Goal: Ask a question: Seek information or help from site administrators or community

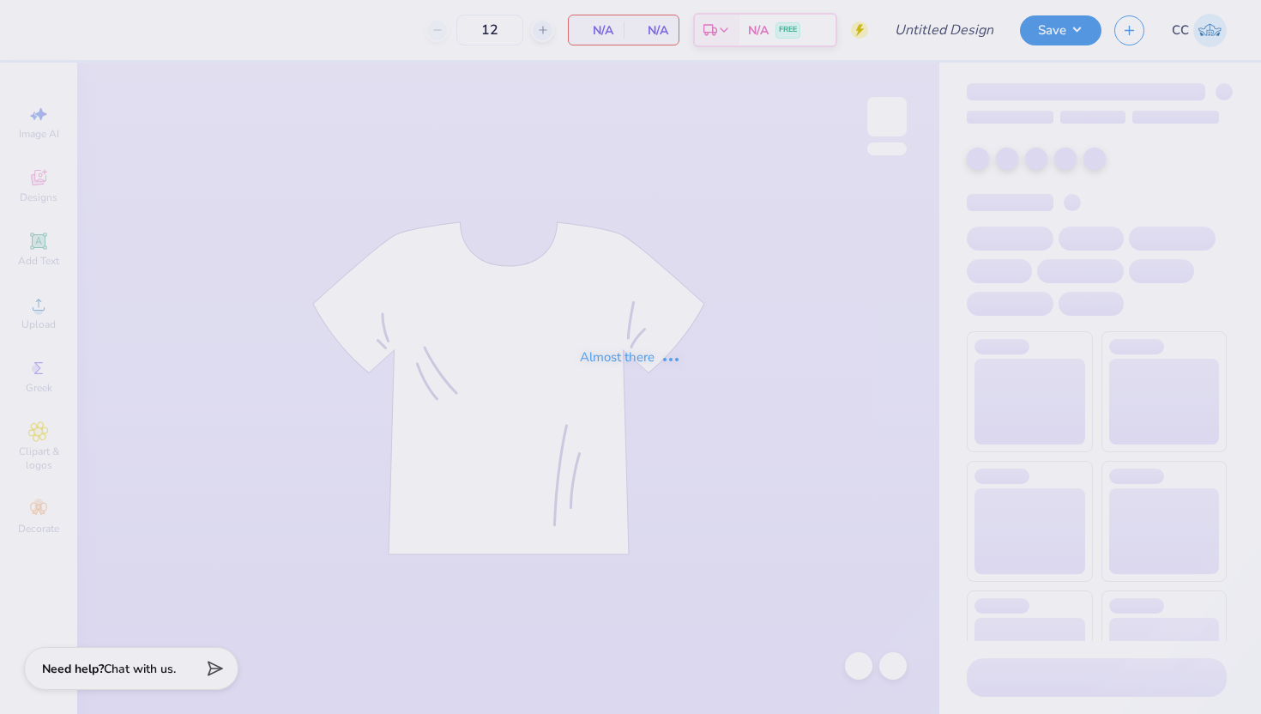
type input "Smokey By The Fire DSP"
type input "24"
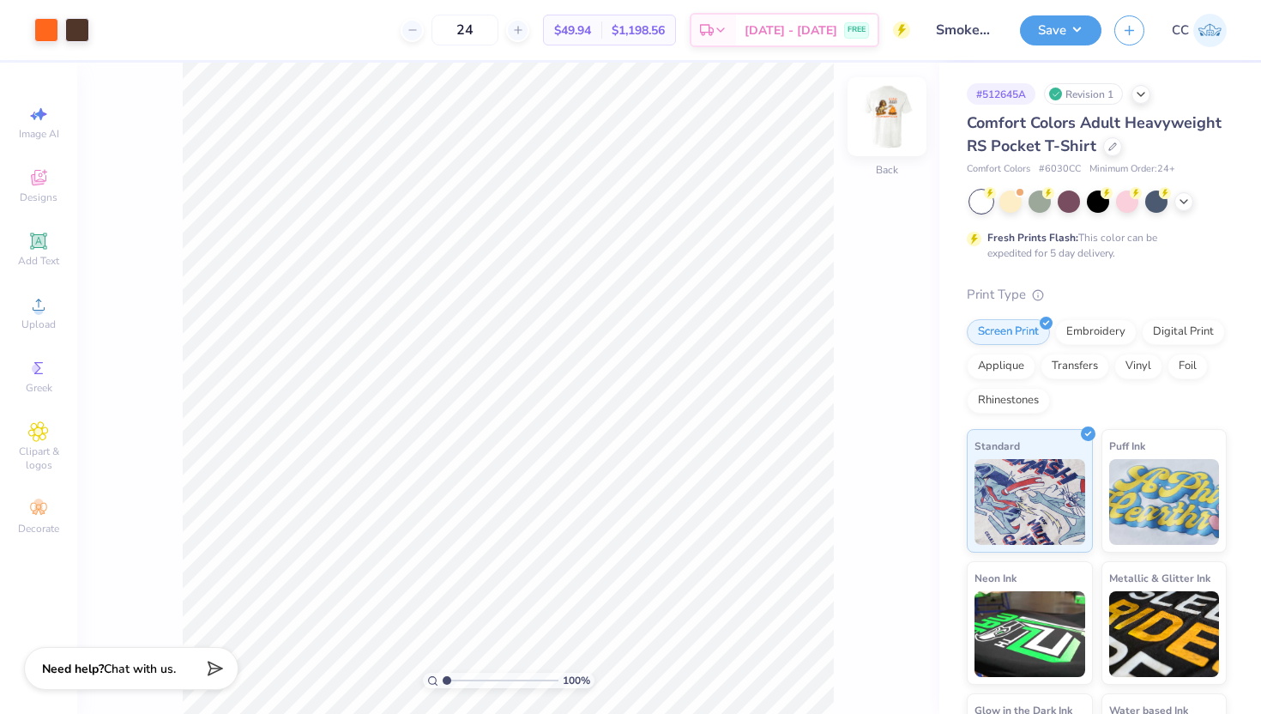
click at [890, 125] on img at bounding box center [887, 116] width 69 height 69
click at [1042, 202] on div at bounding box center [1039, 200] width 22 height 22
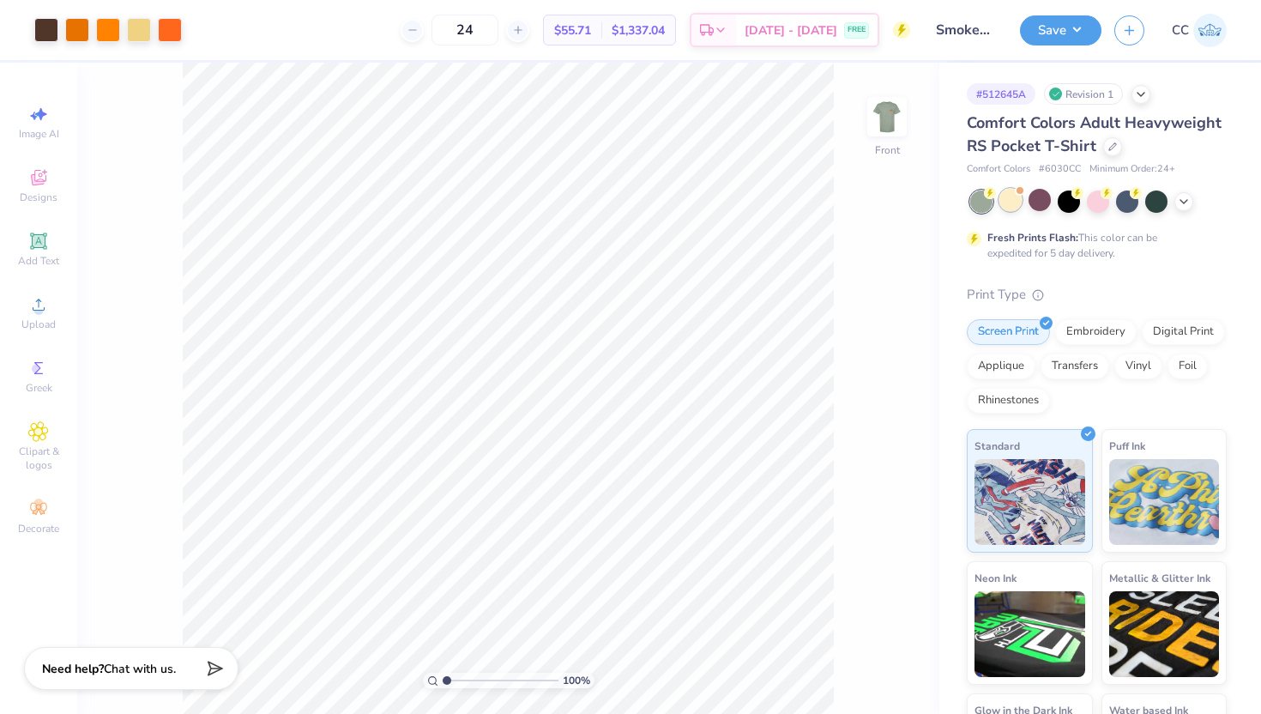
click at [1013, 200] on div at bounding box center [1010, 200] width 22 height 22
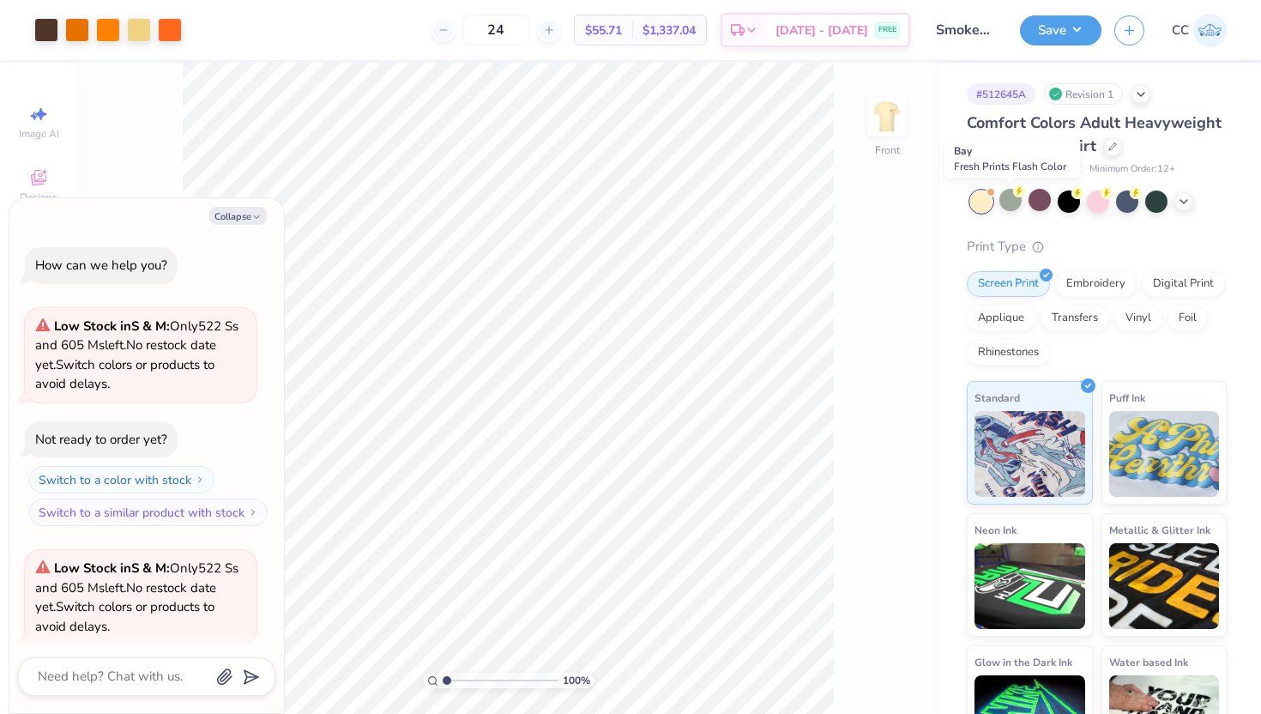
scroll to position [133, 0]
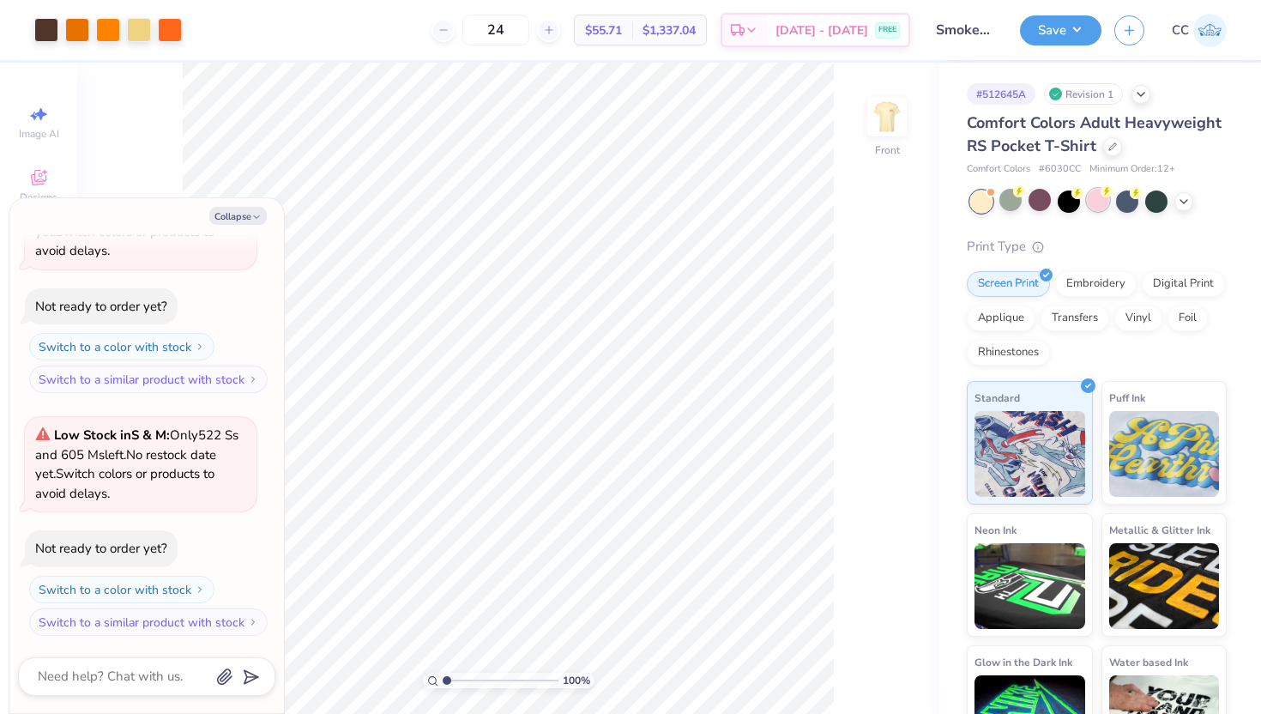
click at [1100, 206] on div at bounding box center [1098, 200] width 22 height 22
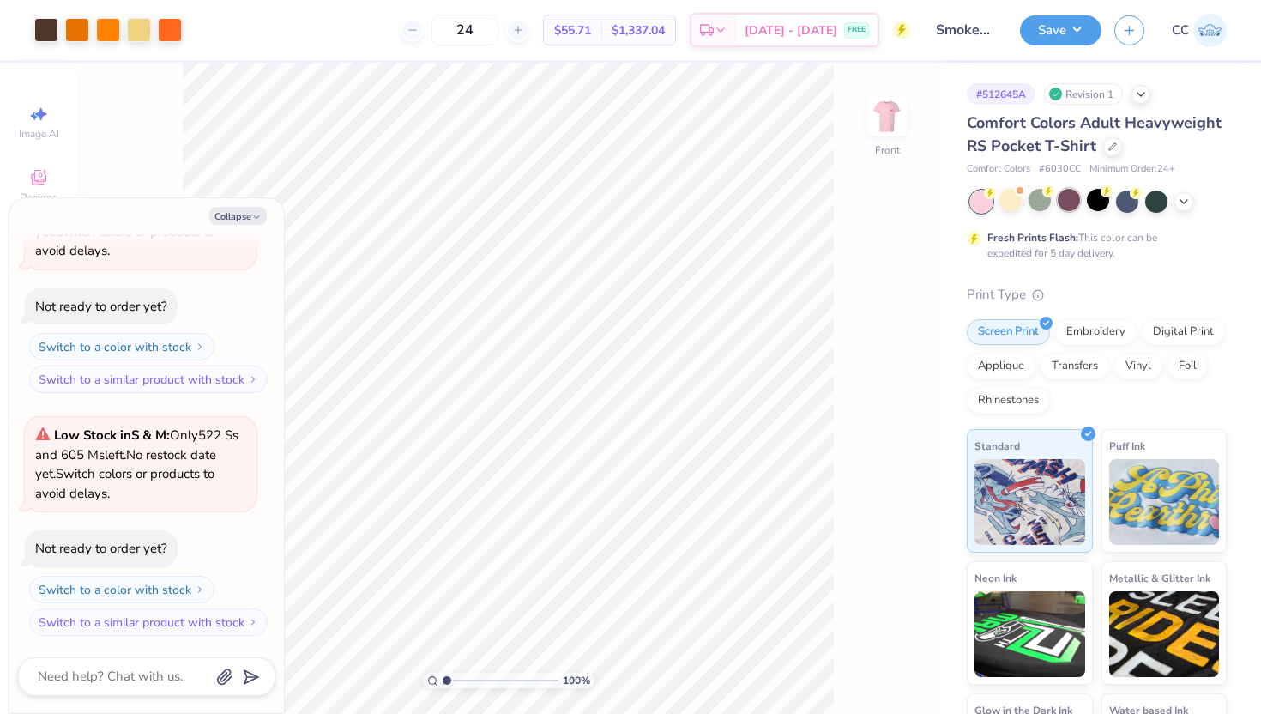
click at [1072, 208] on div at bounding box center [1069, 200] width 22 height 22
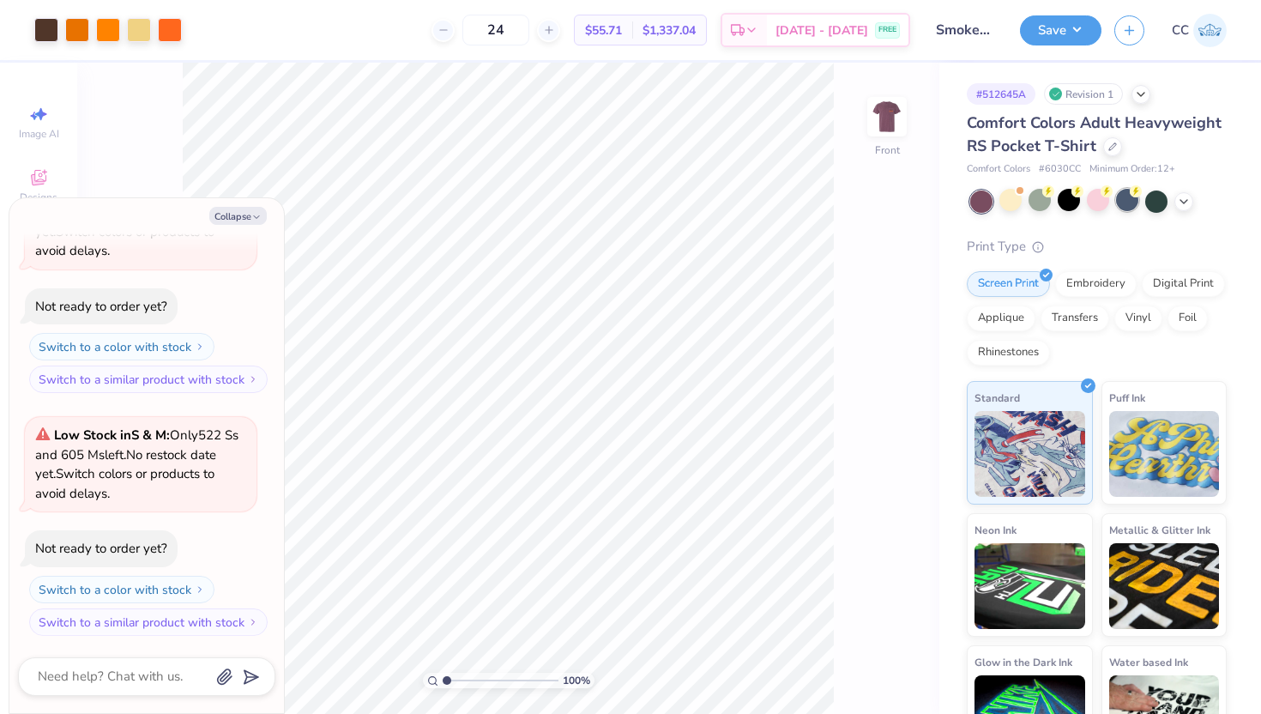
click at [1125, 202] on div at bounding box center [1127, 200] width 22 height 22
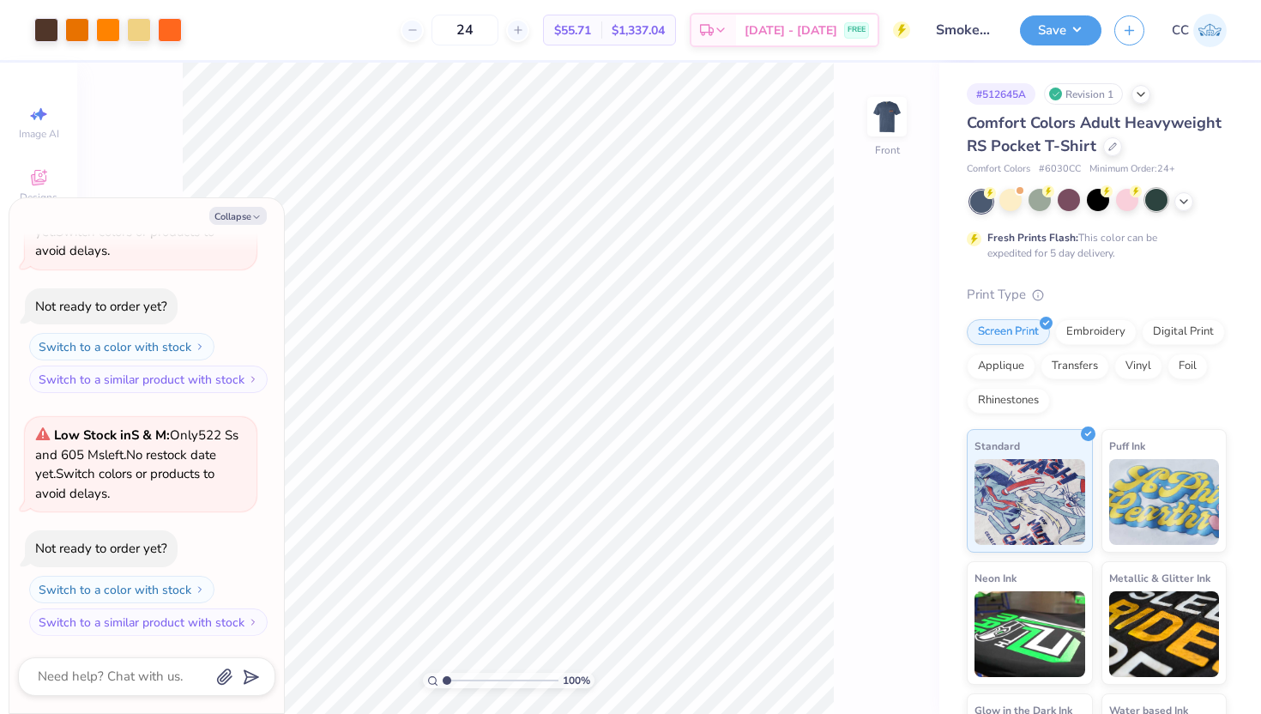
click at [1153, 208] on div at bounding box center [1156, 200] width 22 height 22
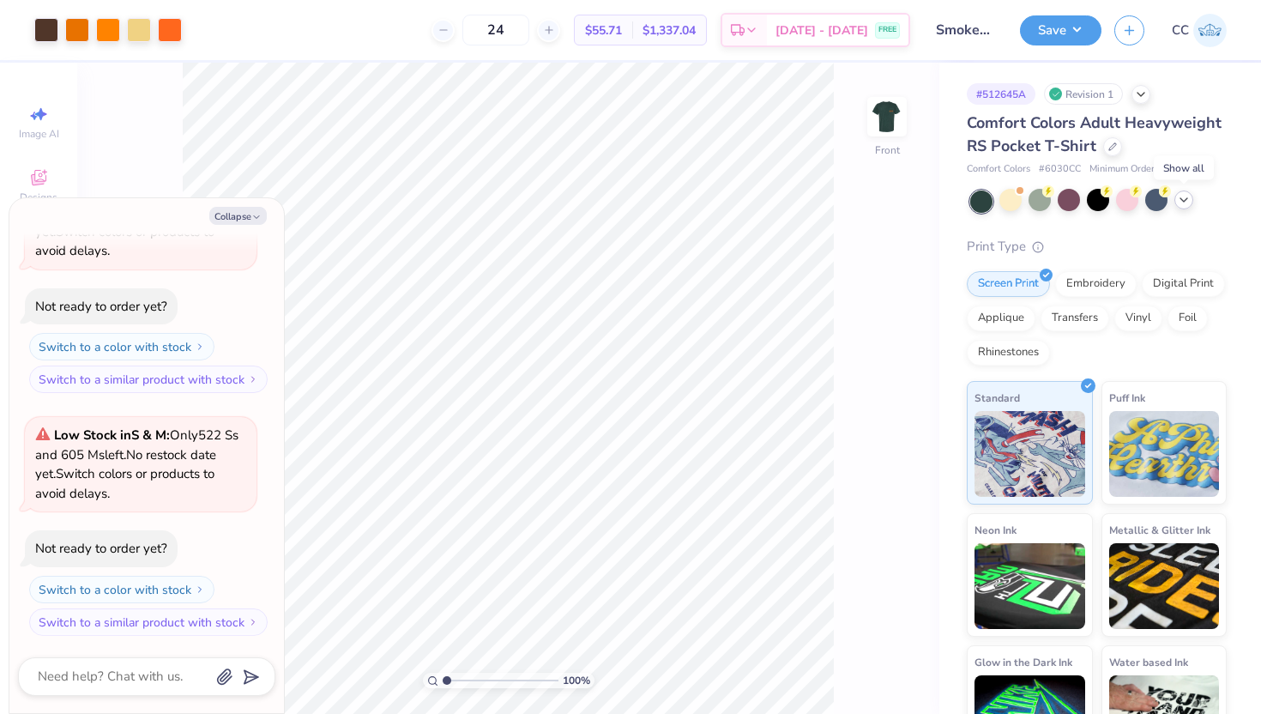
click at [1184, 203] on icon at bounding box center [1184, 200] width 14 height 14
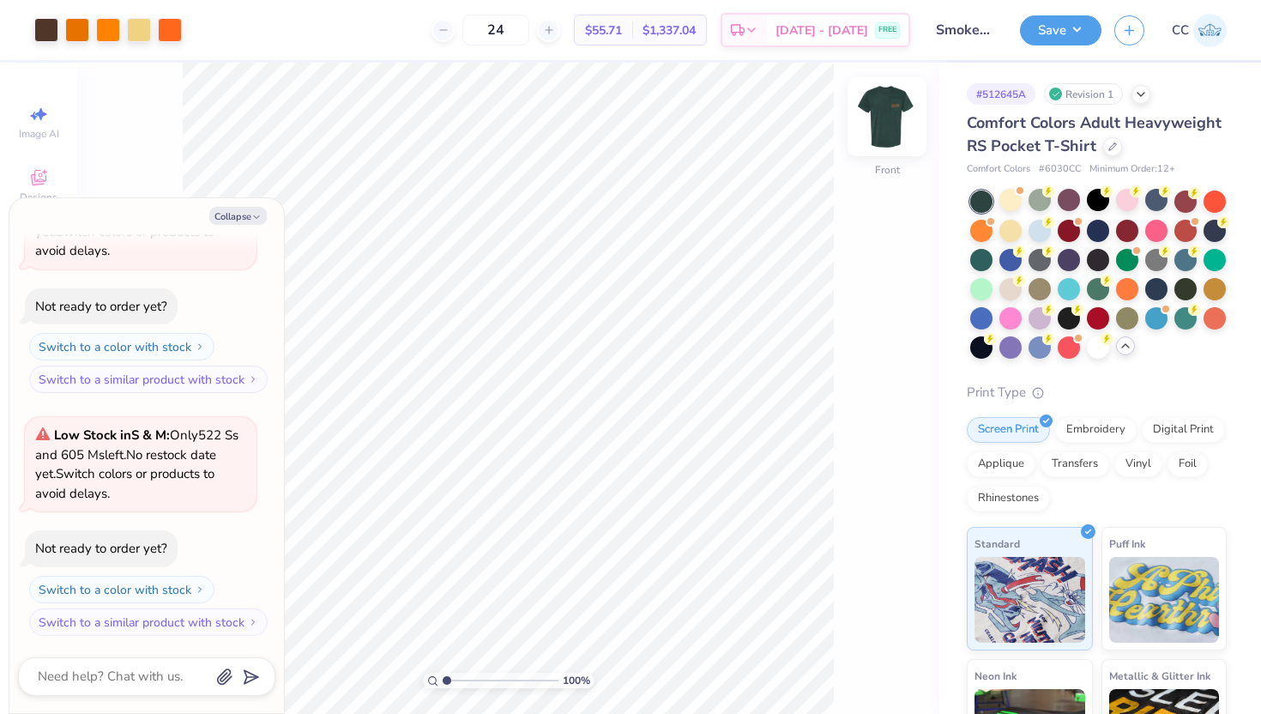
click at [881, 112] on img at bounding box center [887, 116] width 69 height 69
click at [257, 213] on icon "button" at bounding box center [256, 217] width 10 height 10
type textarea "x"
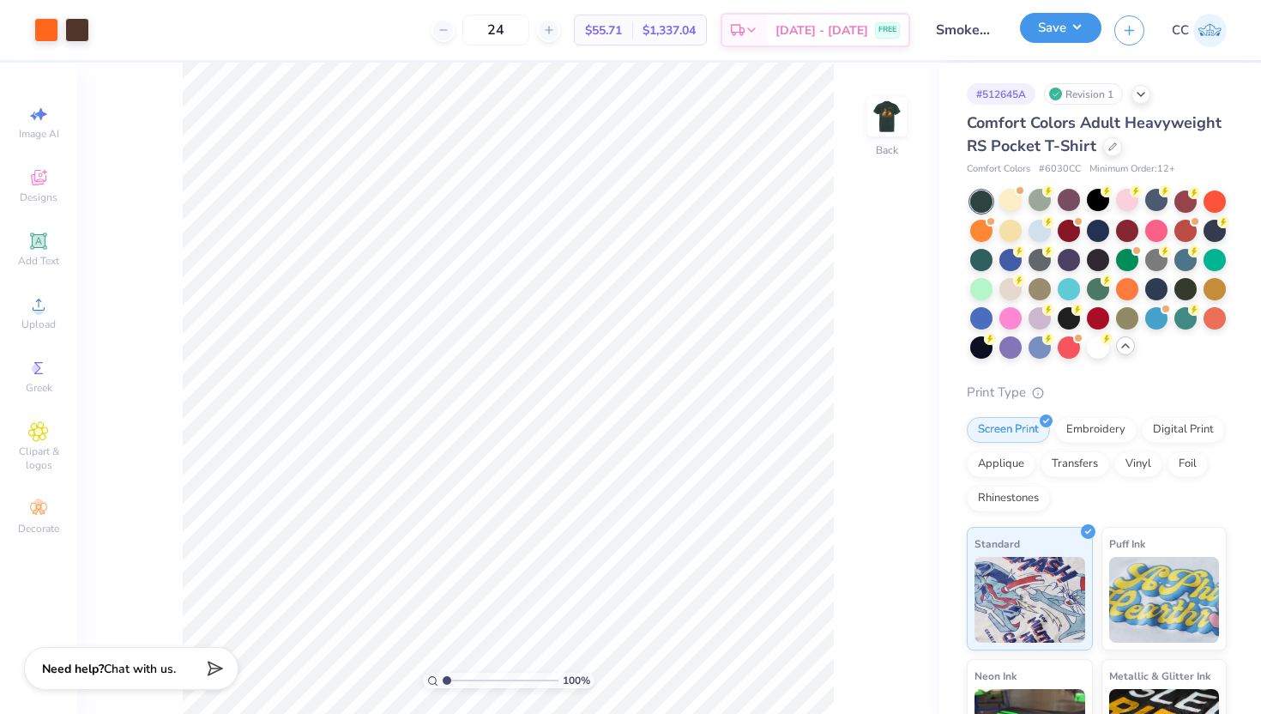
click at [1062, 34] on button "Save" at bounding box center [1060, 28] width 81 height 30
click at [1124, 42] on div "CC" at bounding box center [1170, 30] width 112 height 33
click at [1131, 33] on icon "button" at bounding box center [1129, 28] width 15 height 15
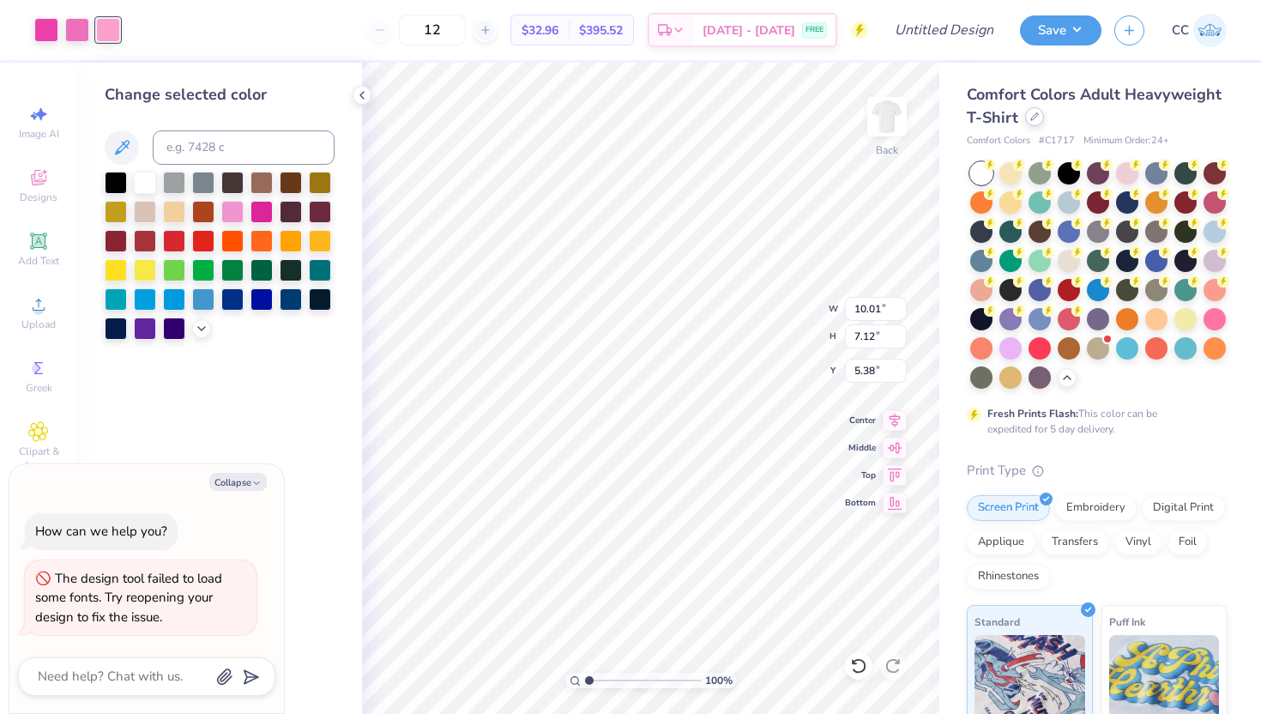
click at [1033, 118] on icon at bounding box center [1034, 116] width 9 height 9
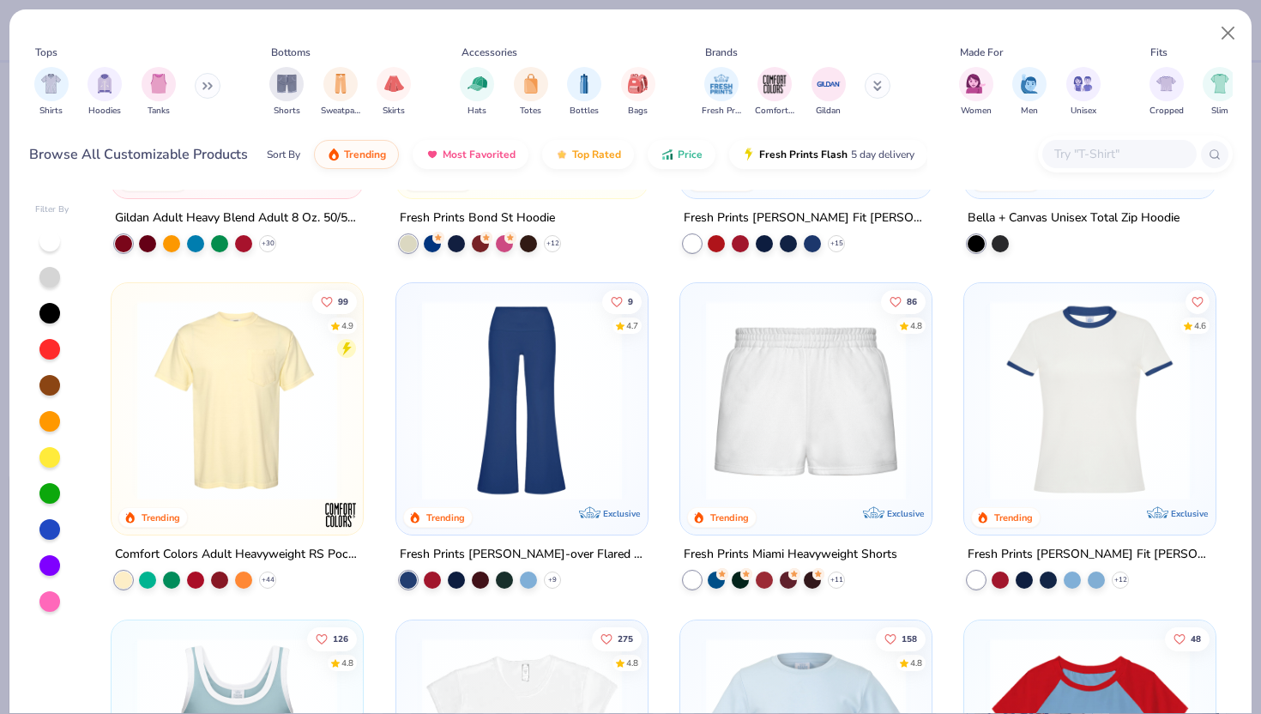
scroll to position [1595, 0]
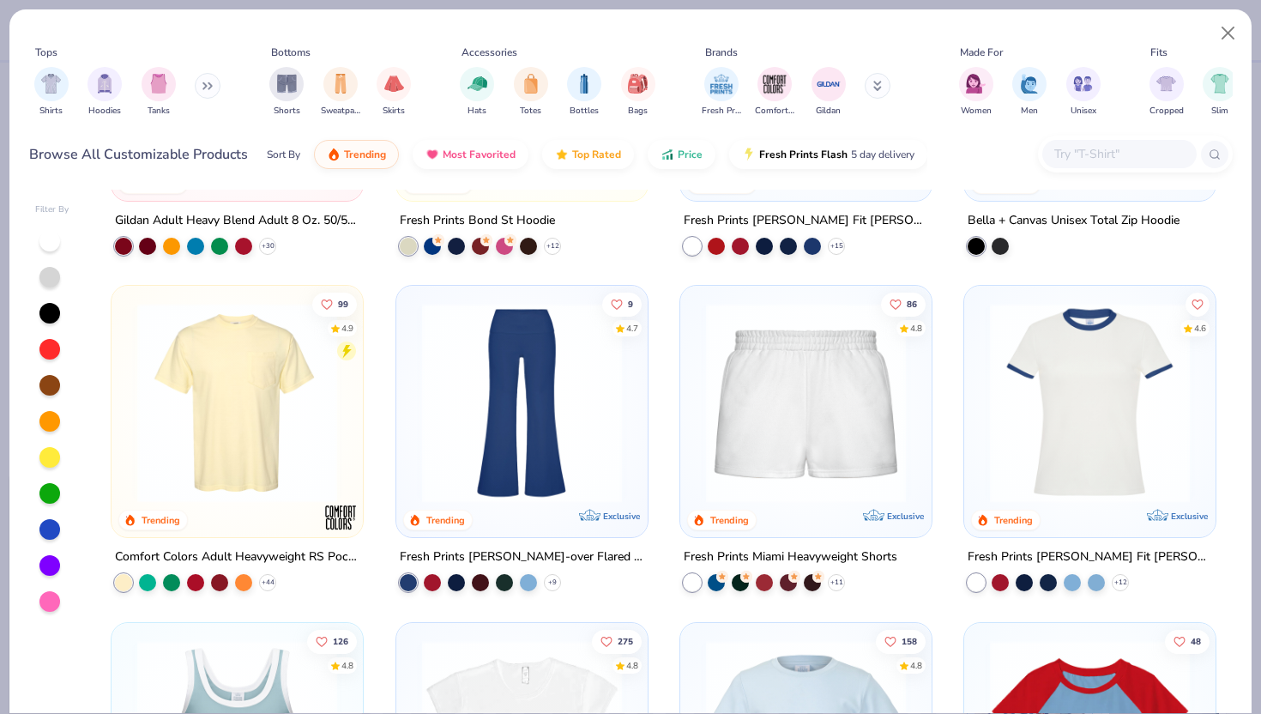
click at [286, 420] on img at bounding box center [237, 403] width 217 height 200
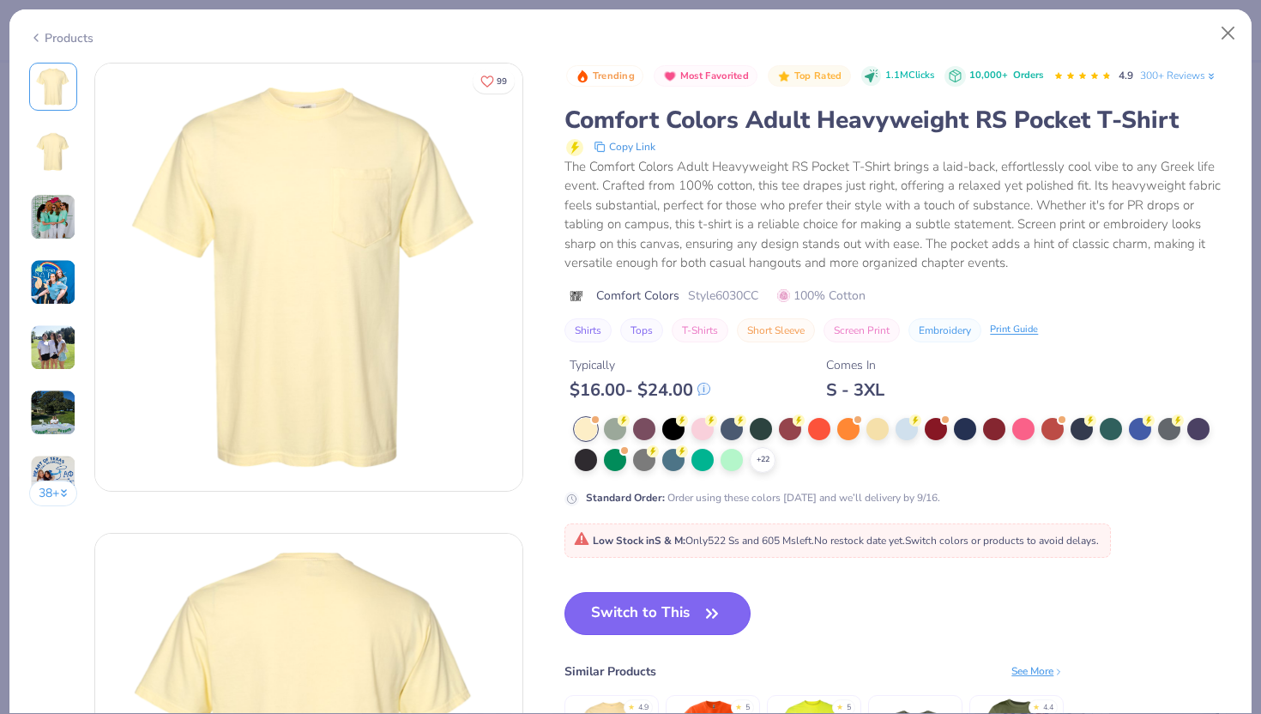
click at [634, 618] on button "Switch to This" at bounding box center [657, 613] width 186 height 43
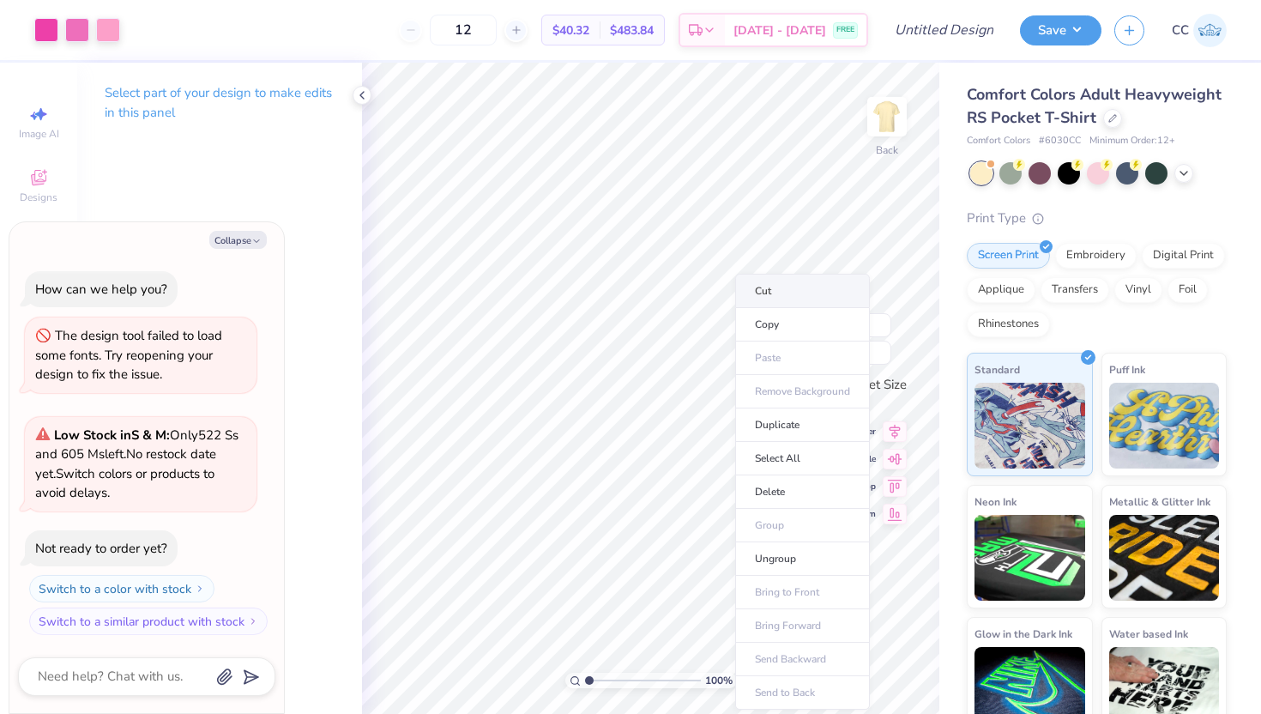
click at [771, 292] on li "Cut" at bounding box center [802, 291] width 135 height 34
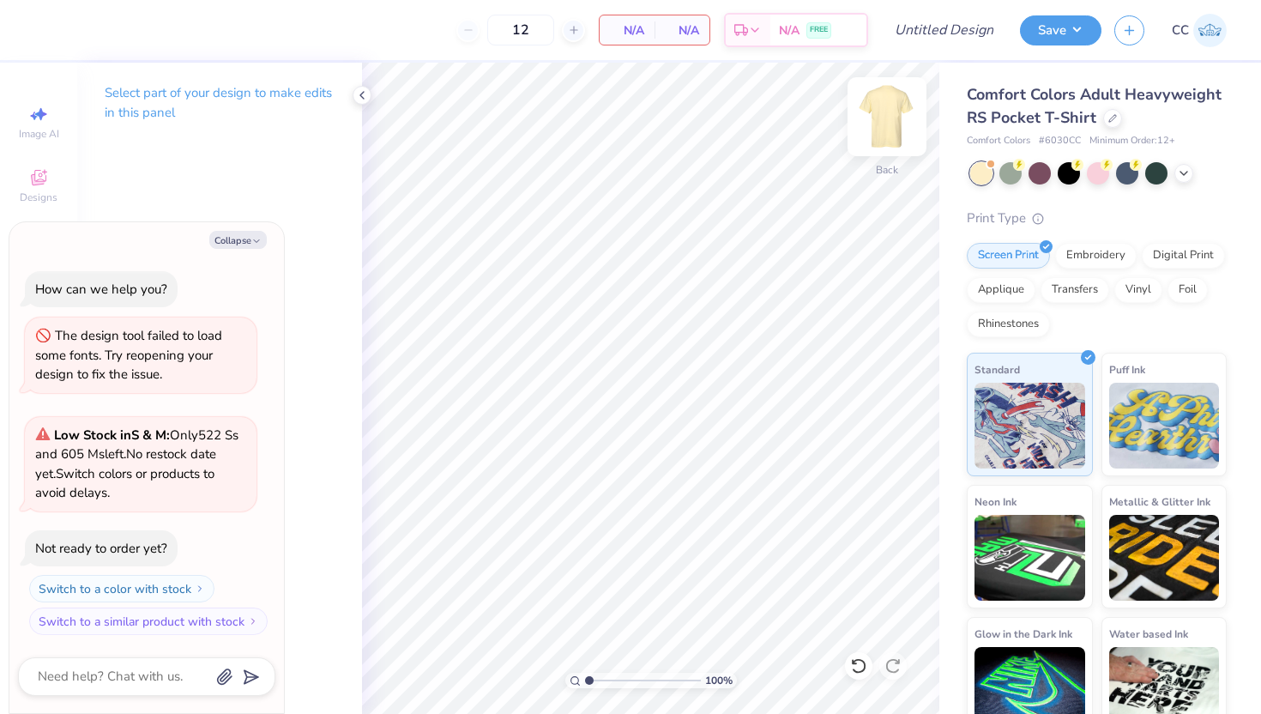
click at [879, 134] on img at bounding box center [887, 116] width 69 height 69
click at [367, 100] on icon at bounding box center [362, 95] width 14 height 14
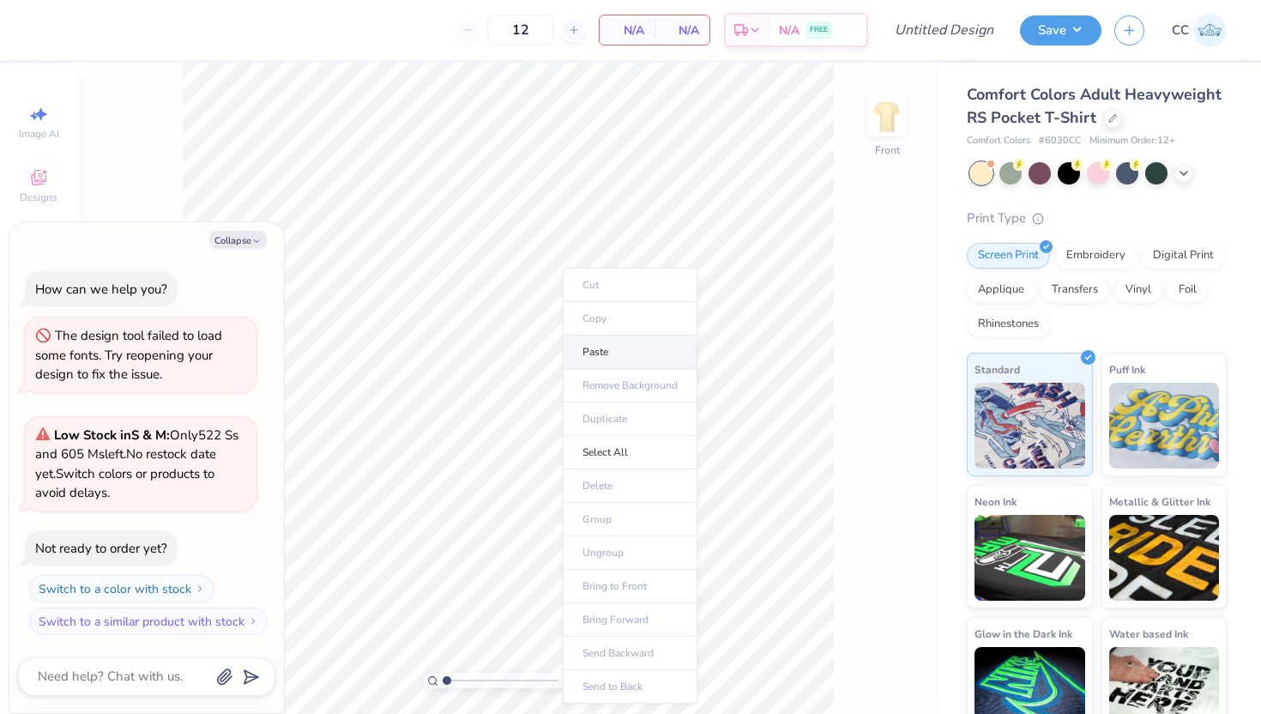
click at [597, 353] on li "Paste" at bounding box center [630, 351] width 135 height 33
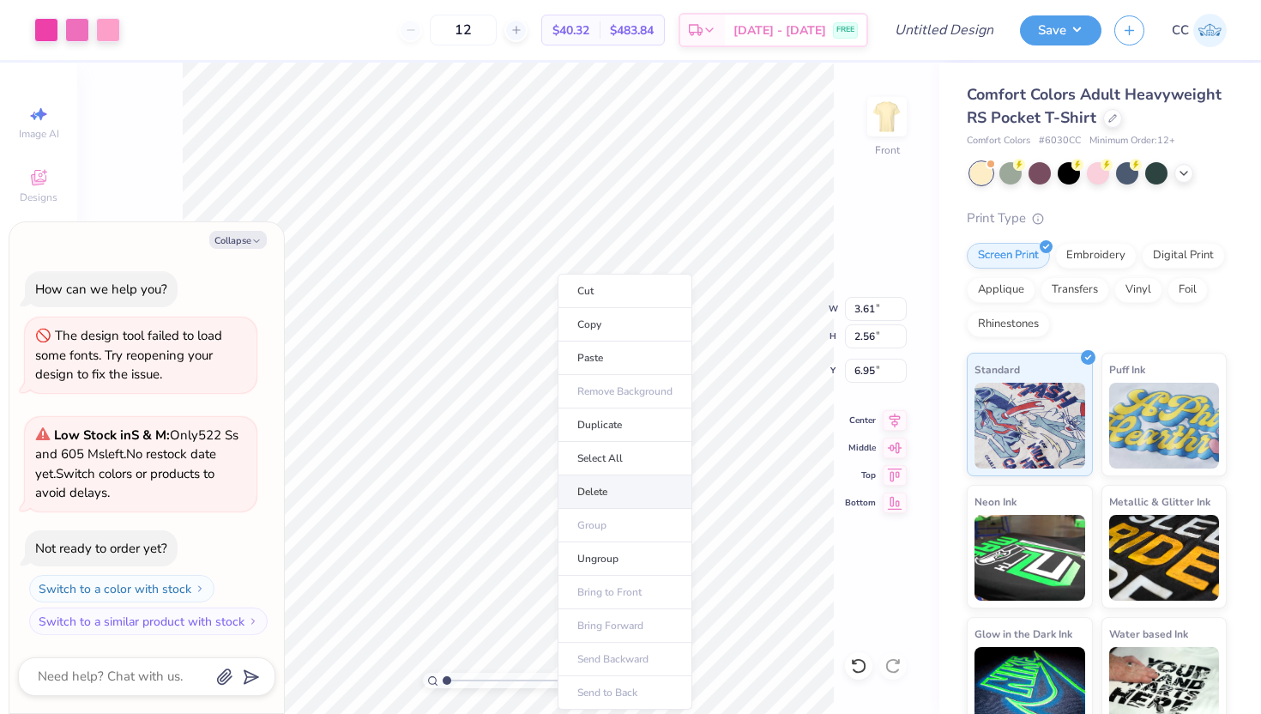
click at [605, 484] on li "Delete" at bounding box center [625, 491] width 135 height 33
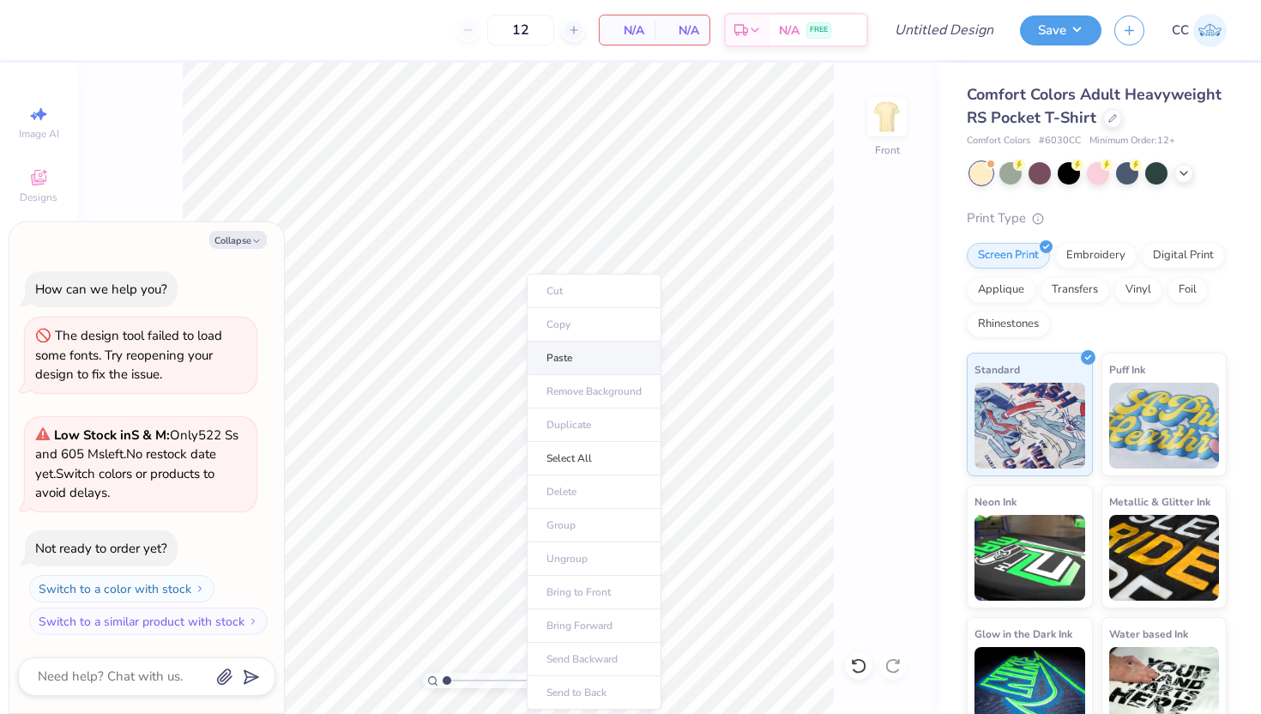
click at [597, 352] on li "Paste" at bounding box center [594, 357] width 135 height 33
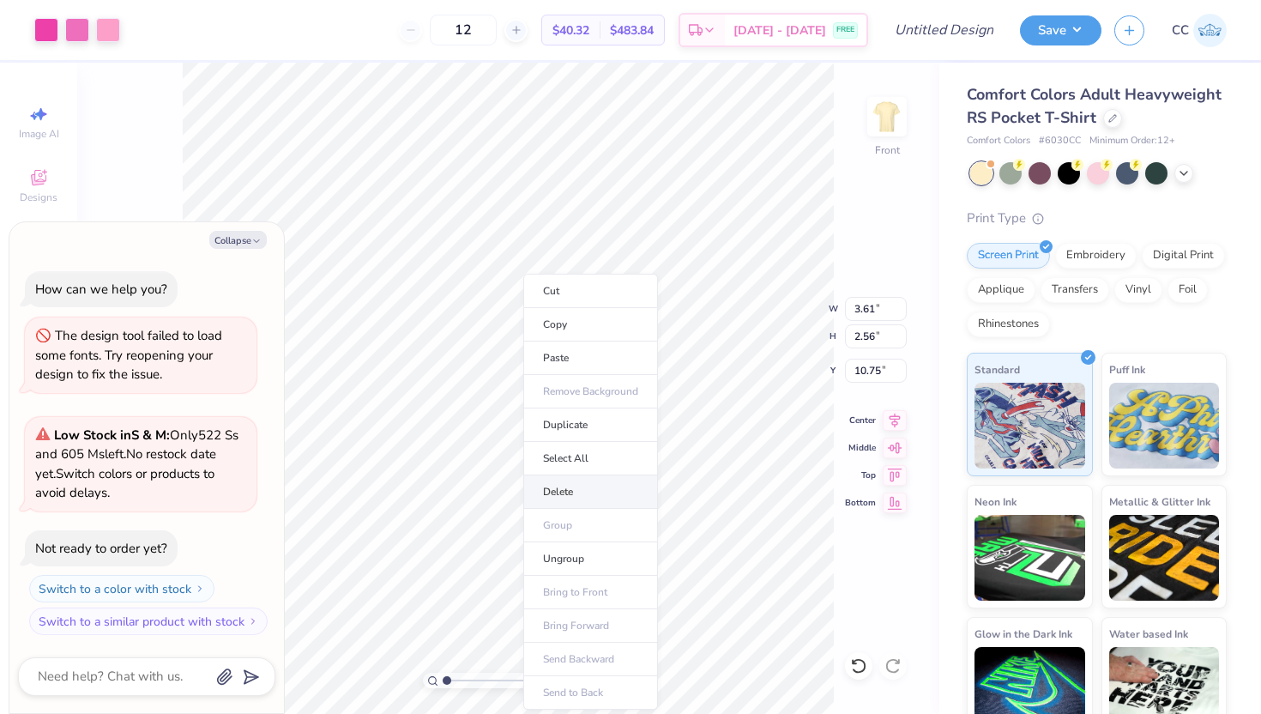
click at [579, 496] on li "Delete" at bounding box center [590, 491] width 135 height 33
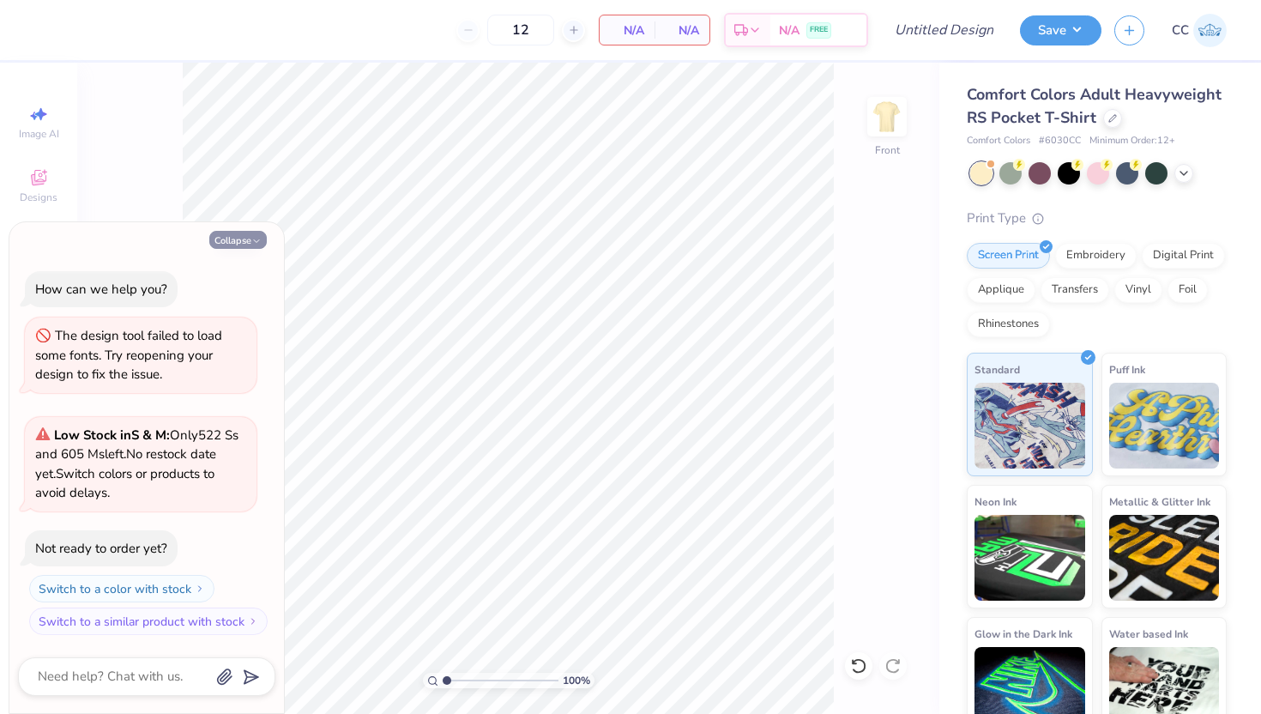
click at [256, 234] on button "Collapse" at bounding box center [237, 240] width 57 height 18
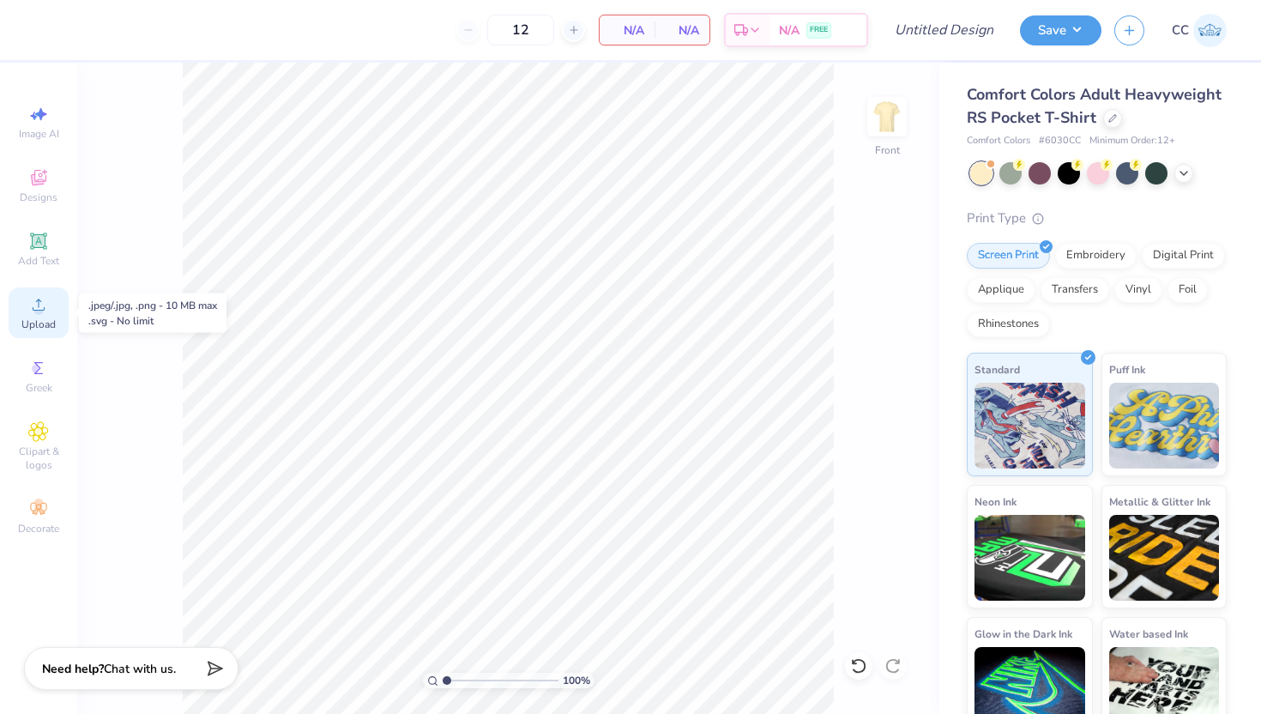
click at [38, 317] on span "Upload" at bounding box center [38, 324] width 34 height 14
click at [48, 188] on div "Designs" at bounding box center [39, 185] width 60 height 51
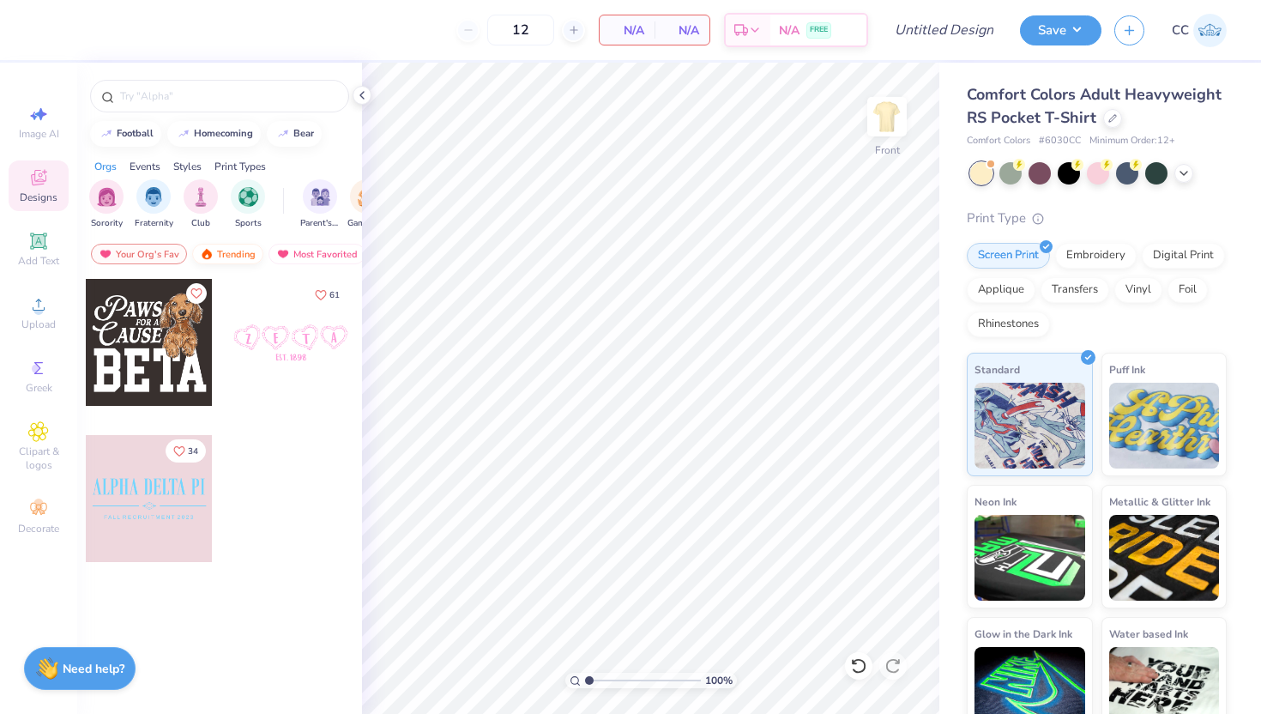
scroll to position [0, 100]
click at [37, 452] on span "Clipart & logos" at bounding box center [39, 457] width 60 height 27
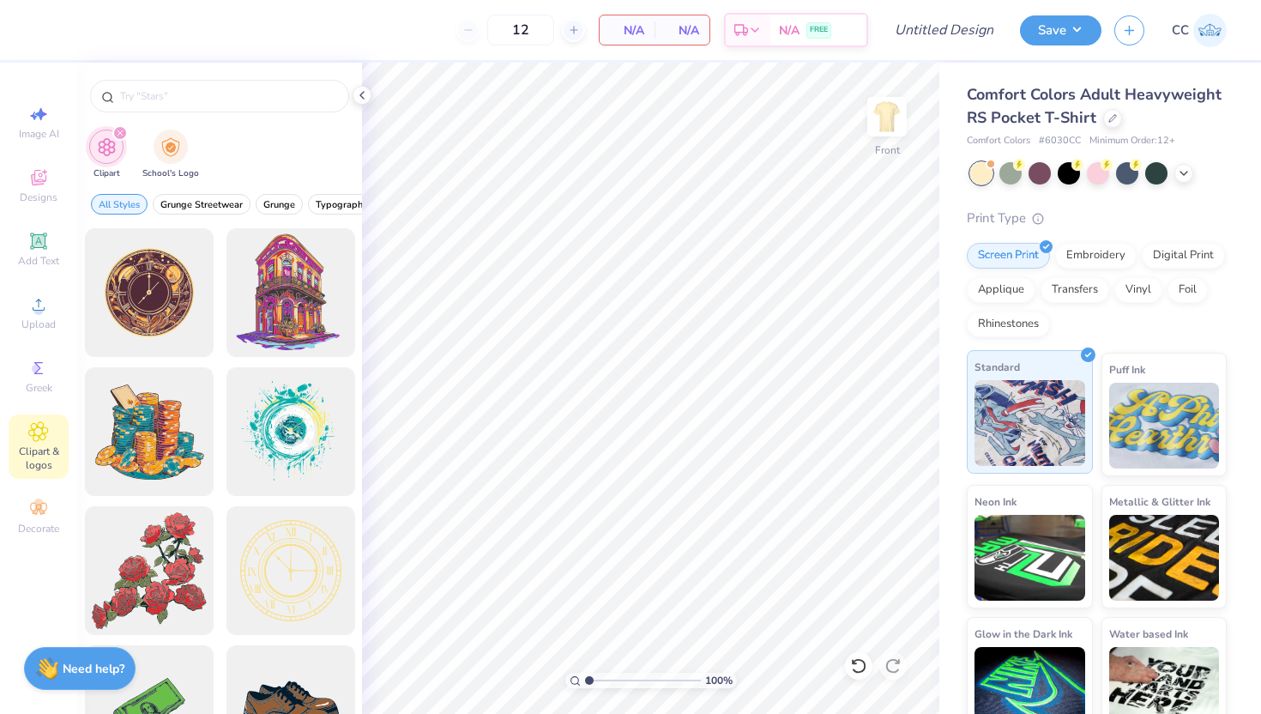
scroll to position [27, 0]
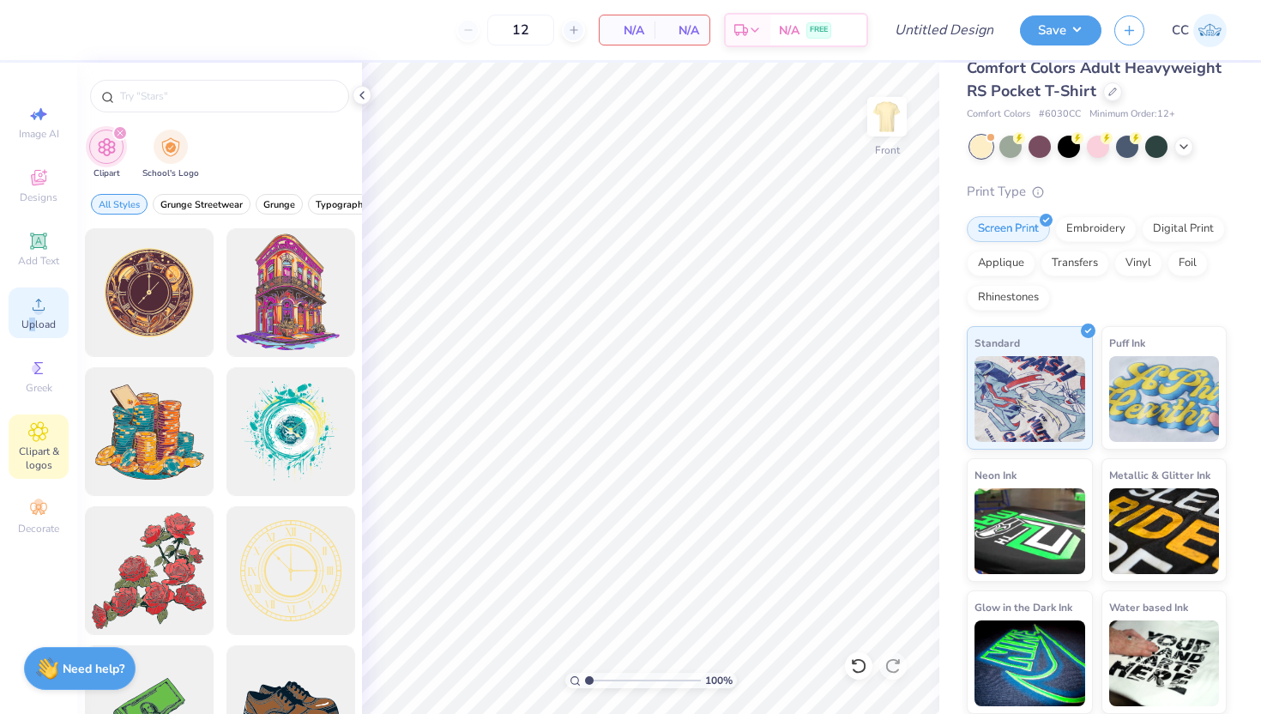
click at [32, 323] on span "Upload" at bounding box center [38, 324] width 34 height 14
click at [1020, 144] on div at bounding box center [1010, 145] width 22 height 22
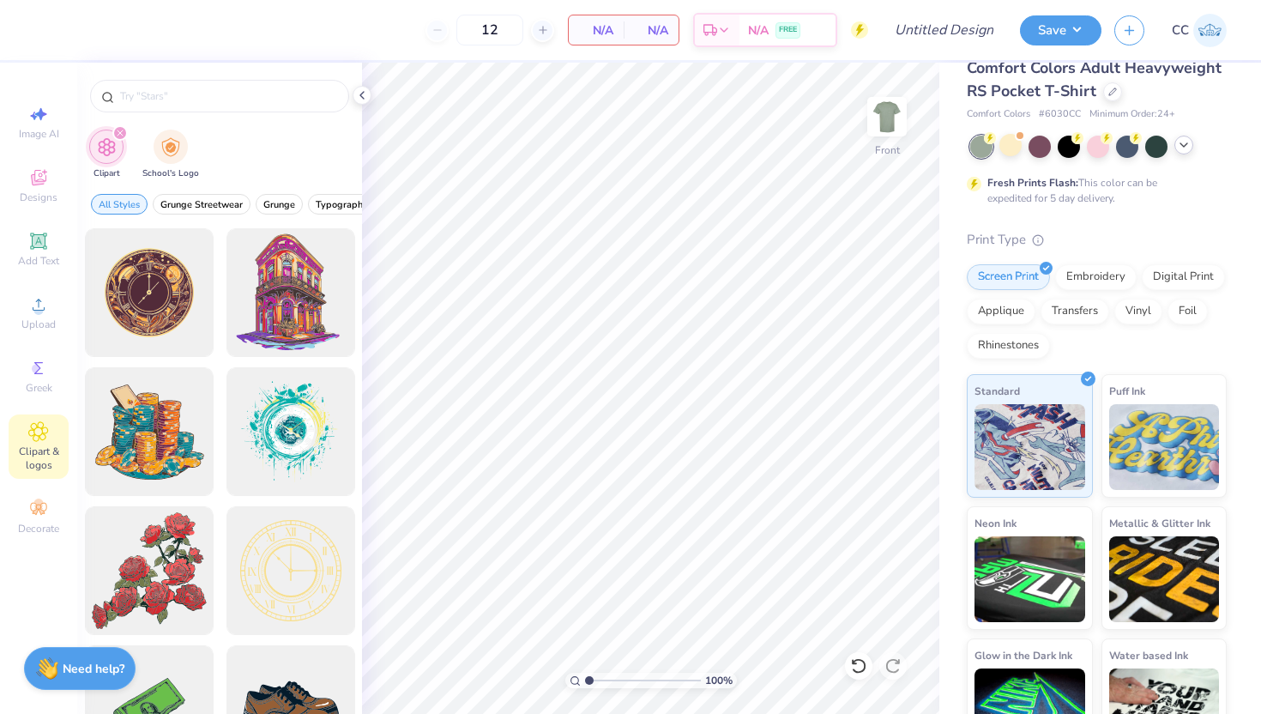
click at [1179, 150] on icon at bounding box center [1184, 145] width 14 height 14
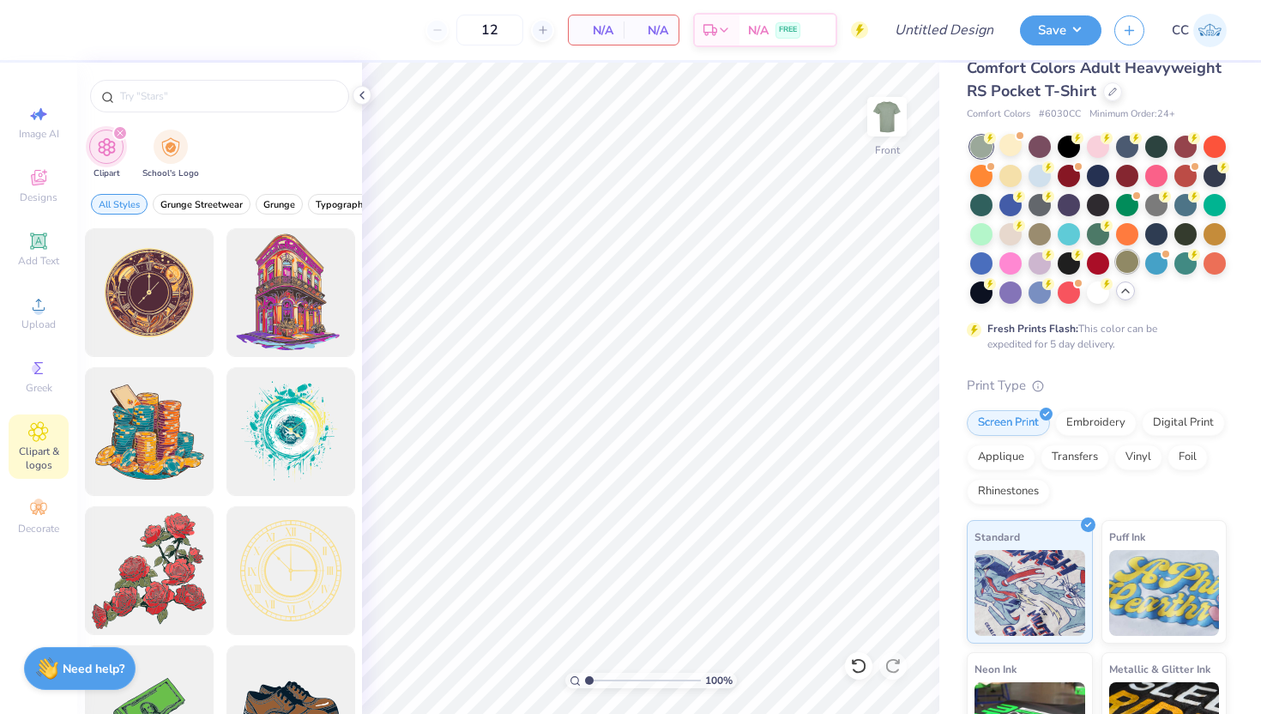
click at [1131, 261] on div at bounding box center [1127, 261] width 22 height 22
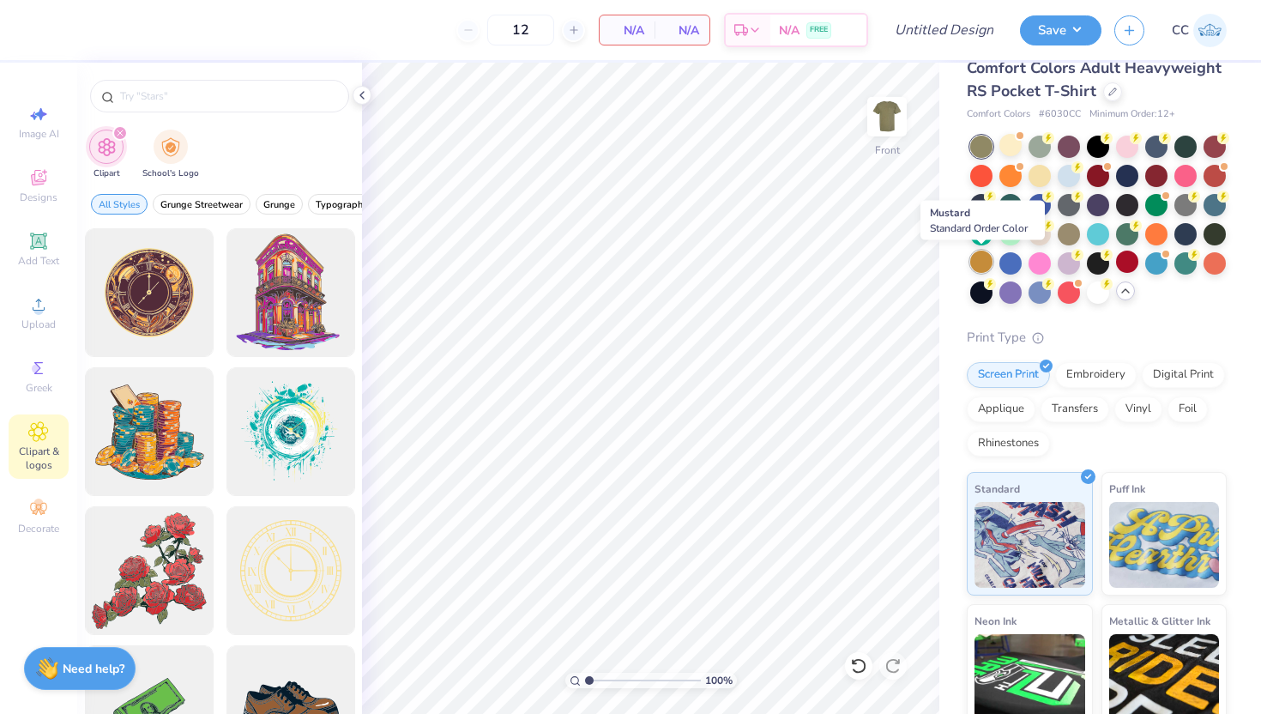
click at [980, 257] on div at bounding box center [981, 261] width 22 height 22
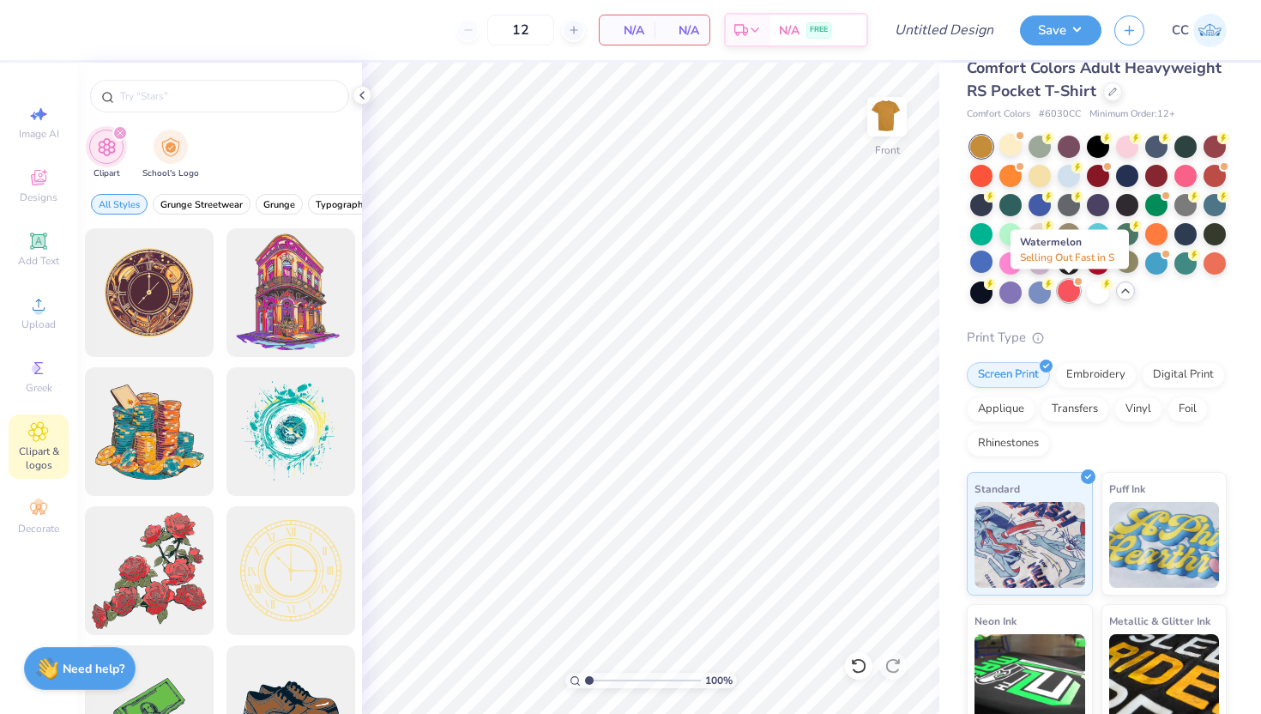
click at [1065, 292] on div at bounding box center [1069, 291] width 22 height 22
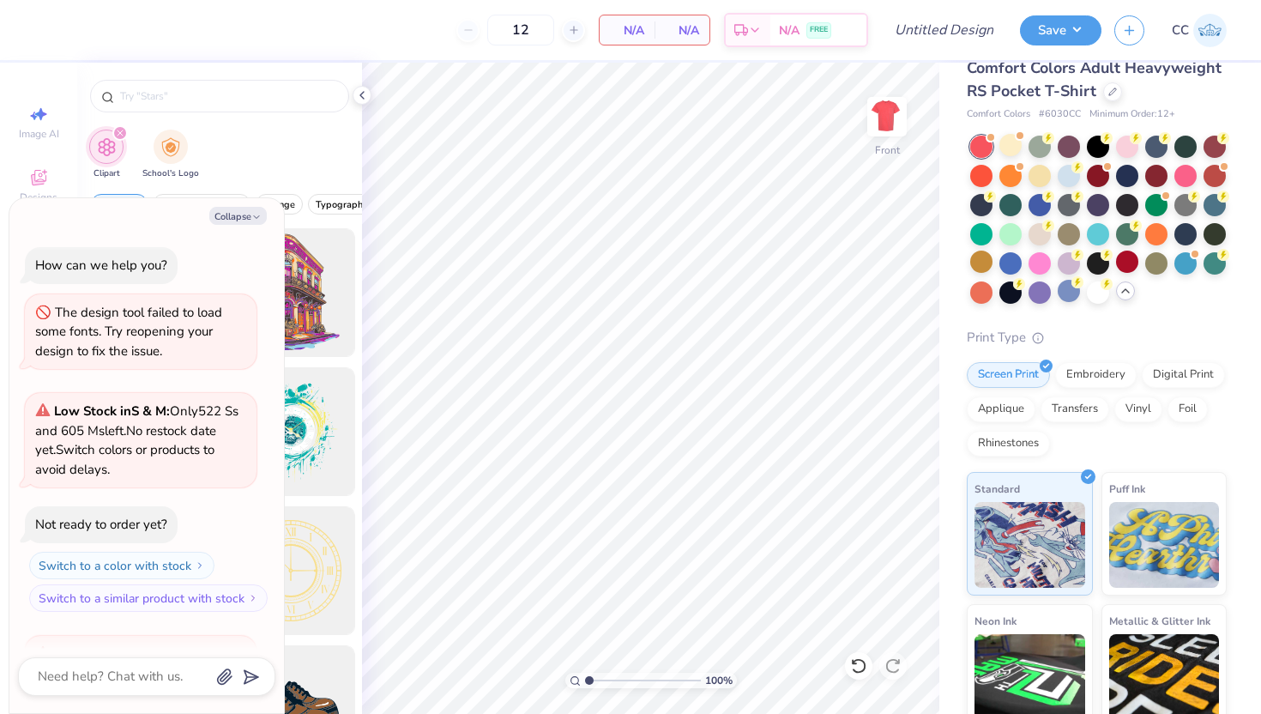
scroll to position [199, 0]
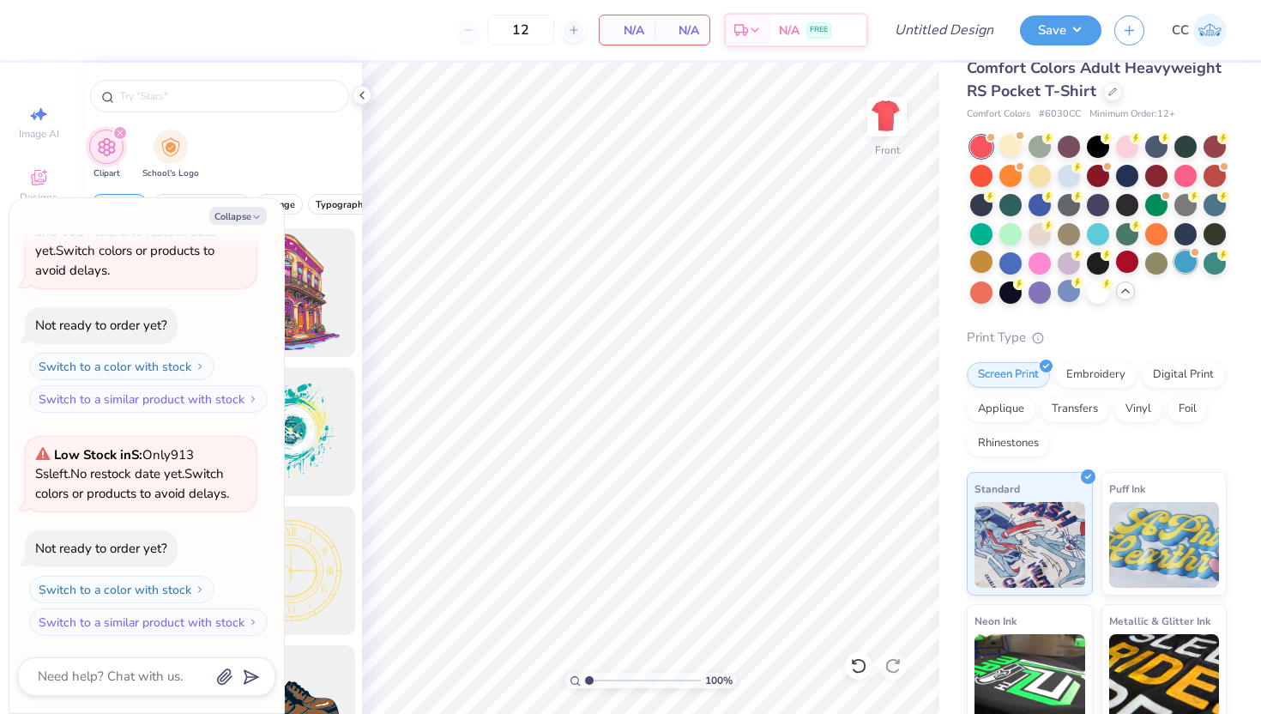
click at [1181, 259] on div at bounding box center [1185, 261] width 22 height 22
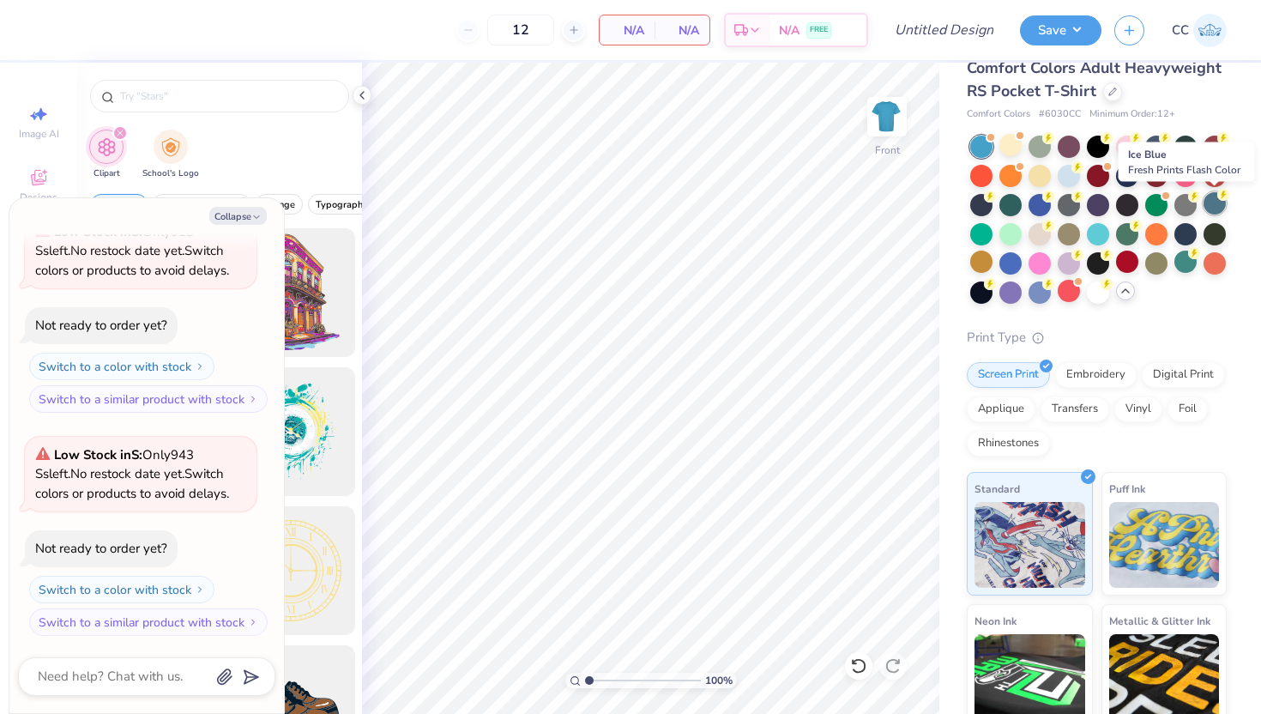
click at [1220, 207] on div at bounding box center [1214, 203] width 22 height 22
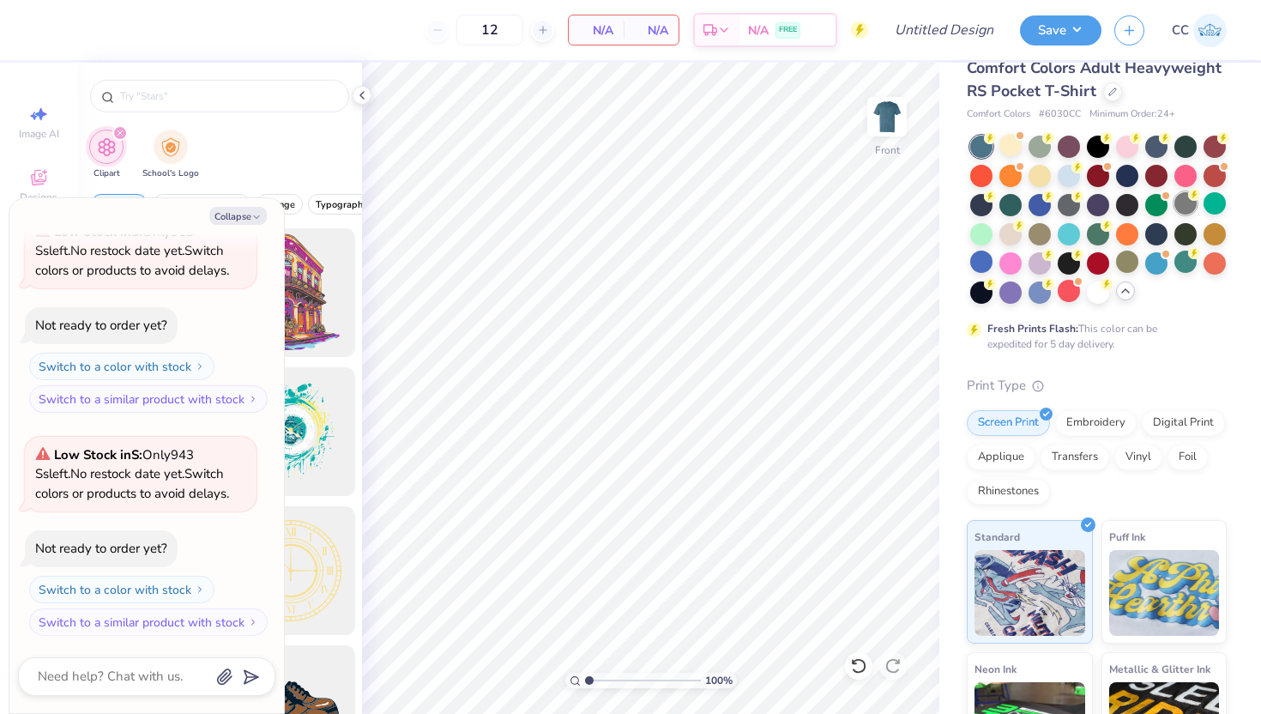
click at [1190, 210] on div at bounding box center [1185, 203] width 22 height 22
click at [892, 132] on img at bounding box center [887, 116] width 69 height 69
click at [892, 132] on img at bounding box center [887, 117] width 34 height 34
type textarea "x"
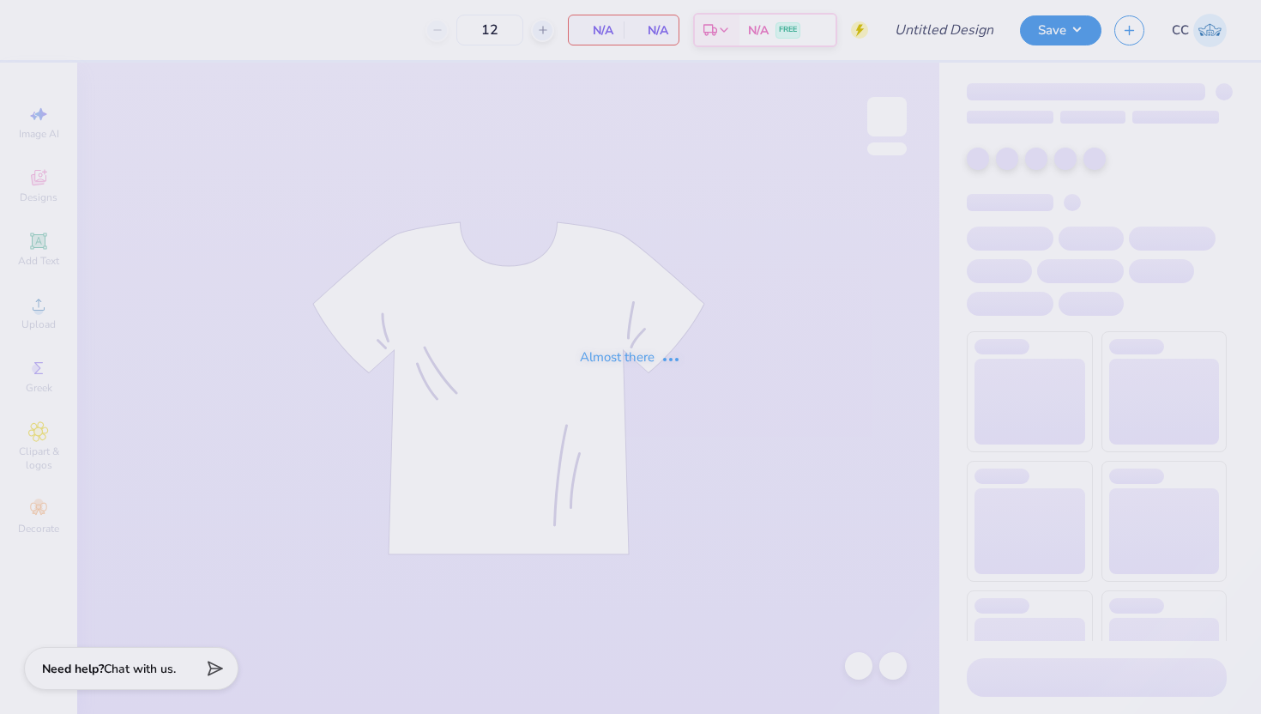
type input "Smokey By The Fire DSP"
type input "24"
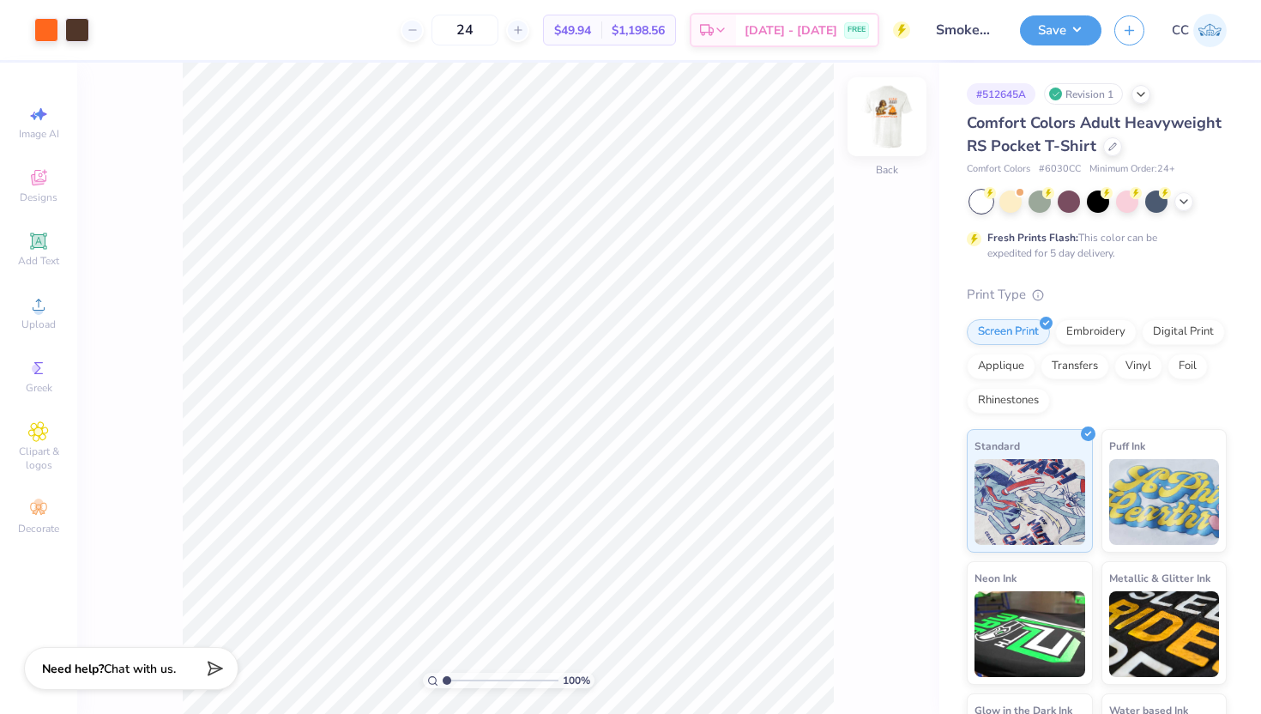
click at [896, 134] on img at bounding box center [887, 116] width 69 height 69
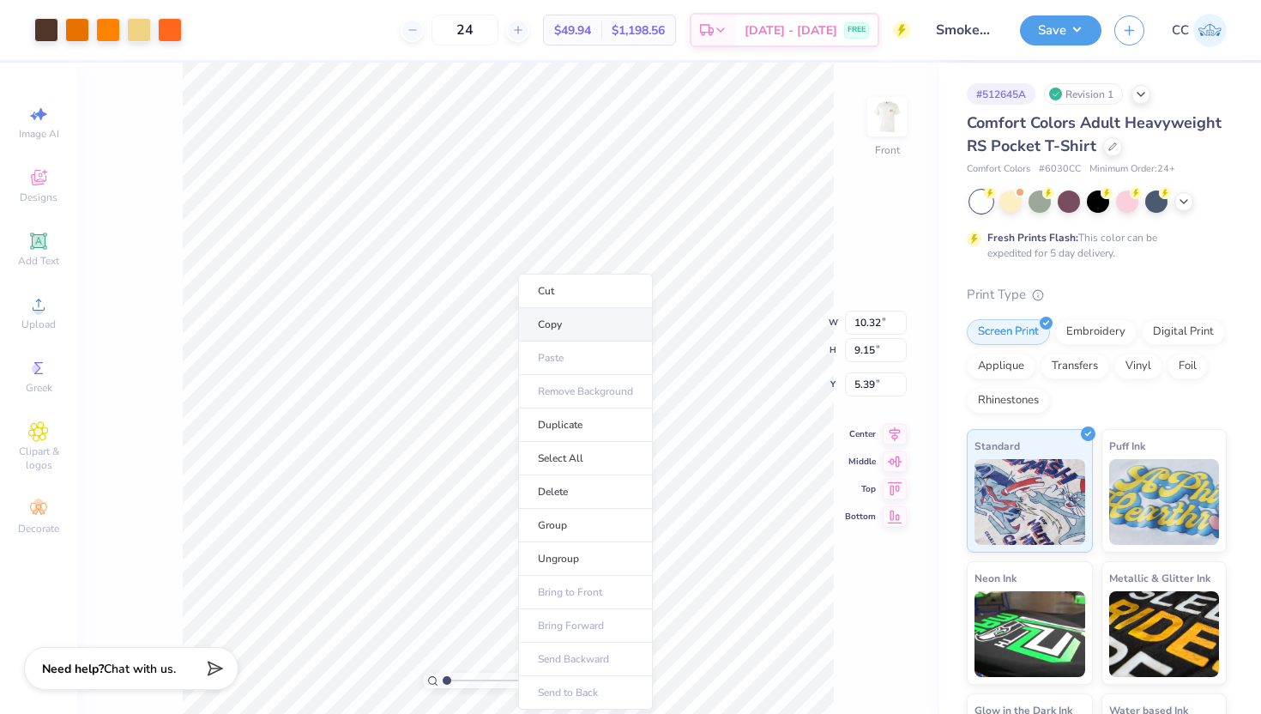
click at [560, 325] on li "Copy" at bounding box center [585, 324] width 135 height 33
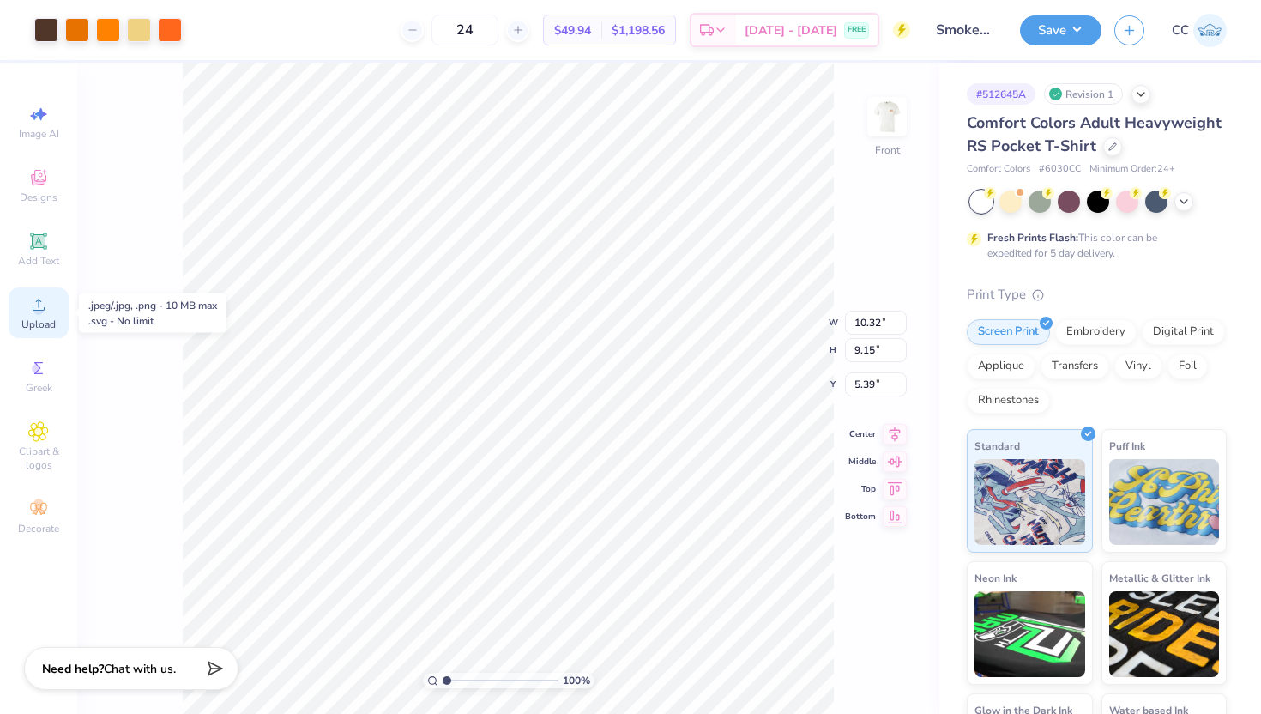
click at [50, 310] on div "Upload" at bounding box center [39, 312] width 60 height 51
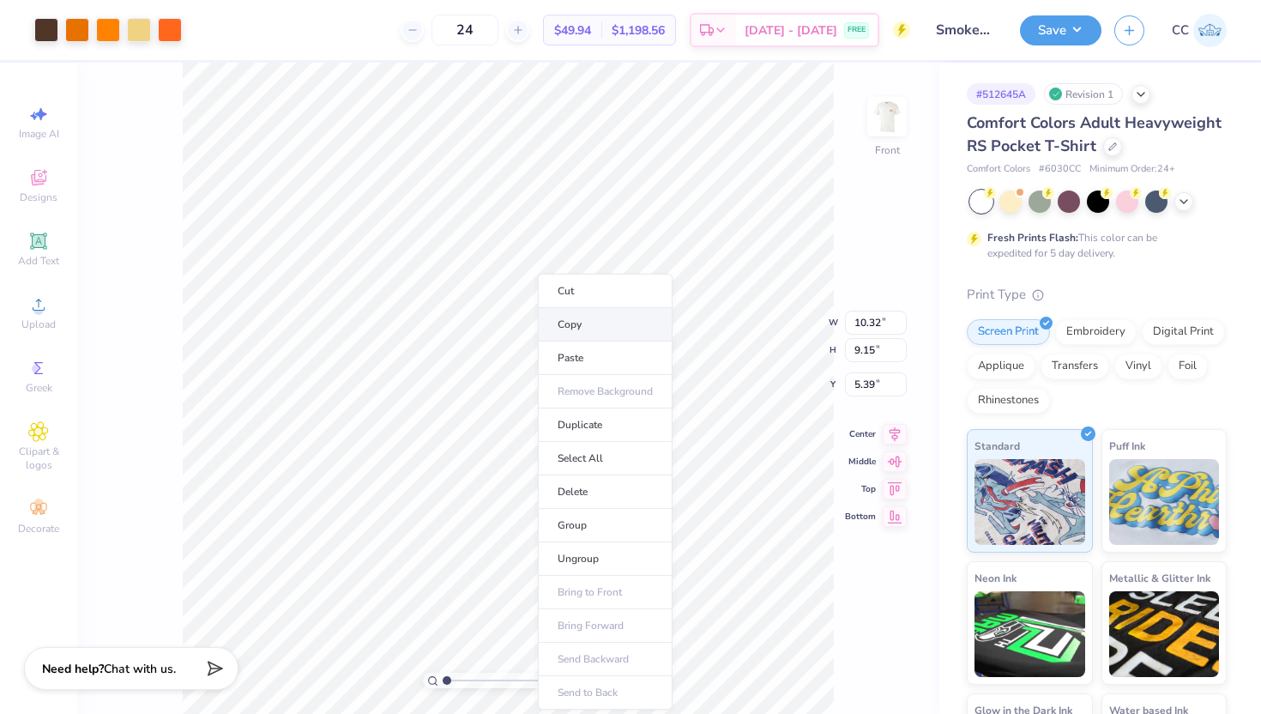
click at [583, 327] on li "Copy" at bounding box center [605, 324] width 135 height 33
click at [601, 457] on li "Select All" at bounding box center [594, 458] width 135 height 33
click at [98, 658] on strong "Need help?" at bounding box center [73, 666] width 62 height 16
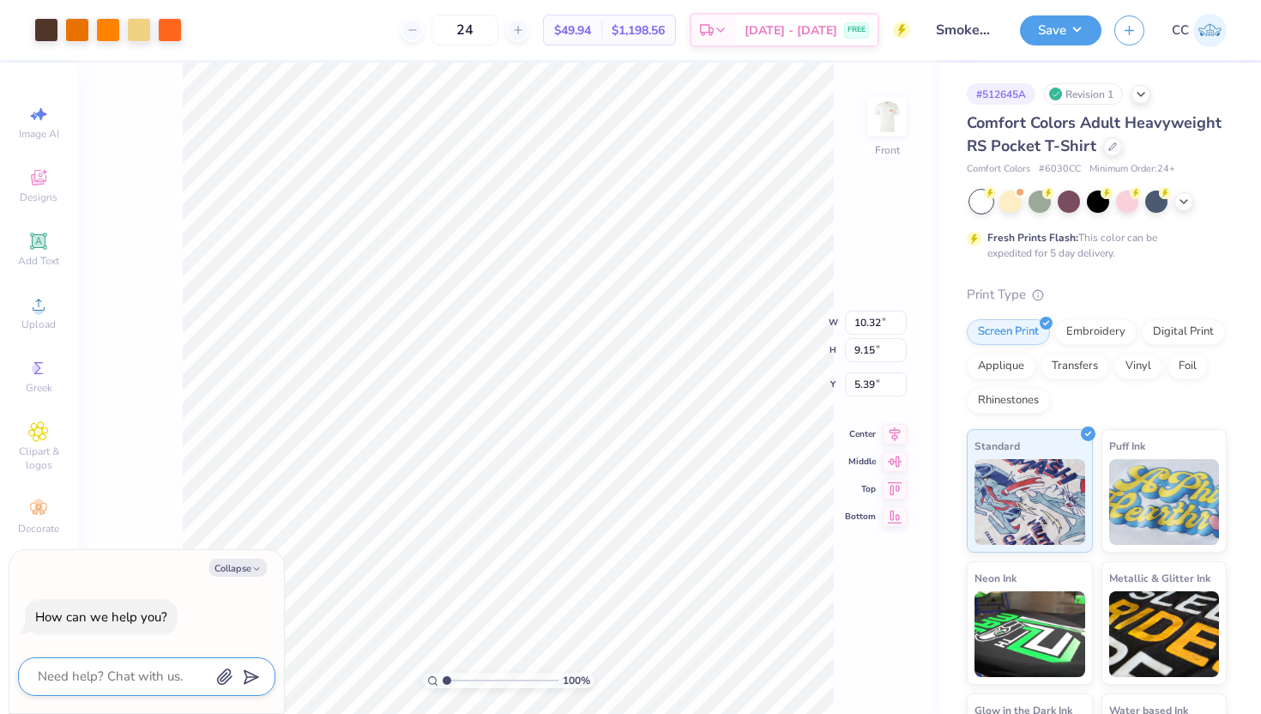
click at [134, 670] on textarea at bounding box center [123, 676] width 174 height 23
type textarea "h"
type textarea "x"
type textarea "ho"
type textarea "x"
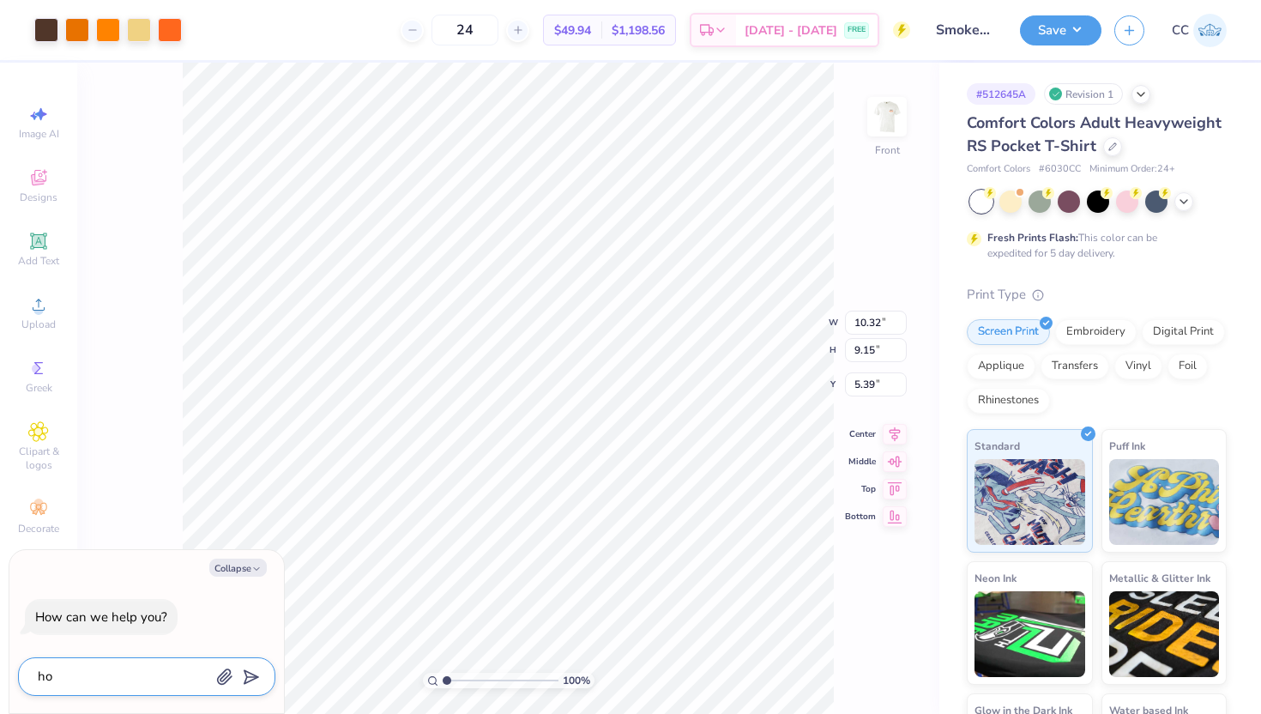
type textarea "how"
type textarea "x"
type textarea "how"
type textarea "x"
type textarea "how d"
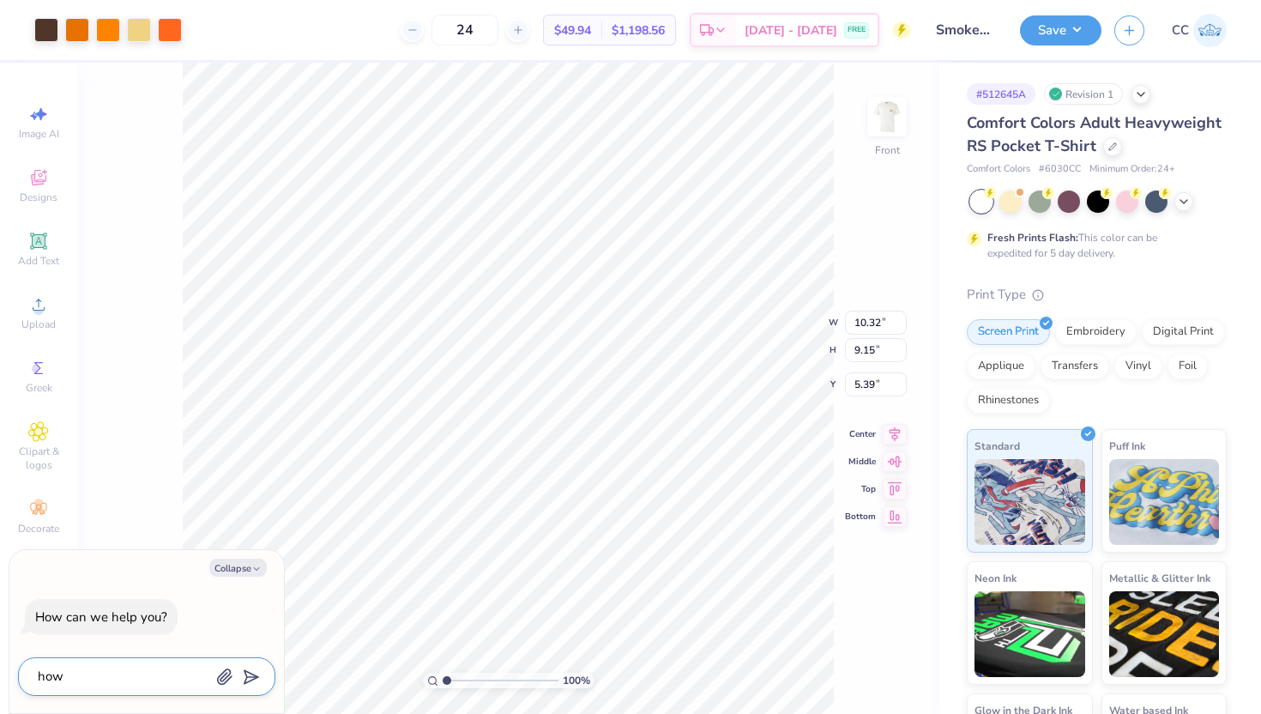
type textarea "x"
type textarea "how do"
type textarea "x"
type textarea "how do"
type textarea "x"
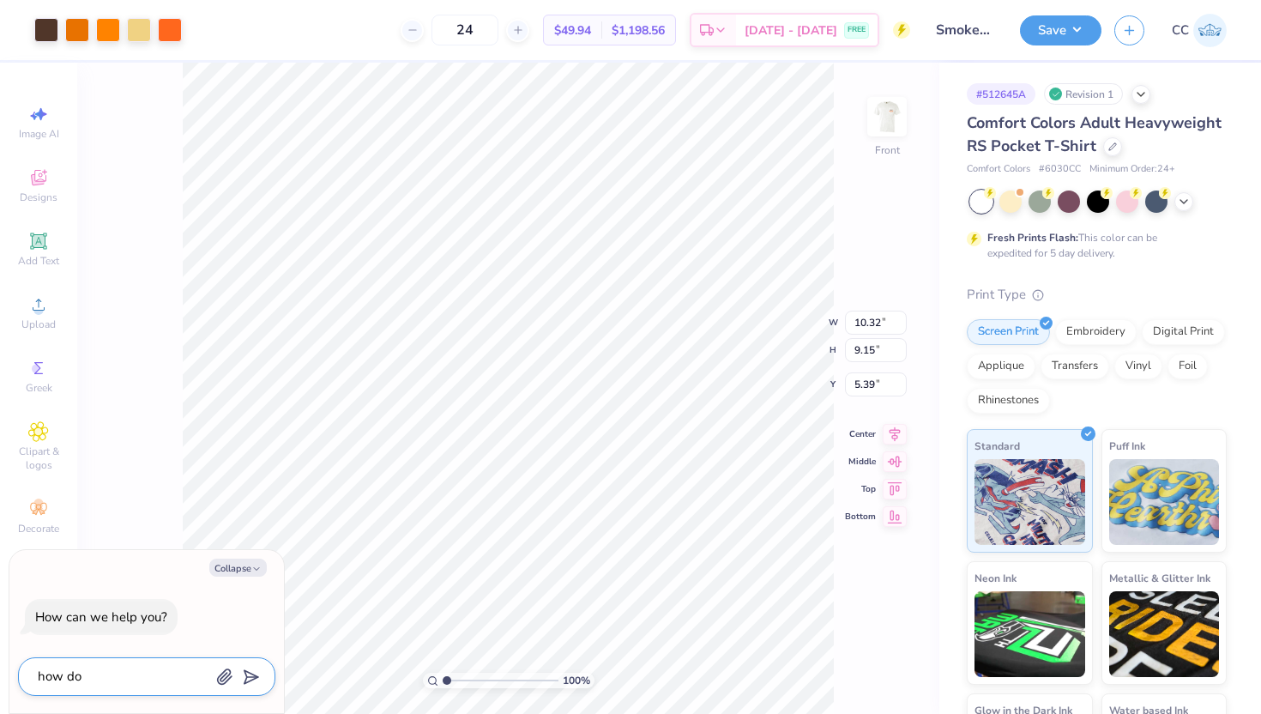
type textarea "how do i"
type textarea "x"
type textarea "how do i"
type textarea "x"
type textarea "how do i s"
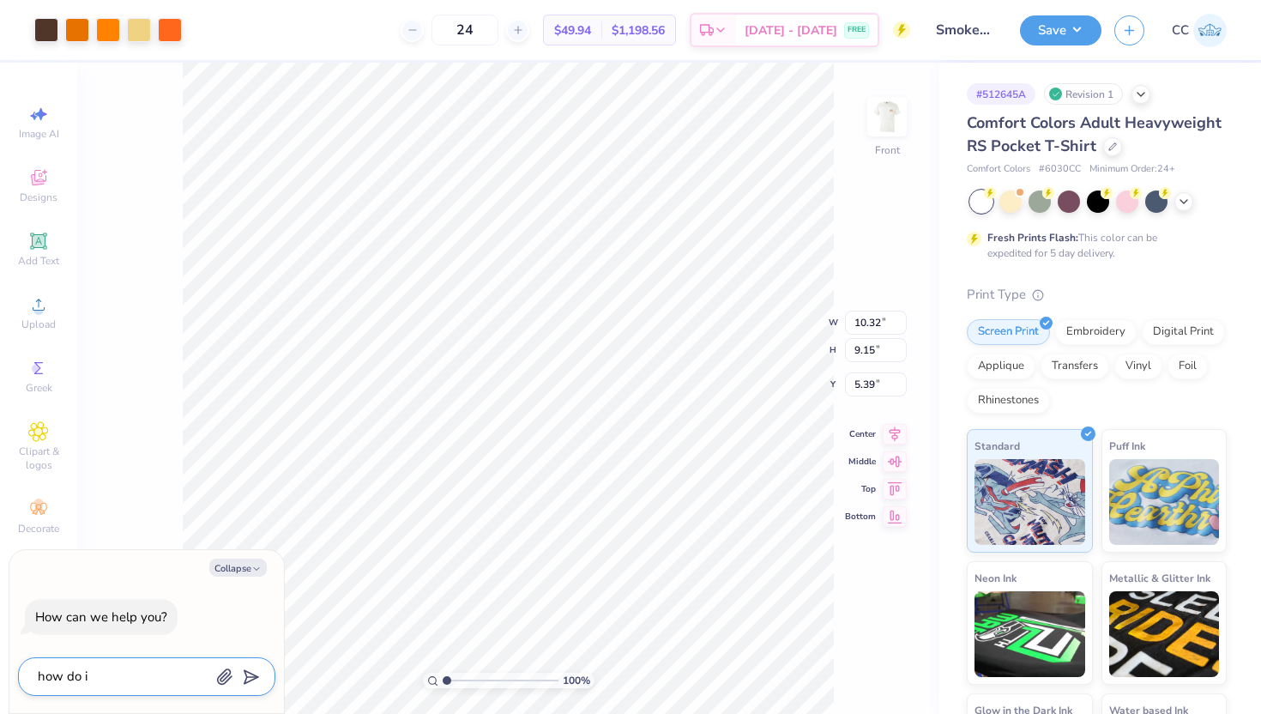
type textarea "x"
type textarea "how do i sa"
type textarea "x"
type textarea "how do i sav"
type textarea "x"
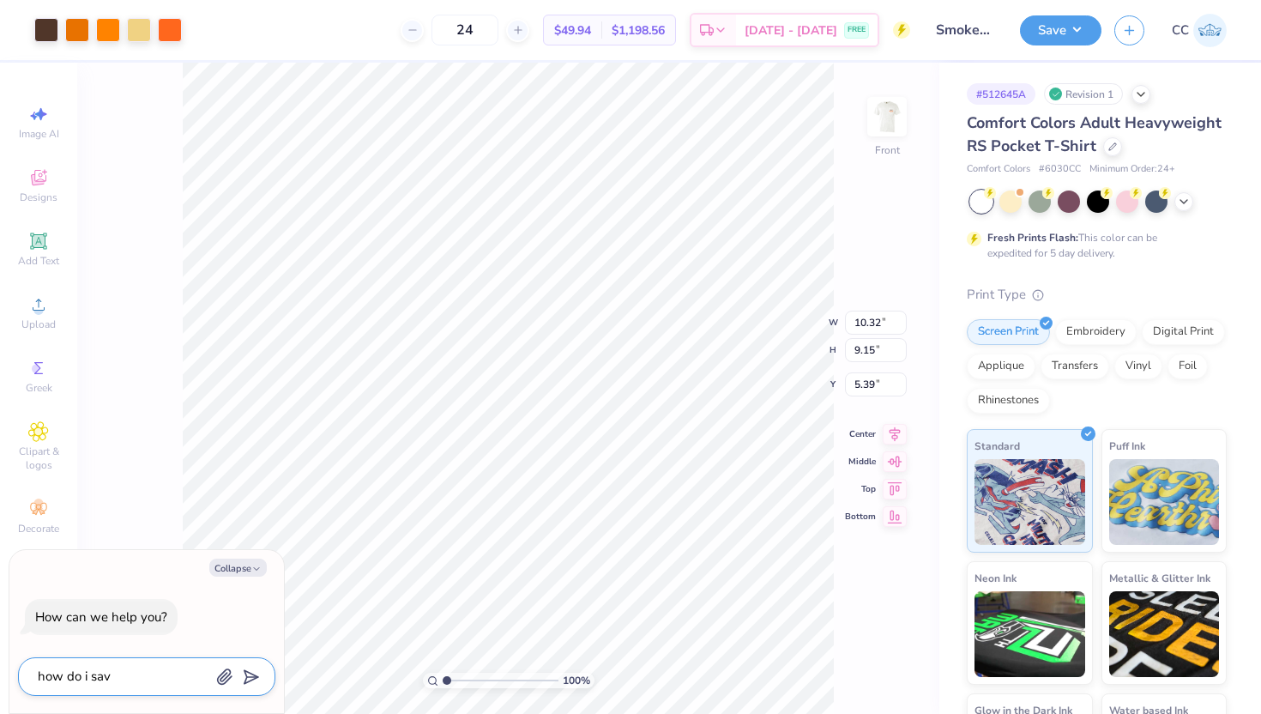
type textarea "how do i save"
type textarea "x"
type textarea "how do i save"
type textarea "x"
type textarea "how do i save t"
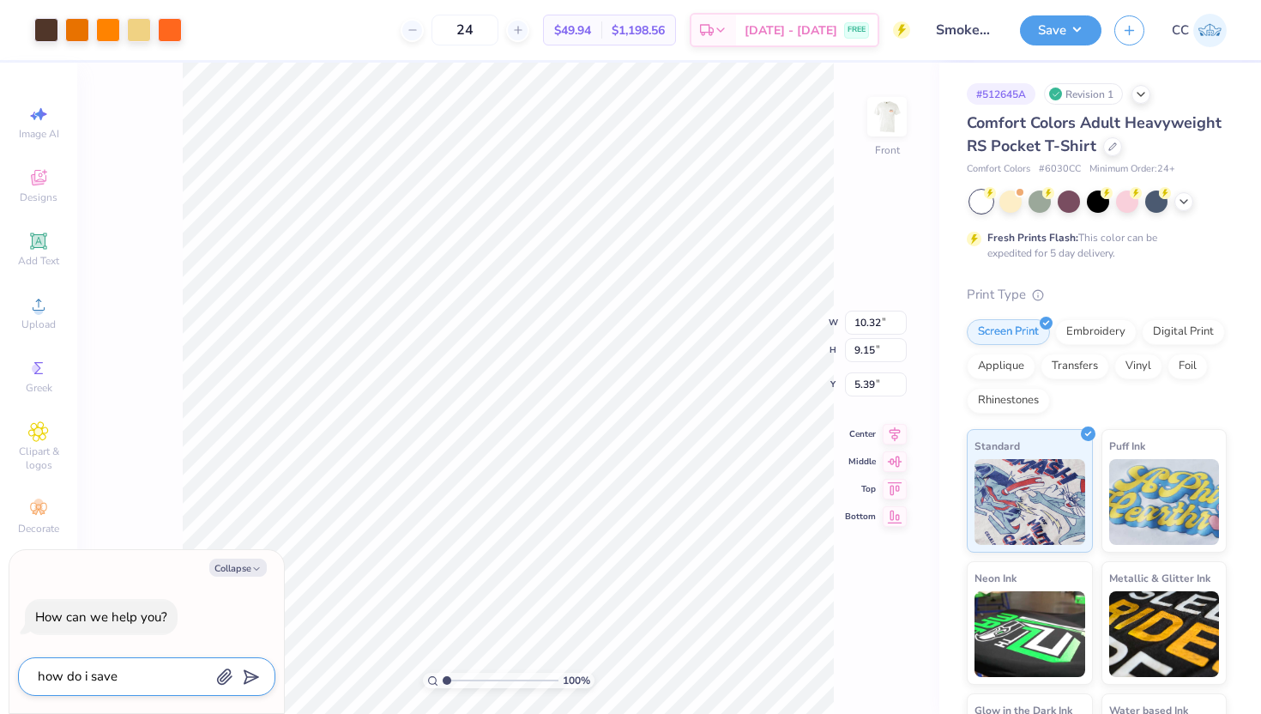
type textarea "x"
type textarea "how do i save th"
type textarea "x"
type textarea "how do i save thi"
type textarea "x"
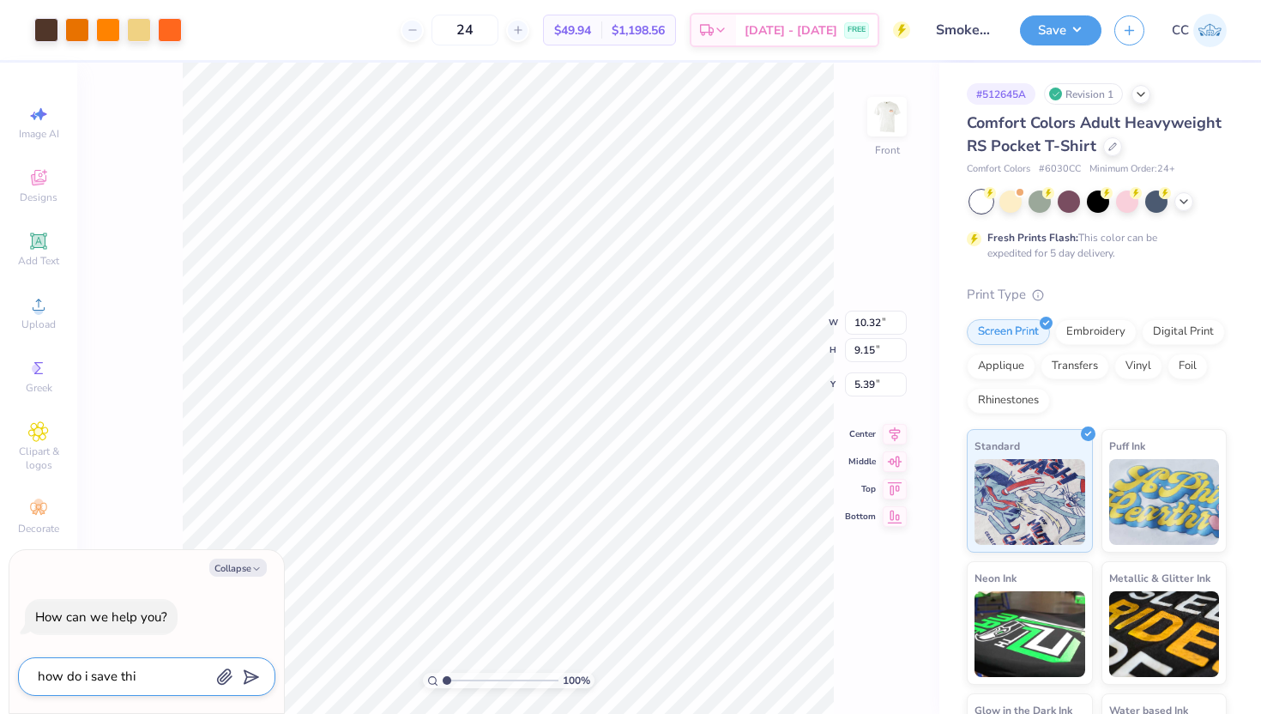
type textarea "how do i save this"
type textarea "x"
type textarea "how do i save this"
type textarea "x"
type textarea "how do i save this d"
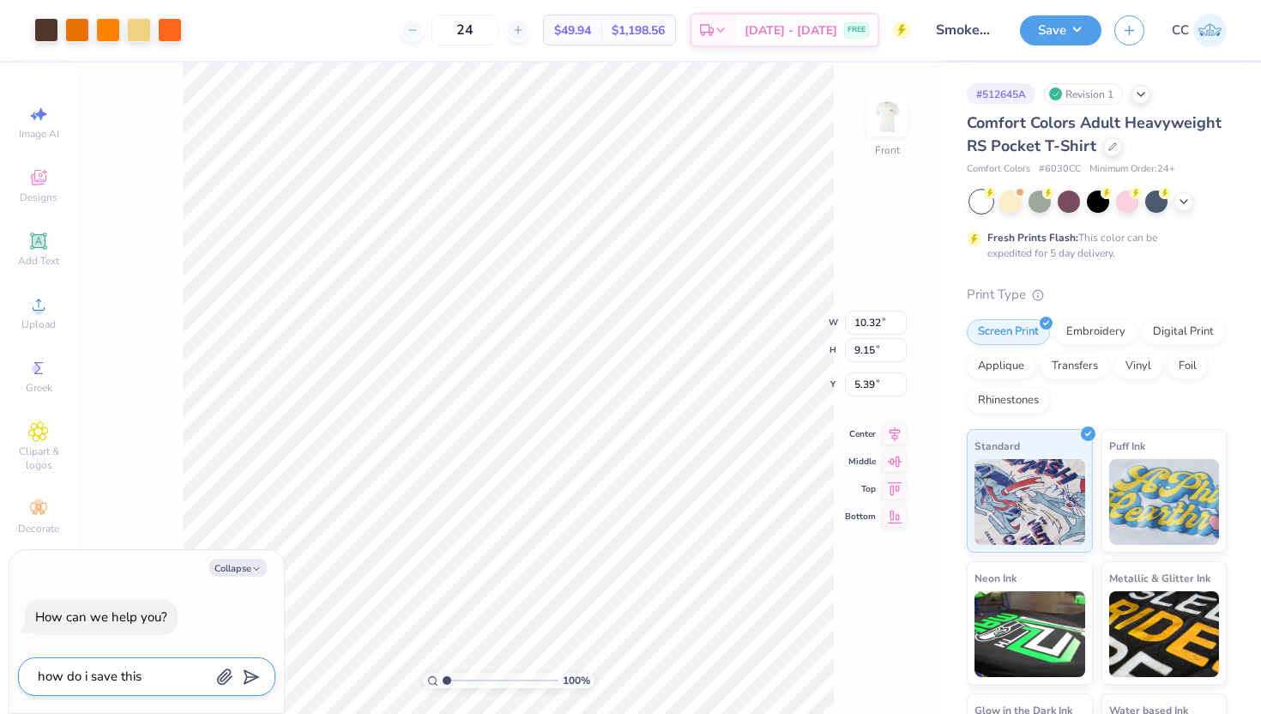
type textarea "x"
type textarea "how do i save this de"
type textarea "x"
type textarea "how do i save this des"
type textarea "x"
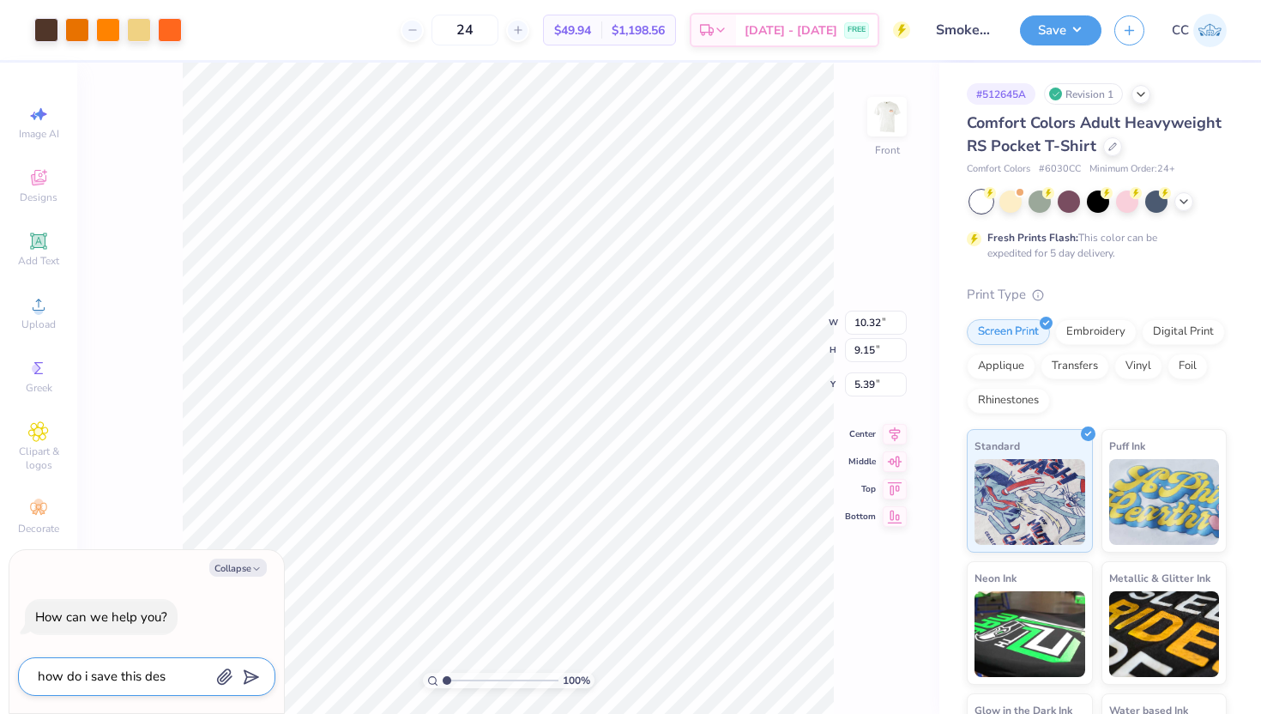
type textarea "how do i save this desi"
type textarea "x"
type textarea "how do i save this desig"
type textarea "x"
type textarea "how do i save this design"
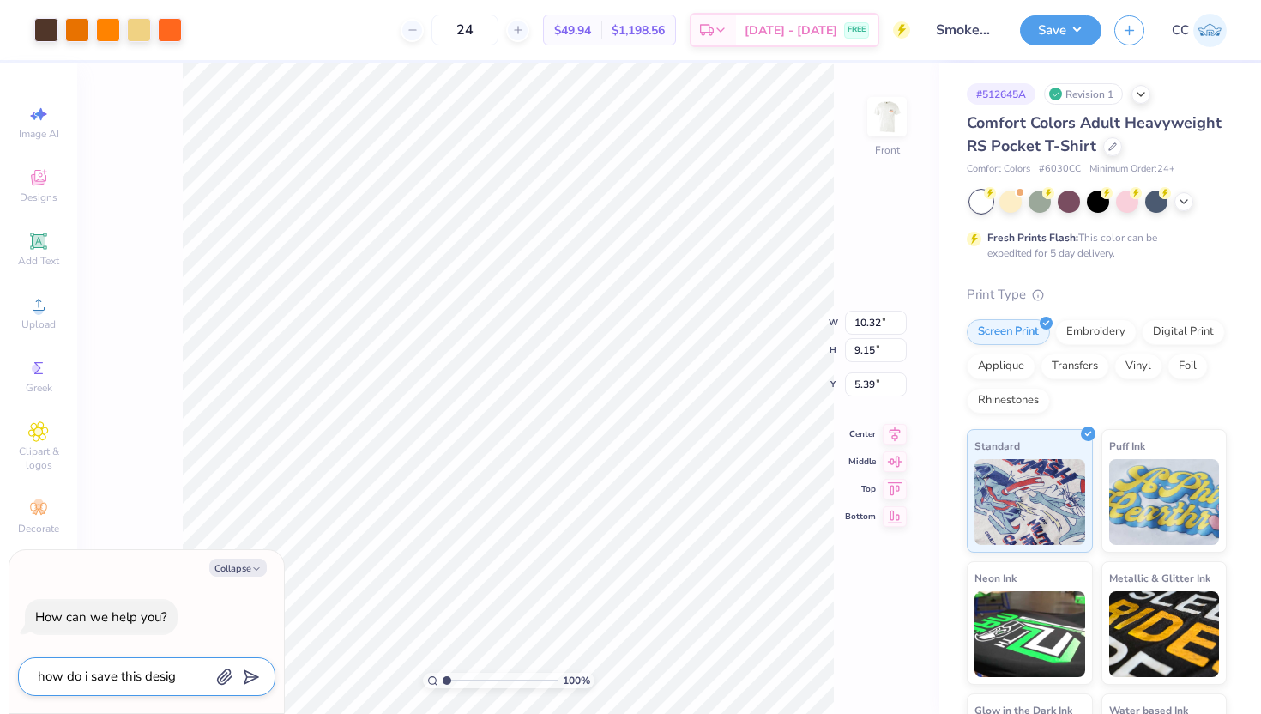
type textarea "x"
type textarea "how do i save this design"
type textarea "x"
type textarea "how do i save this design t"
type textarea "x"
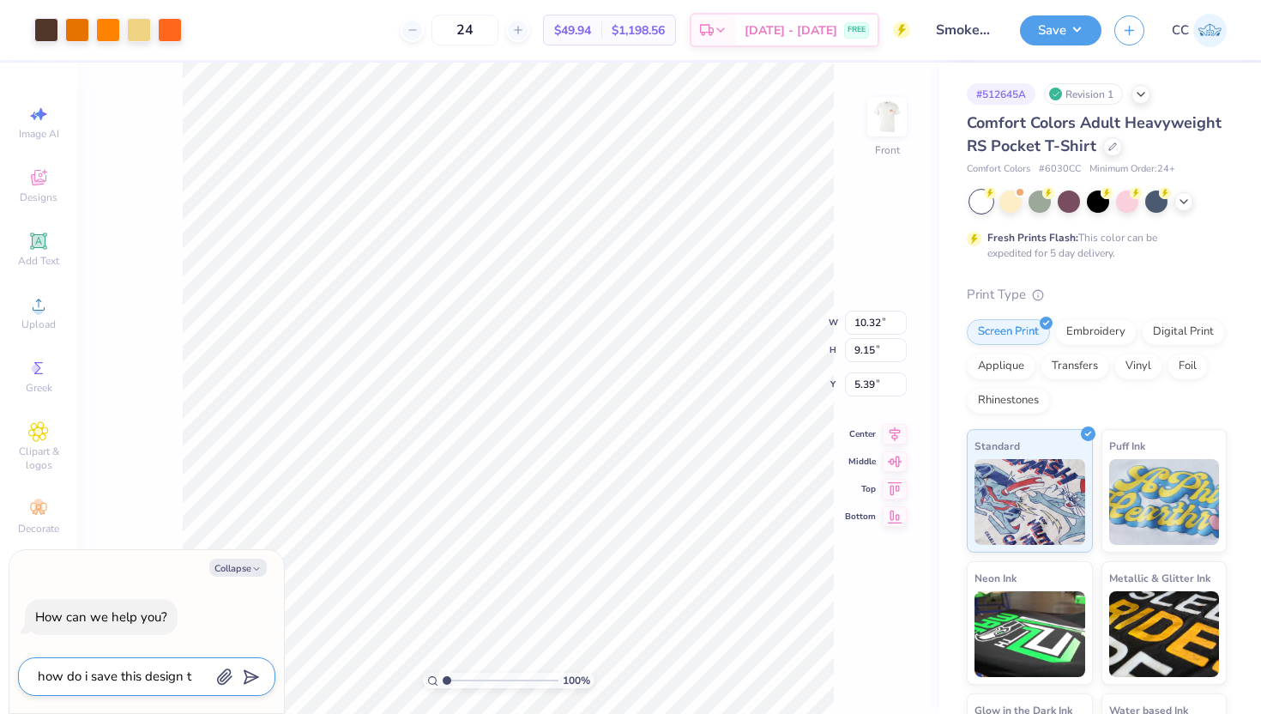
type textarea "how do i save this design to"
type textarea "x"
type textarea "how do i save this design to"
type textarea "x"
type textarea "how do i save this design to p"
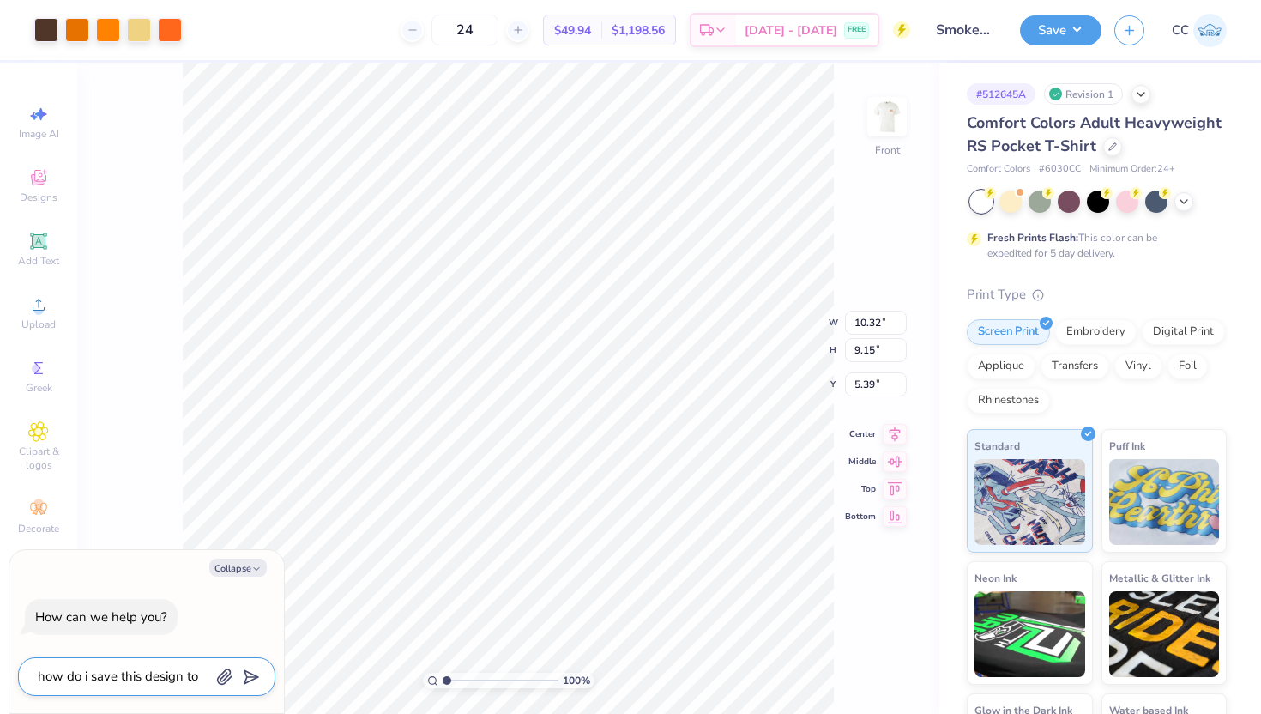
type textarea "x"
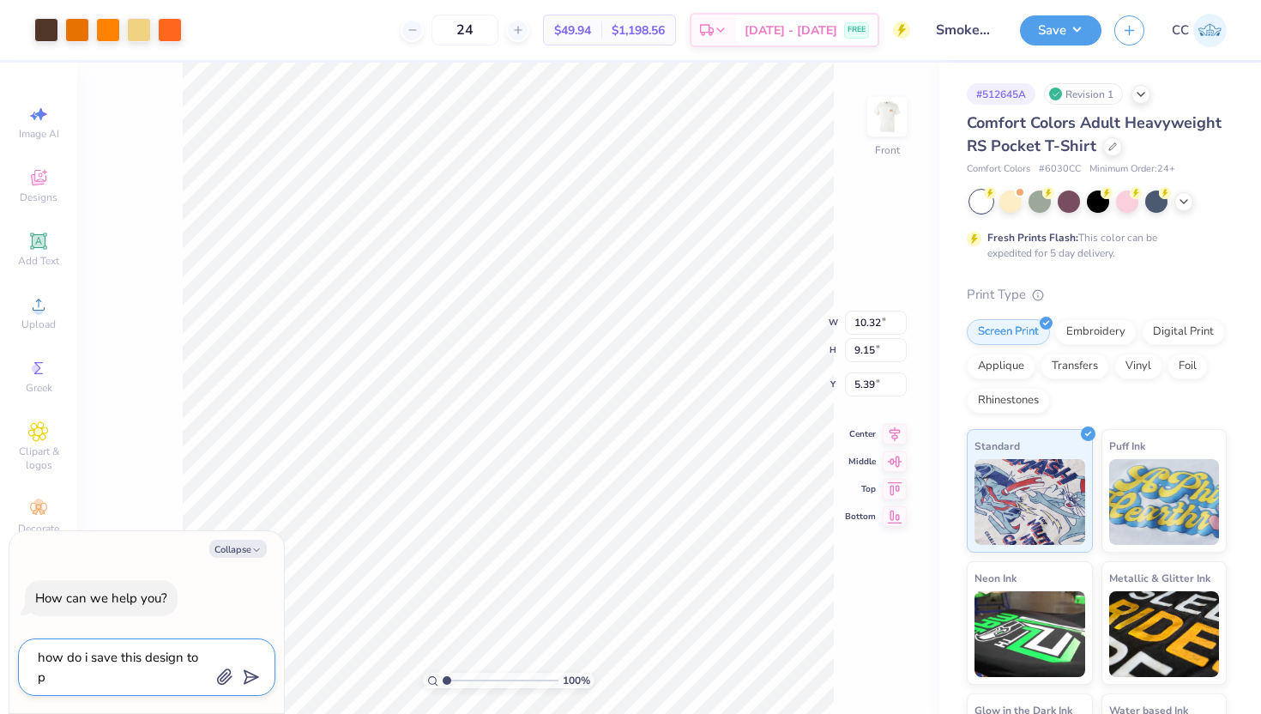
type textarea "how do i save this design to pu"
type textarea "x"
type textarea "how do i save this design to put"
type textarea "x"
type textarea "how do i save this design to put"
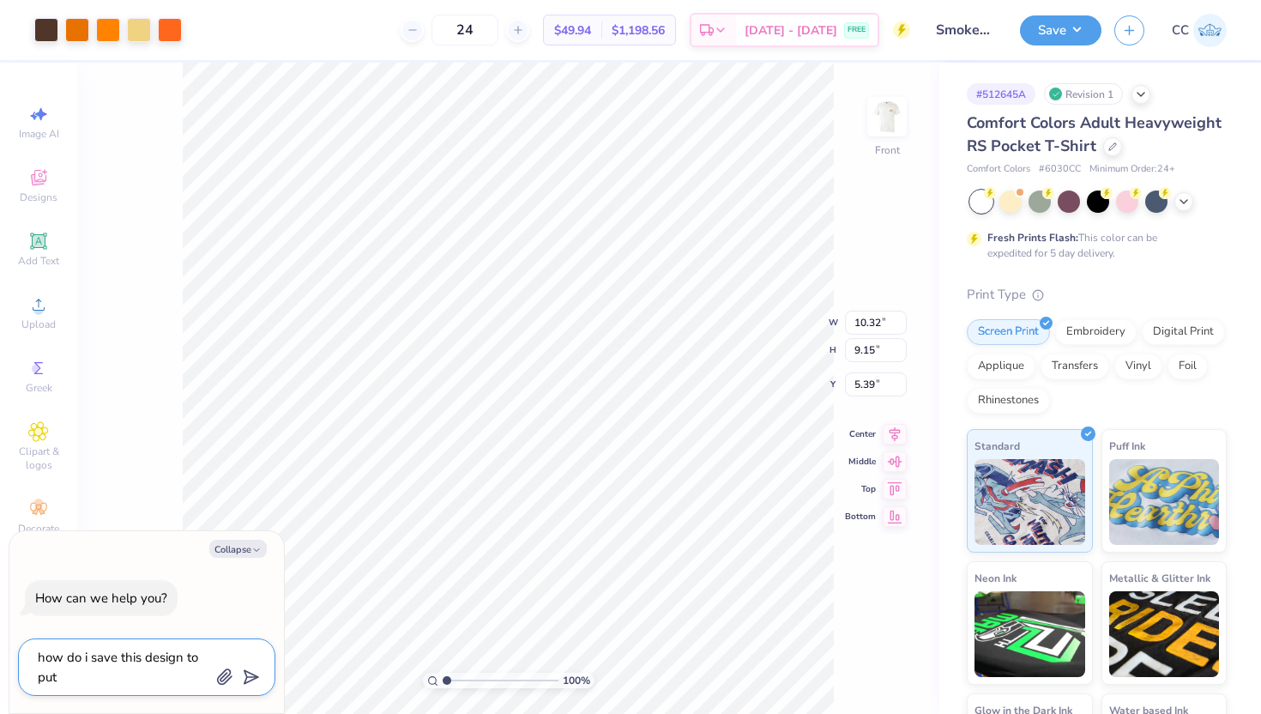
type textarea "x"
type textarea "how do i save this design to put o"
type textarea "x"
type textarea "how do i save this design to put on"
type textarea "x"
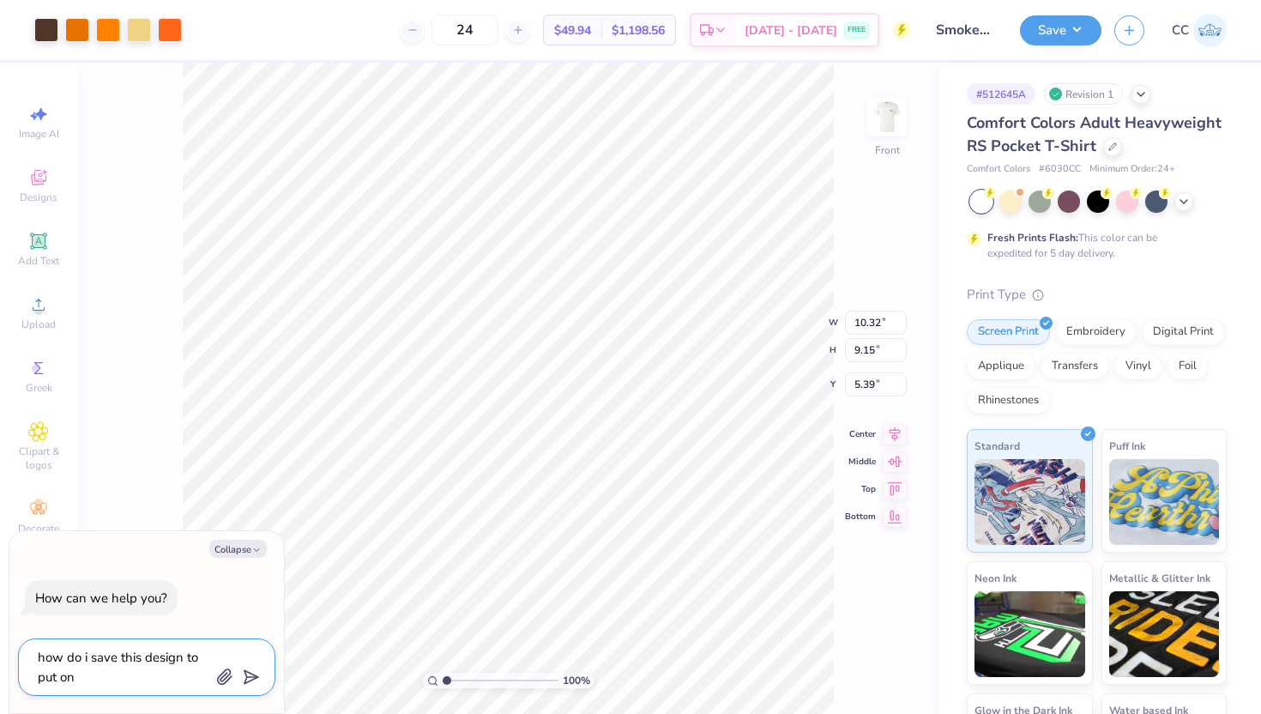
type textarea "how do i save this design to put on"
type textarea "x"
type textarea "how do i save this design to put on."
type textarea "x"
type textarea "how do i save this design to put on."
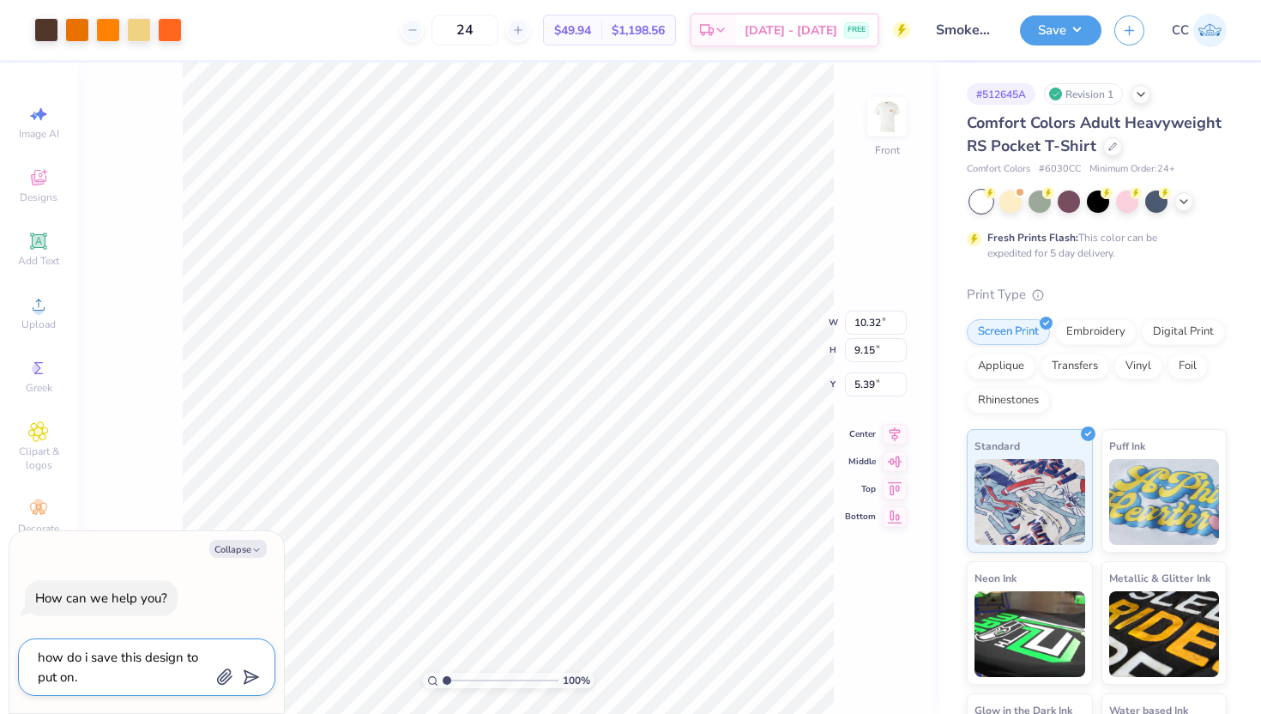
type textarea "x"
type textarea "how do i save this design to put on"
type textarea "x"
type textarea "how do i save this design to put on"
type textarea "x"
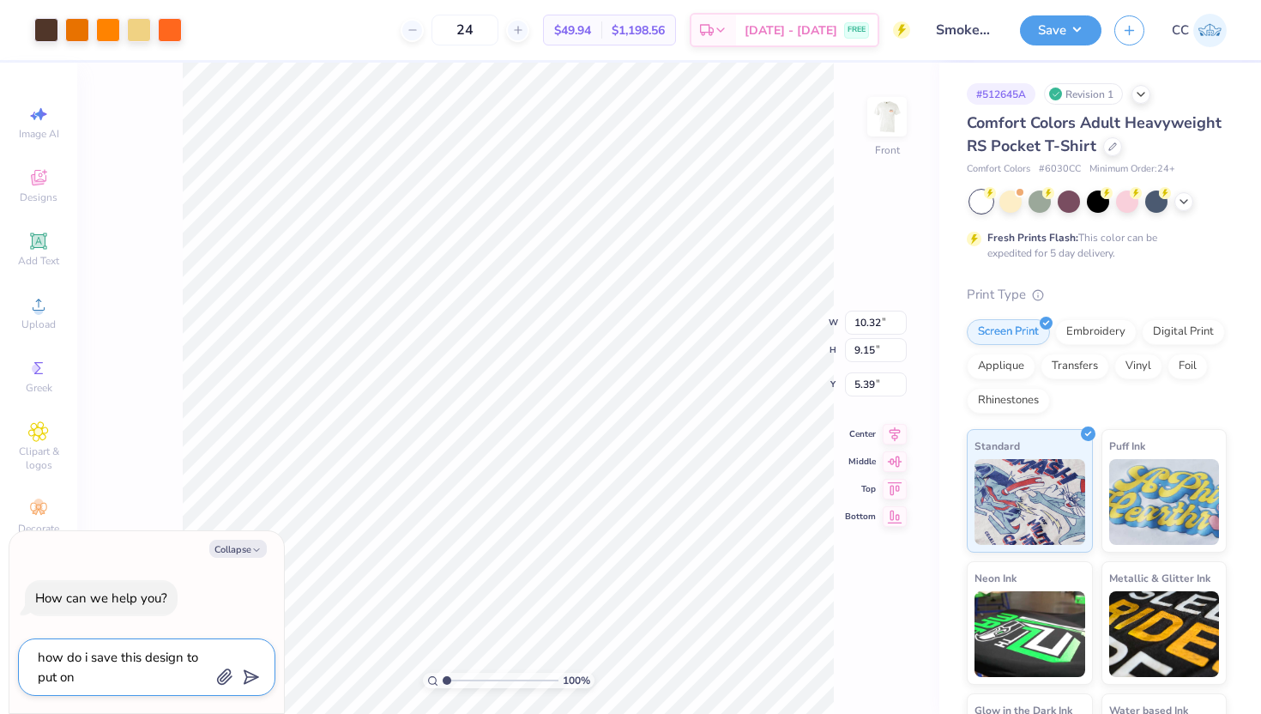
type textarea "how do i save this design to put on a"
type textarea "x"
type textarea "how do i save this design to put on a"
type textarea "x"
type textarea "how do i save this design to put on a d"
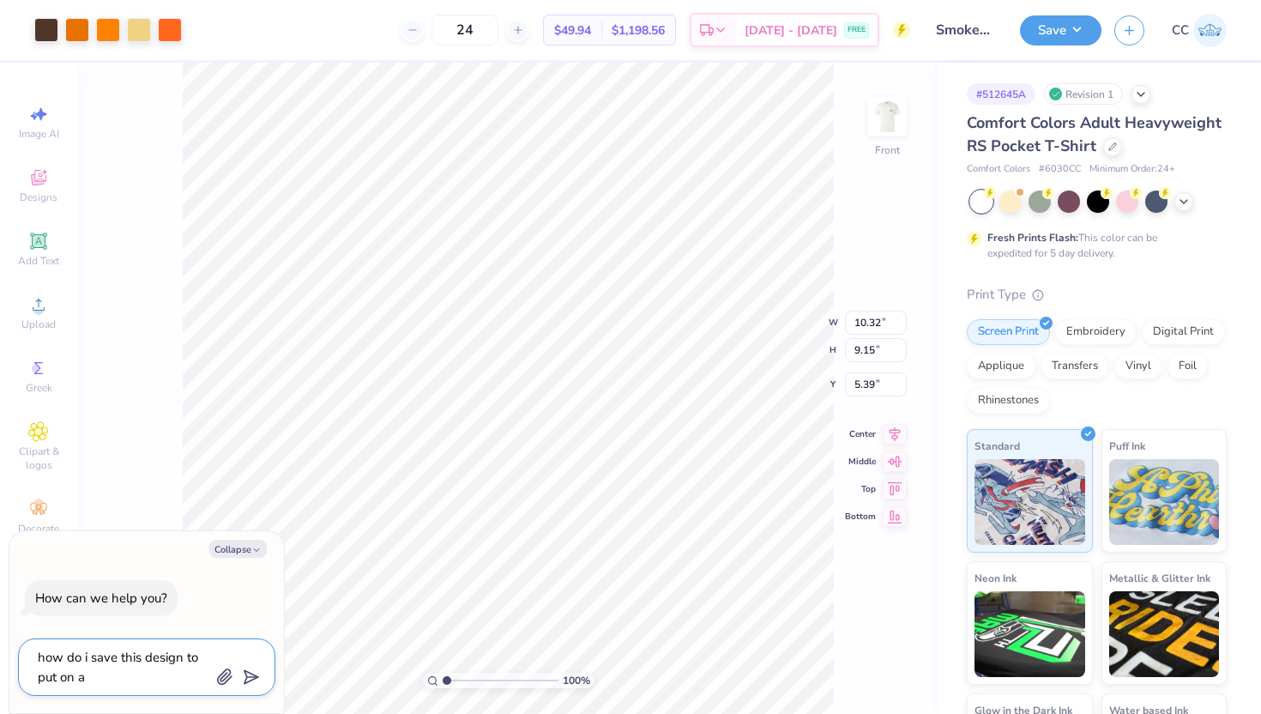
type textarea "x"
type textarea "how do i save this design to put on a di"
type textarea "x"
type textarea "how do i save this design to put on a dif"
type textarea "x"
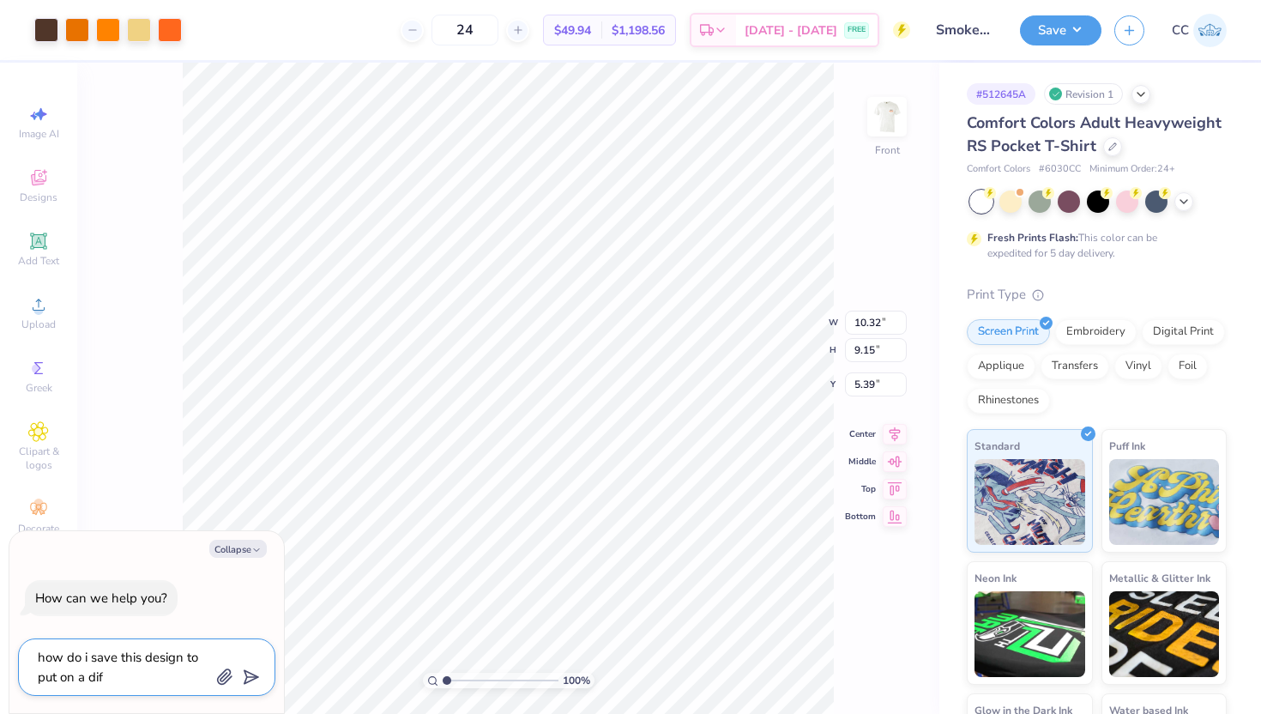
type textarea "how do i save this design to put on a diff"
type textarea "x"
type textarea "how do i save this design to put on a diffe"
type textarea "x"
type textarea "how do i save this design to put on a differ"
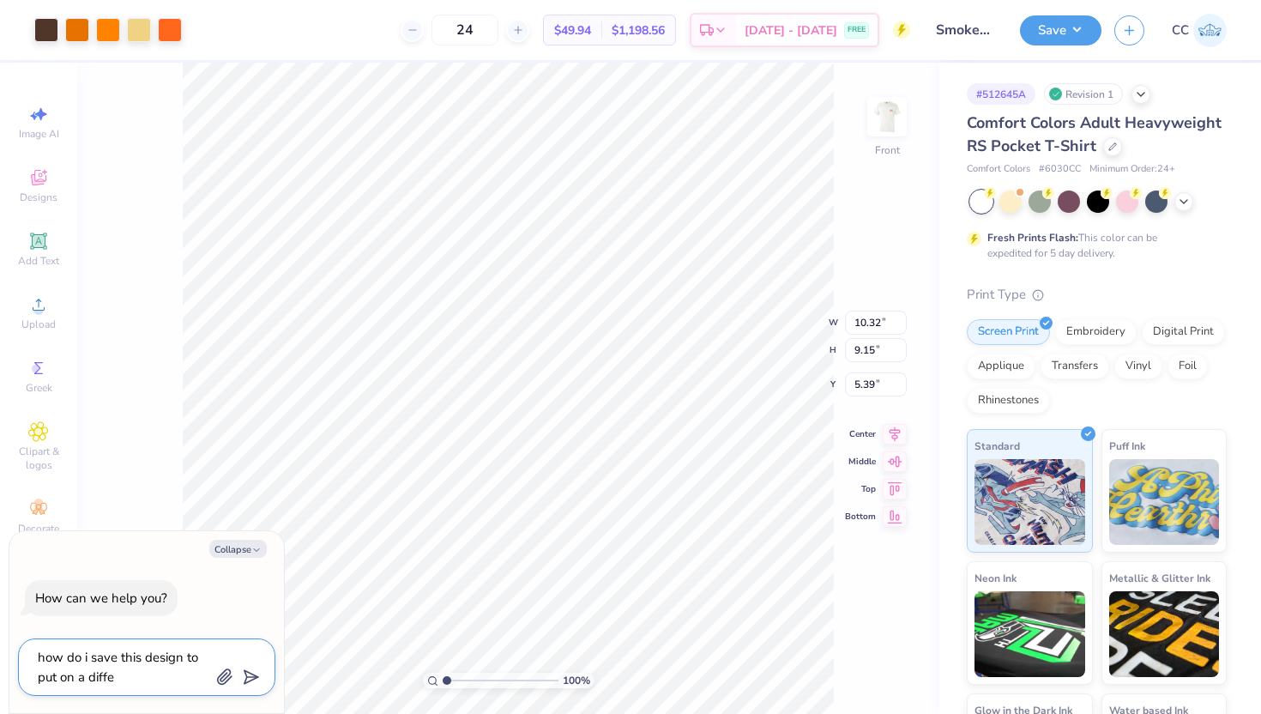
type textarea "x"
type textarea "how do i save this design to put on a differe"
type textarea "x"
type textarea "how do i save this design to put on a differen"
type textarea "x"
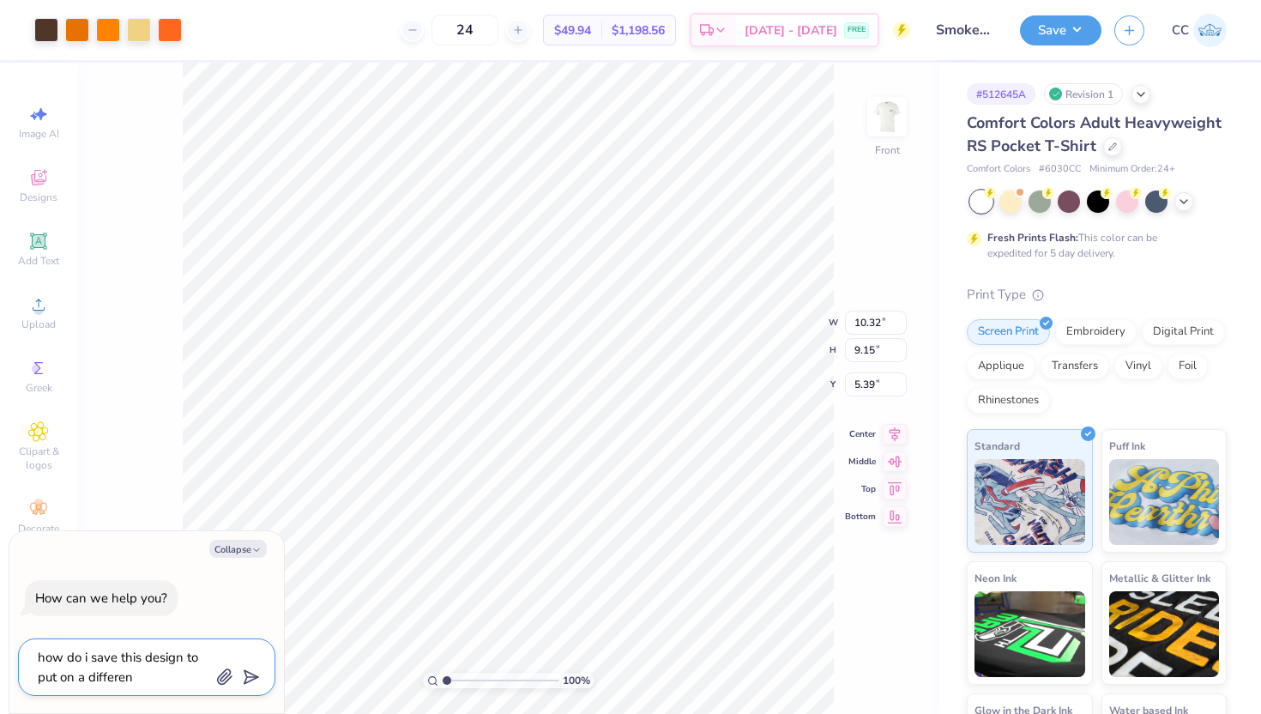
type textarea "how do i save this design to put on a different"
type textarea "x"
type textarea "how do i save this design to put on a different"
type textarea "x"
type textarea "how do i save this design to put on a different s"
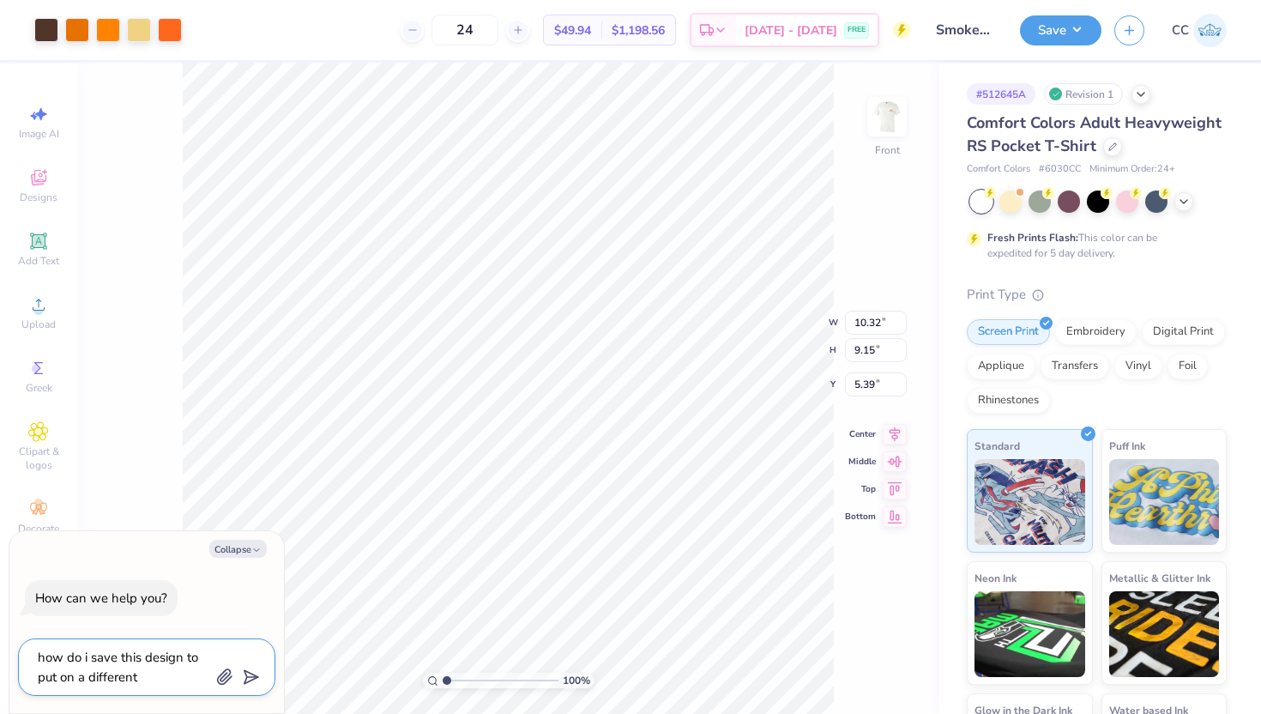
type textarea "x"
type textarea "how do i save this design to put on a different sh"
type textarea "x"
type textarea "how do i save this design to put on a different shi"
type textarea "x"
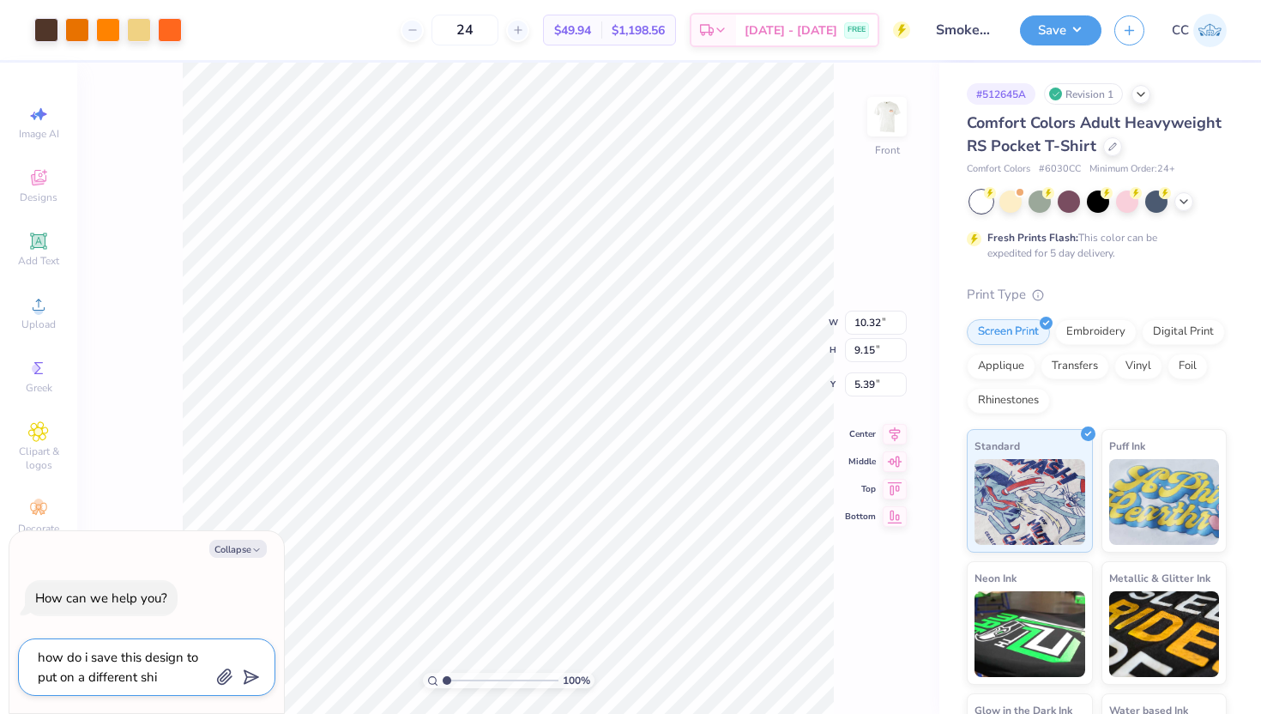
type textarea "how do i save this design to put on a different shir"
type textarea "x"
type textarea "how do i save this design to put on a different shirt"
type textarea "x"
type textarea "how do i save this design to put on a different shirt?"
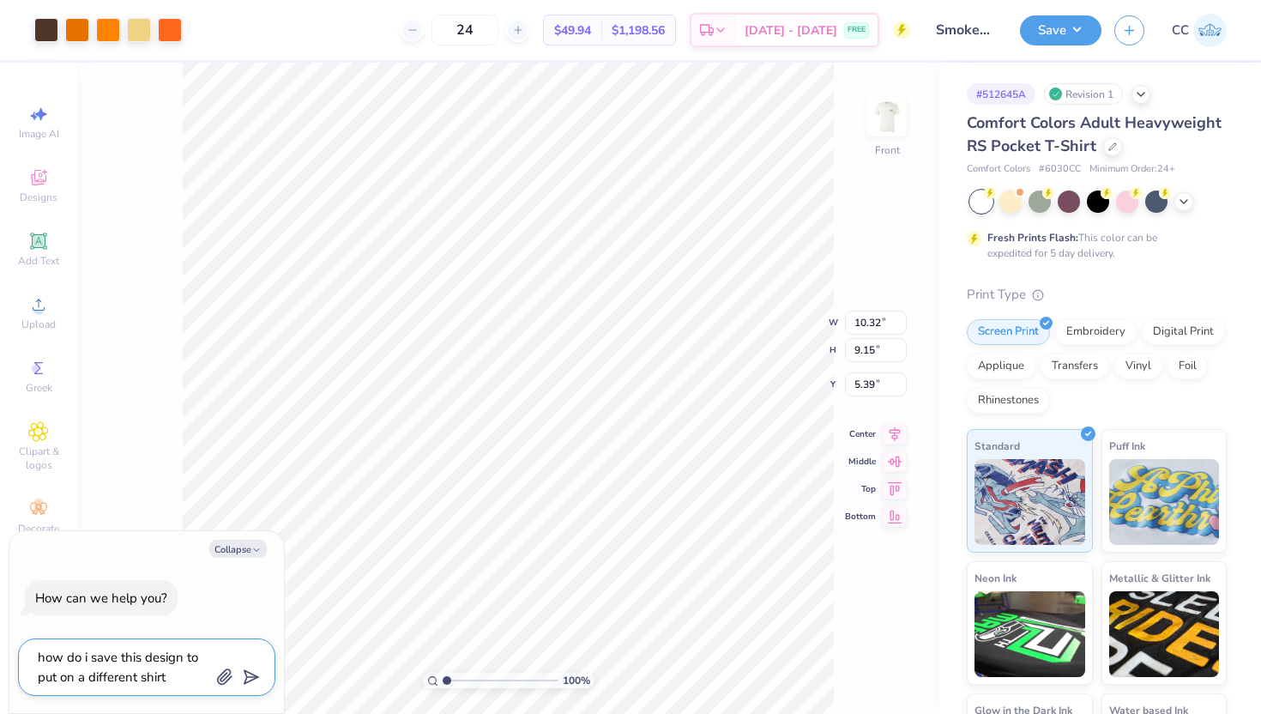
type textarea "x"
type textarea "how do i save this design to put on a different shirt?"
type textarea "x"
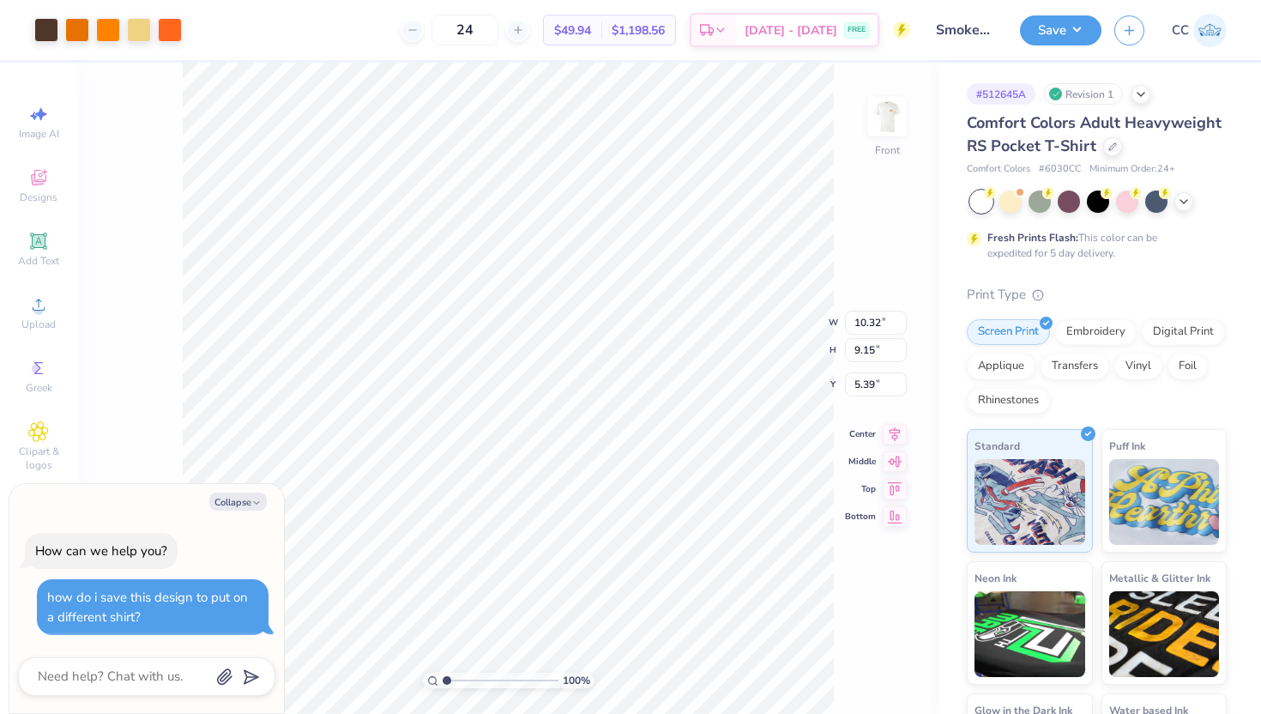
click at [180, 639] on div "How can we help you? how do i save this design to put on a different shirt?" at bounding box center [146, 584] width 257 height 130
click at [180, 668] on textarea at bounding box center [123, 676] width 174 height 23
click at [111, 683] on textarea at bounding box center [123, 676] width 174 height 23
click at [260, 504] on icon "button" at bounding box center [256, 503] width 10 height 10
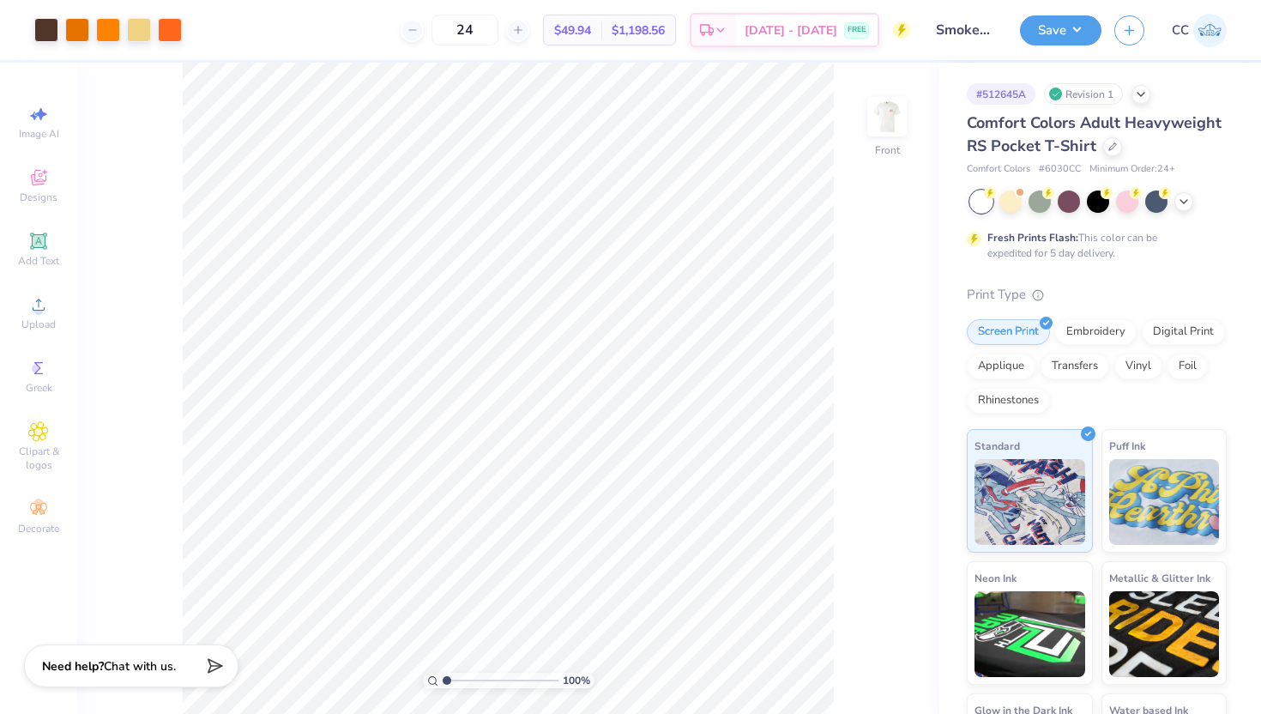
click at [180, 662] on div "Need help? Chat with us." at bounding box center [131, 665] width 214 height 43
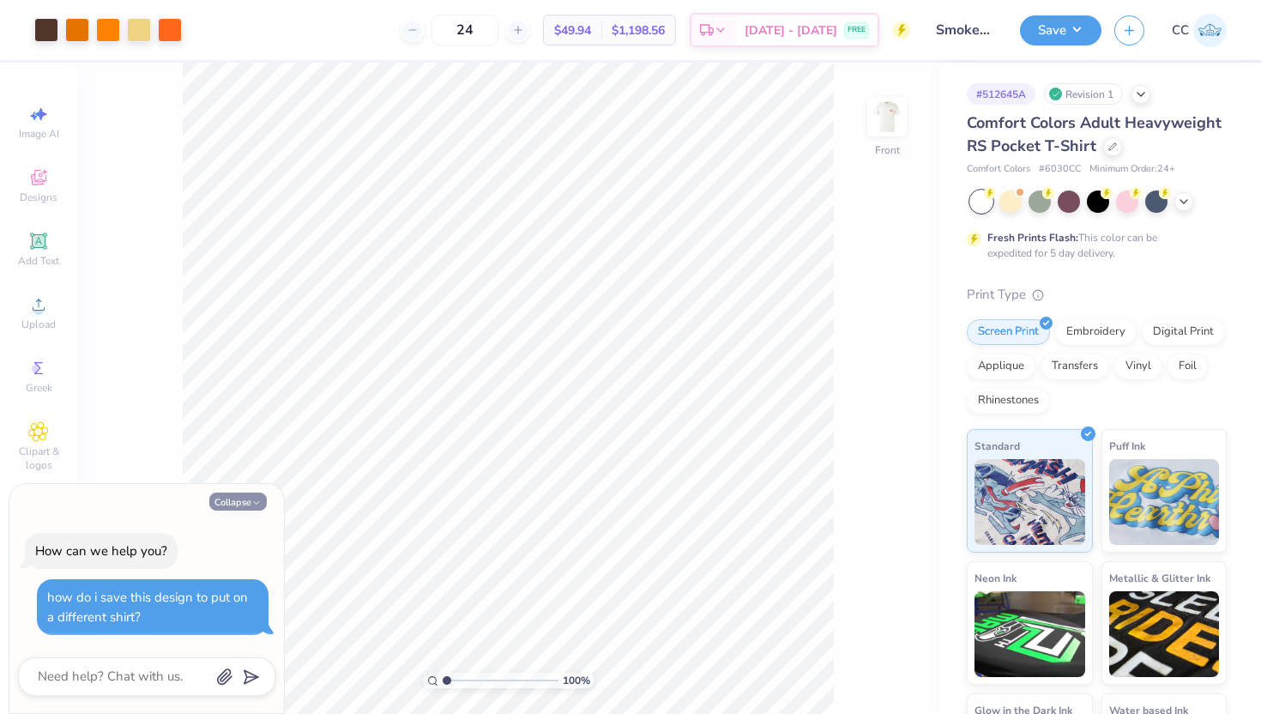
click at [244, 502] on button "Collapse" at bounding box center [237, 501] width 57 height 18
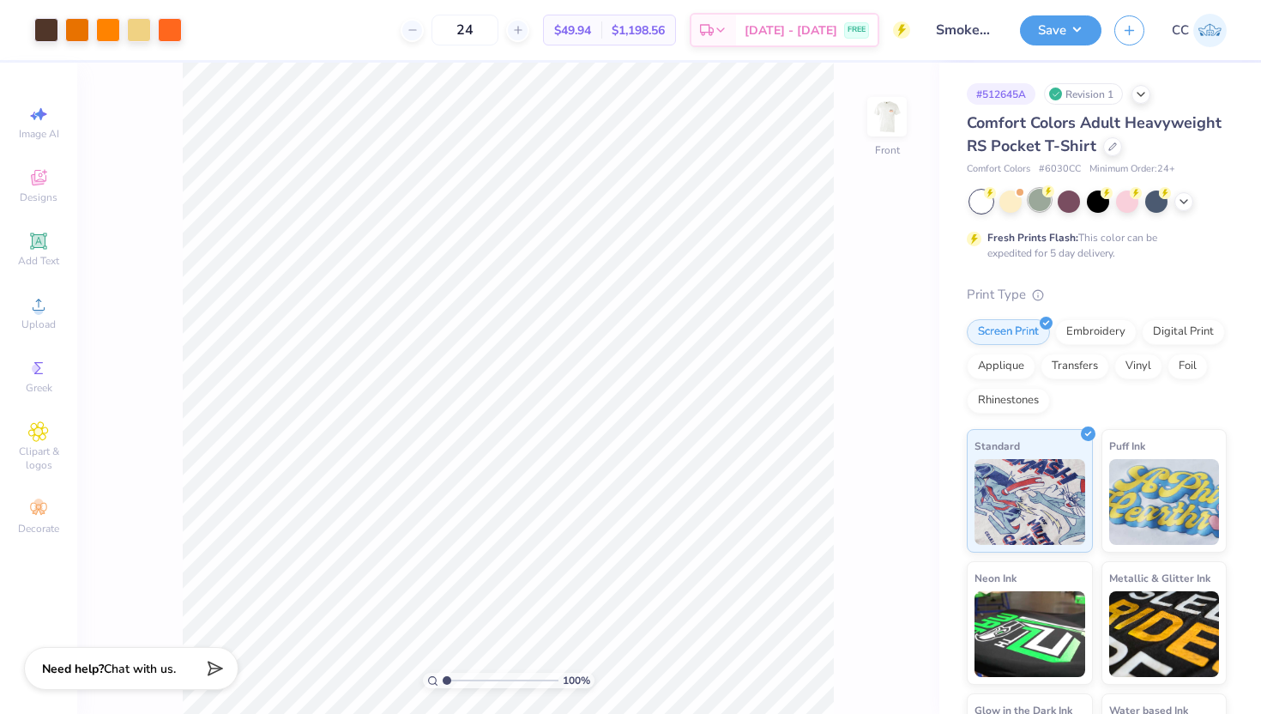
click at [1041, 204] on div at bounding box center [1039, 200] width 22 height 22
click at [1186, 202] on icon at bounding box center [1184, 200] width 14 height 14
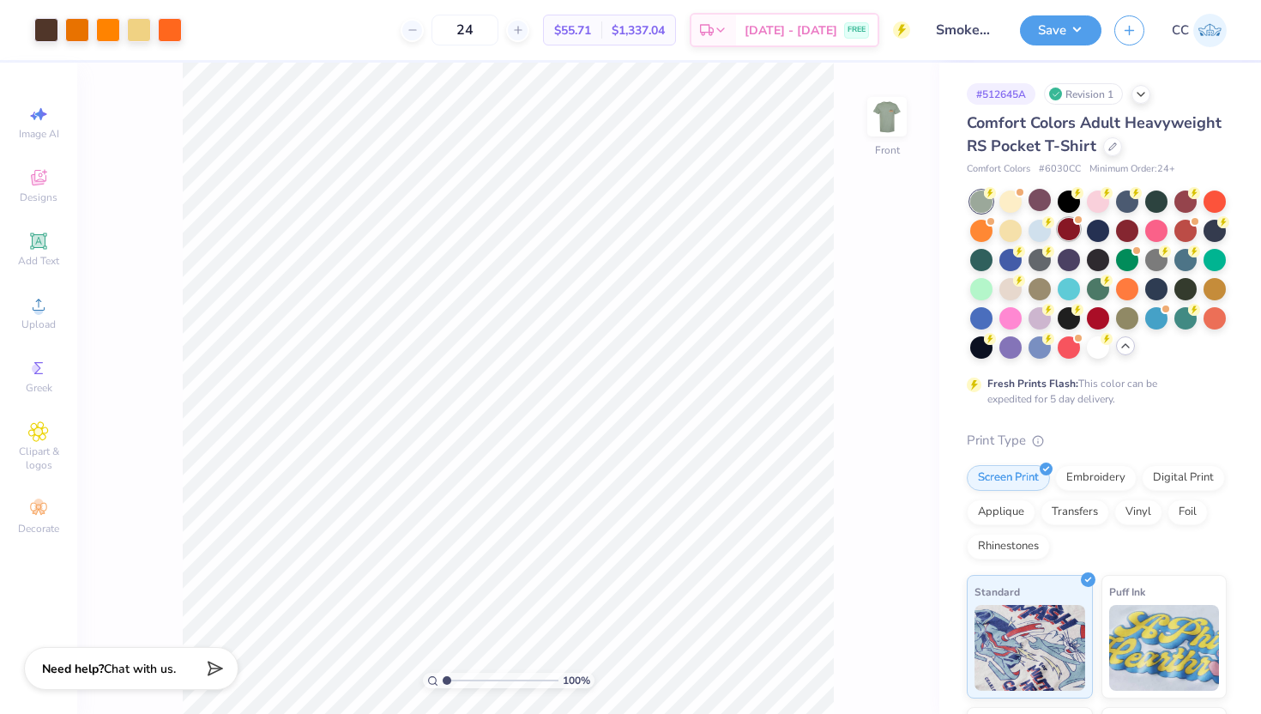
click at [1071, 236] on div at bounding box center [1069, 229] width 22 height 22
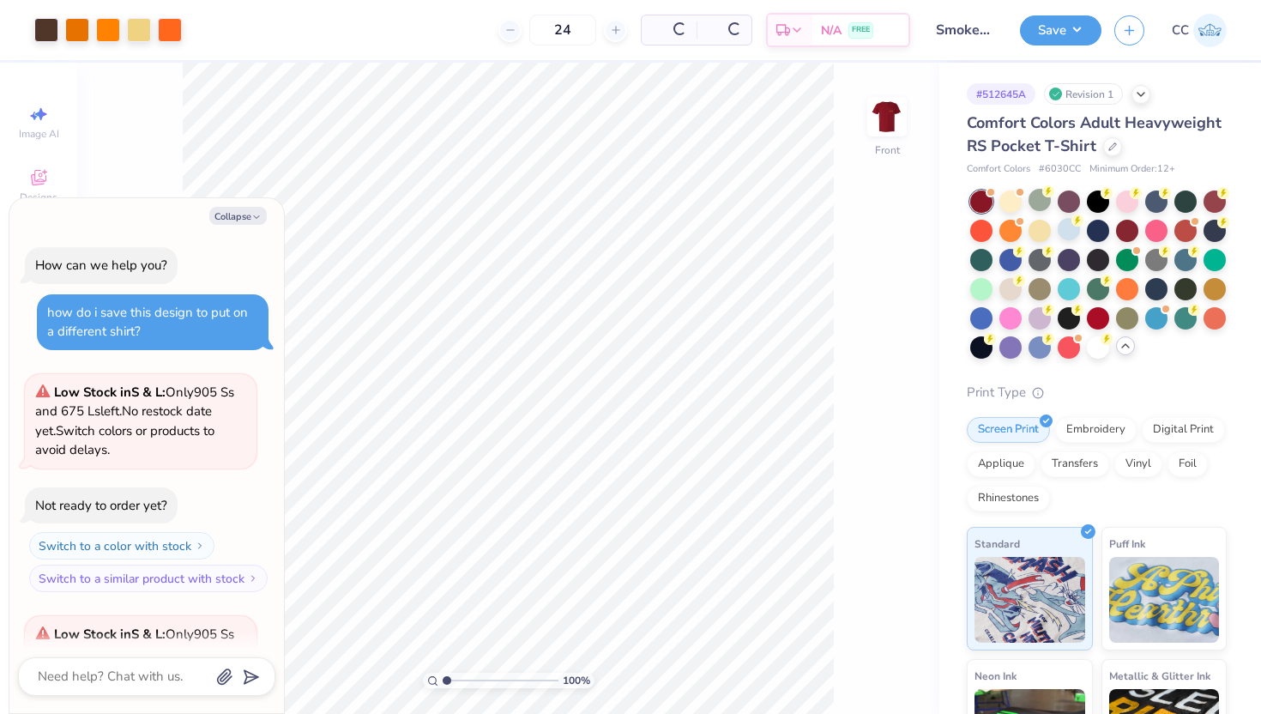
scroll to position [199, 0]
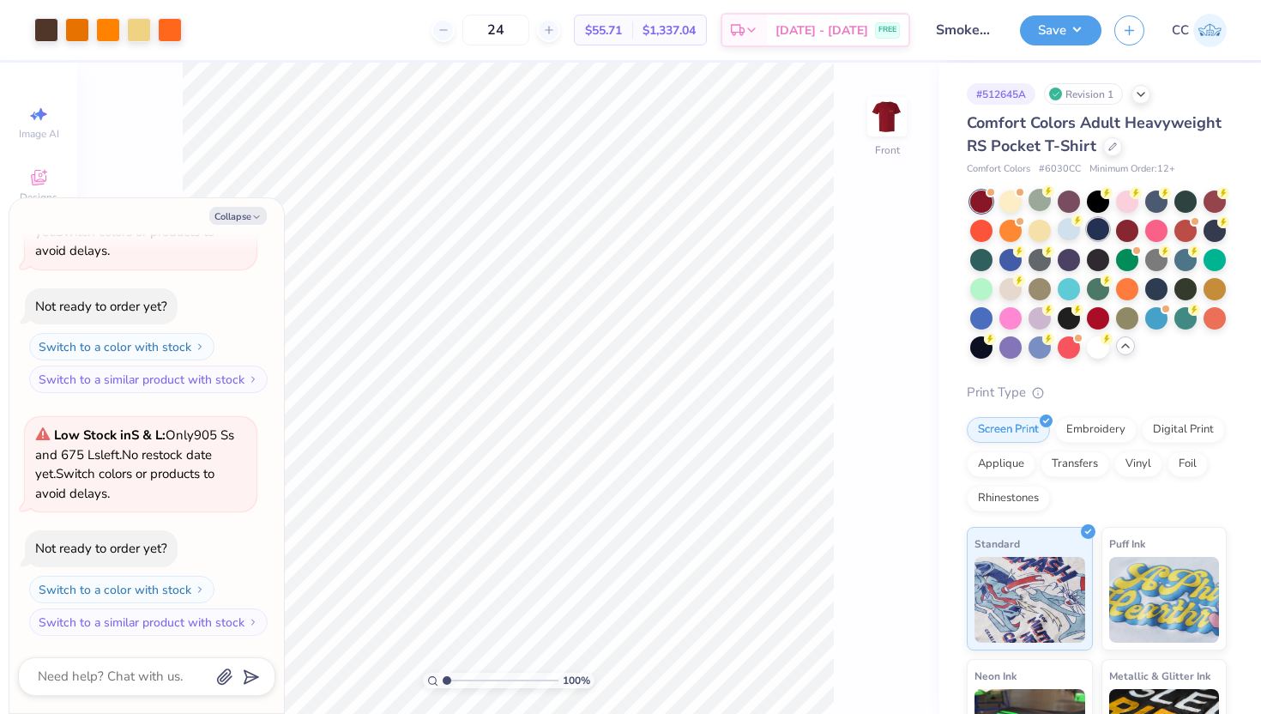
click at [1095, 235] on div at bounding box center [1098, 229] width 22 height 22
click at [1044, 286] on div at bounding box center [1039, 287] width 22 height 22
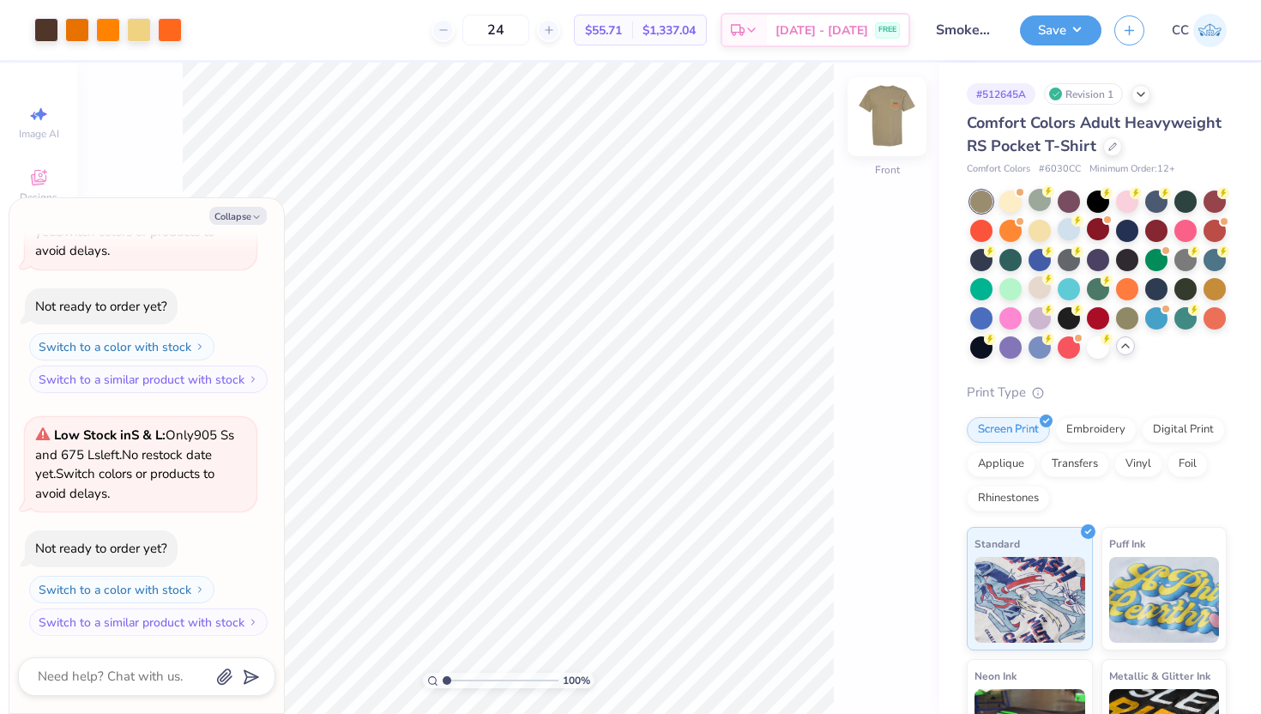
click at [895, 113] on img at bounding box center [887, 116] width 69 height 69
click at [249, 216] on button "Collapse" at bounding box center [237, 216] width 57 height 18
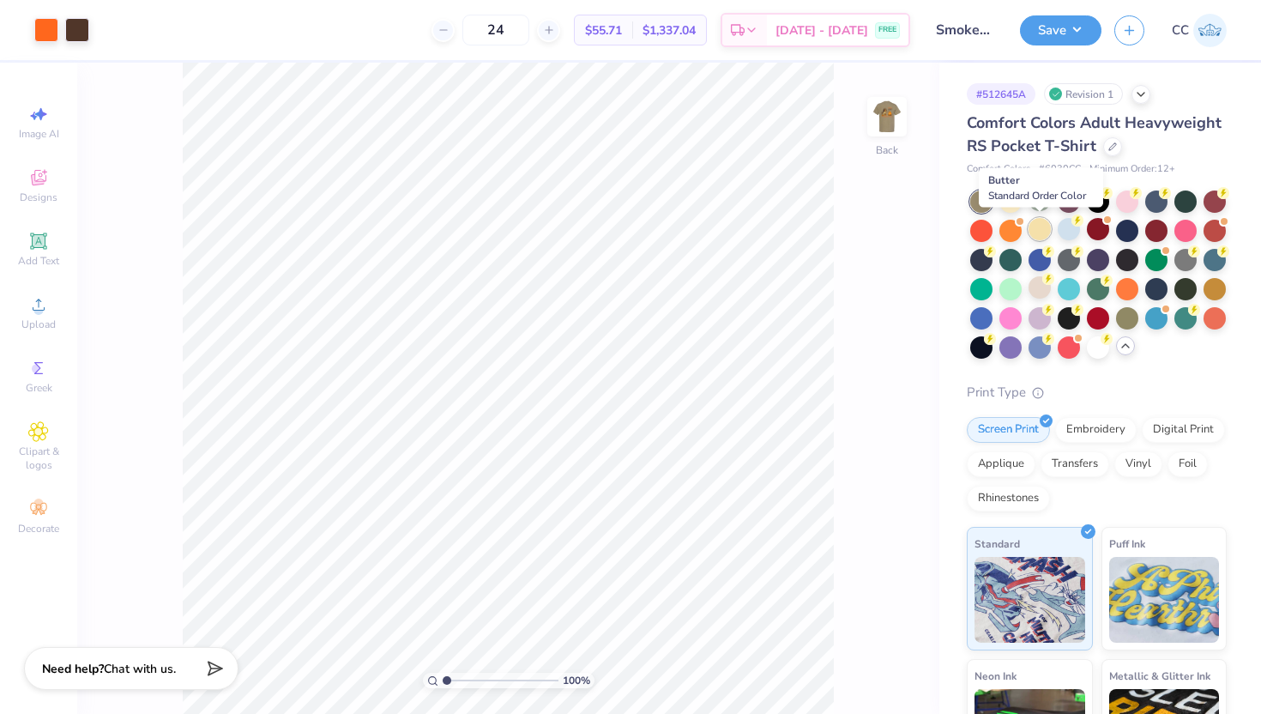
click at [1040, 231] on div at bounding box center [1039, 229] width 22 height 22
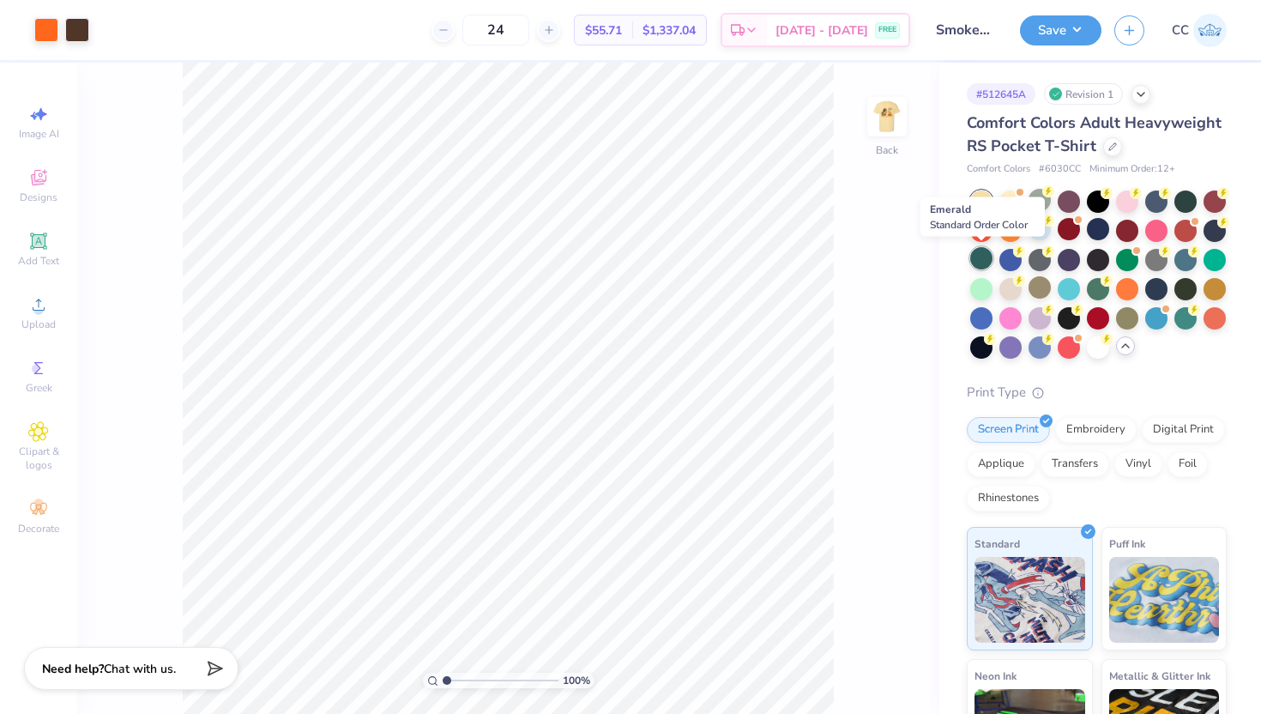
click at [980, 261] on div at bounding box center [981, 258] width 22 height 22
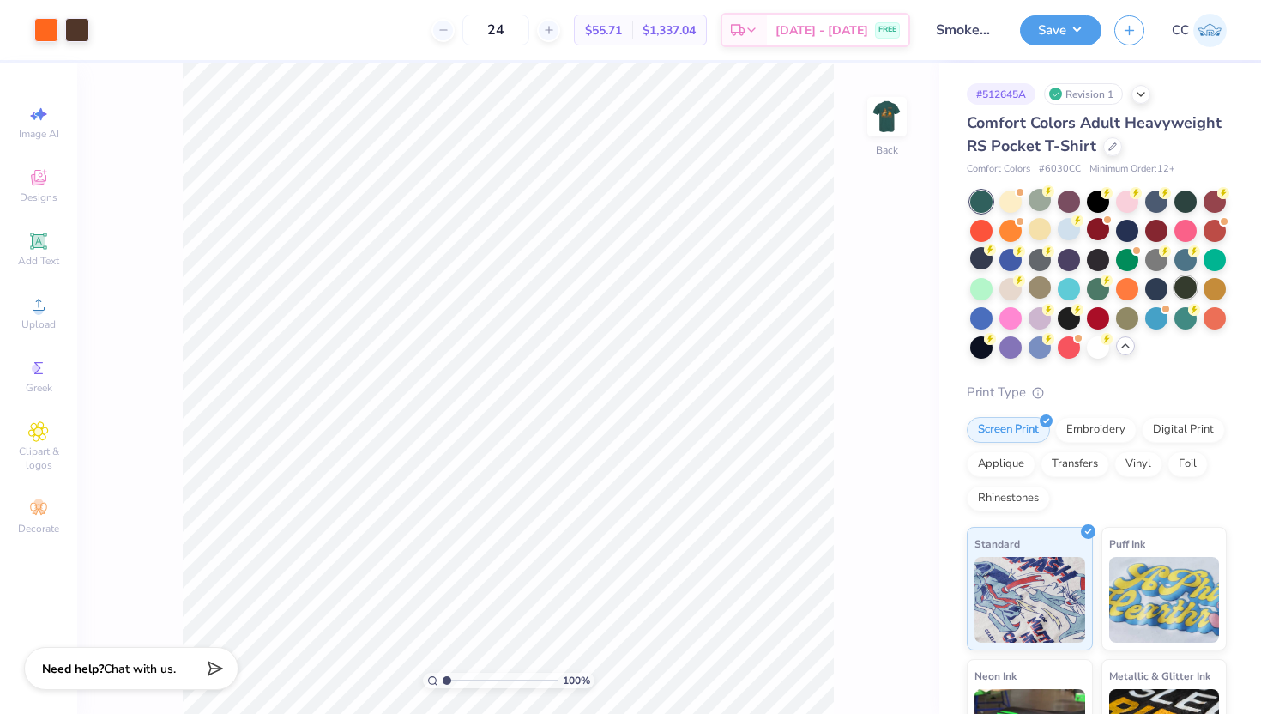
click at [1184, 284] on div at bounding box center [1185, 287] width 22 height 22
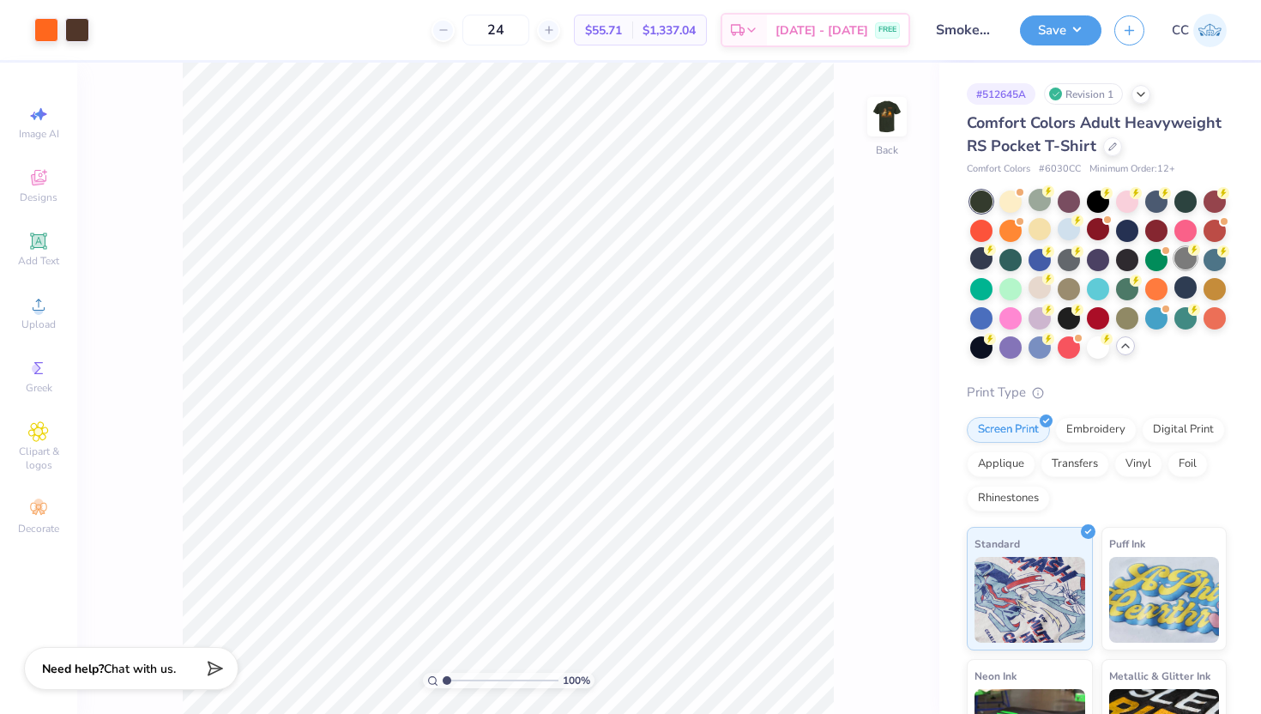
click at [1182, 258] on div at bounding box center [1185, 258] width 22 height 22
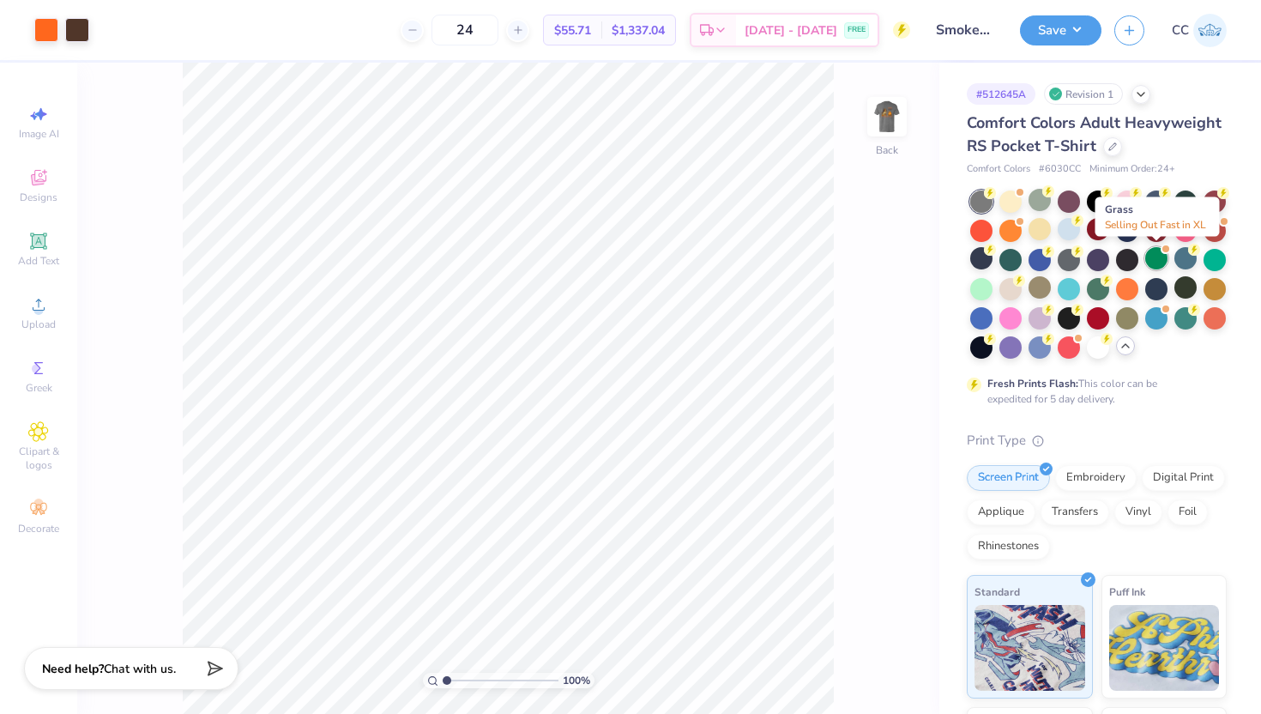
click at [1155, 262] on div at bounding box center [1156, 258] width 22 height 22
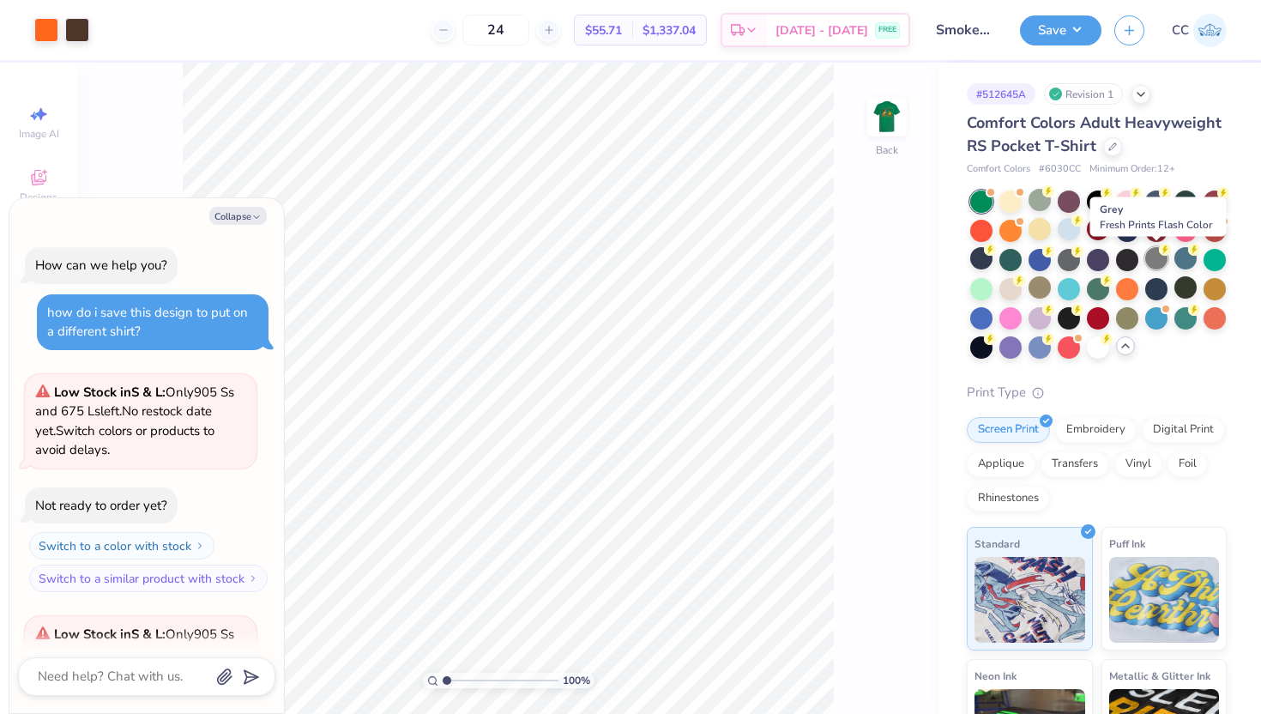
scroll to position [422, 0]
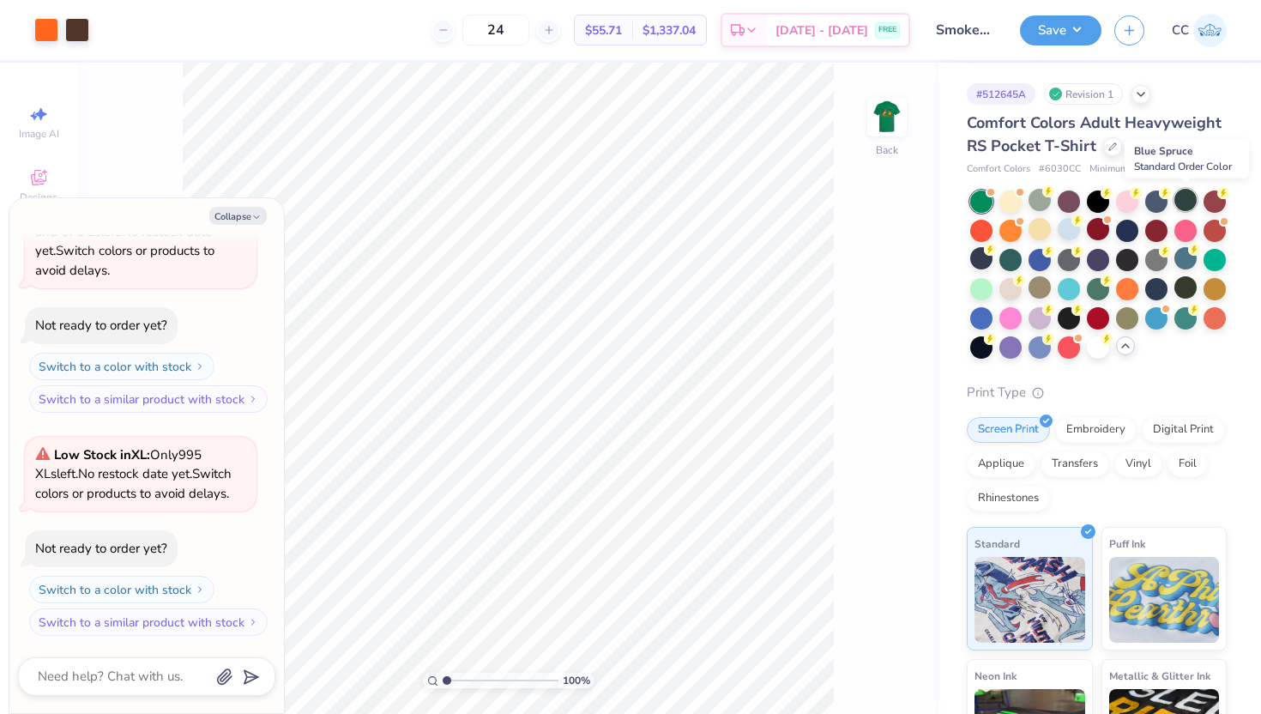
click at [1189, 196] on div at bounding box center [1185, 200] width 22 height 22
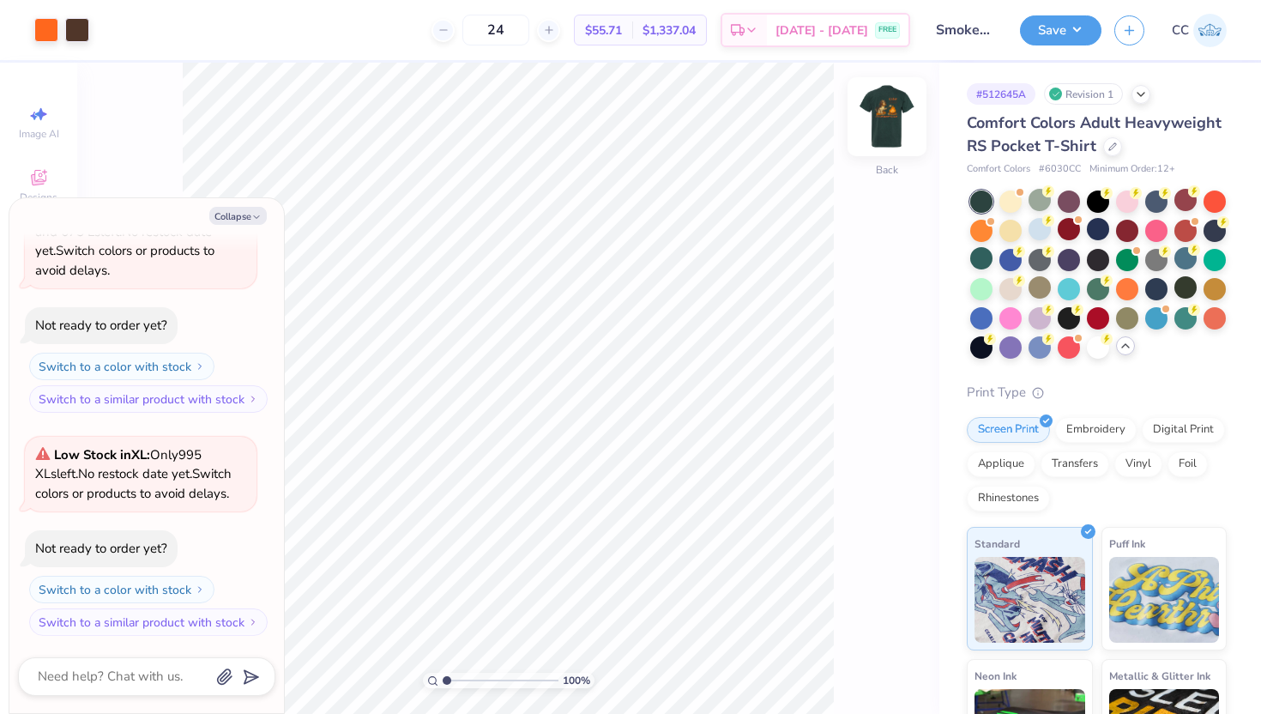
click at [880, 130] on img at bounding box center [887, 116] width 69 height 69
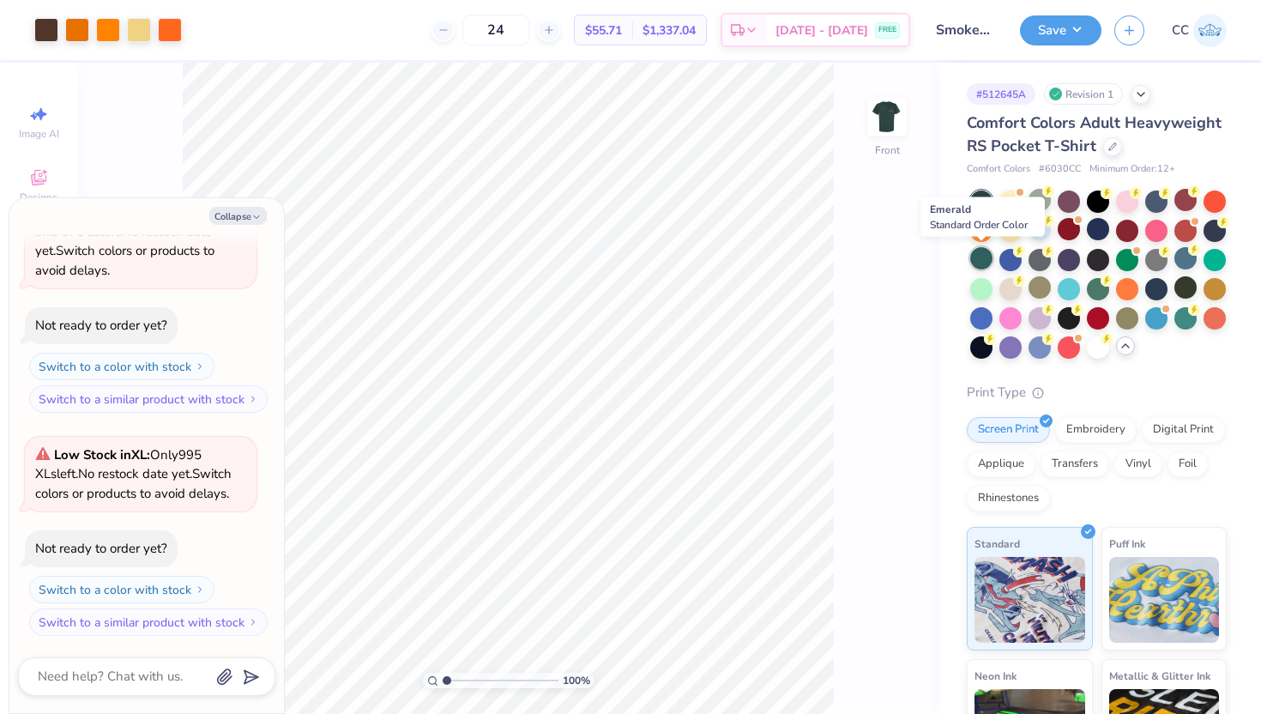
click at [985, 262] on div at bounding box center [981, 258] width 22 height 22
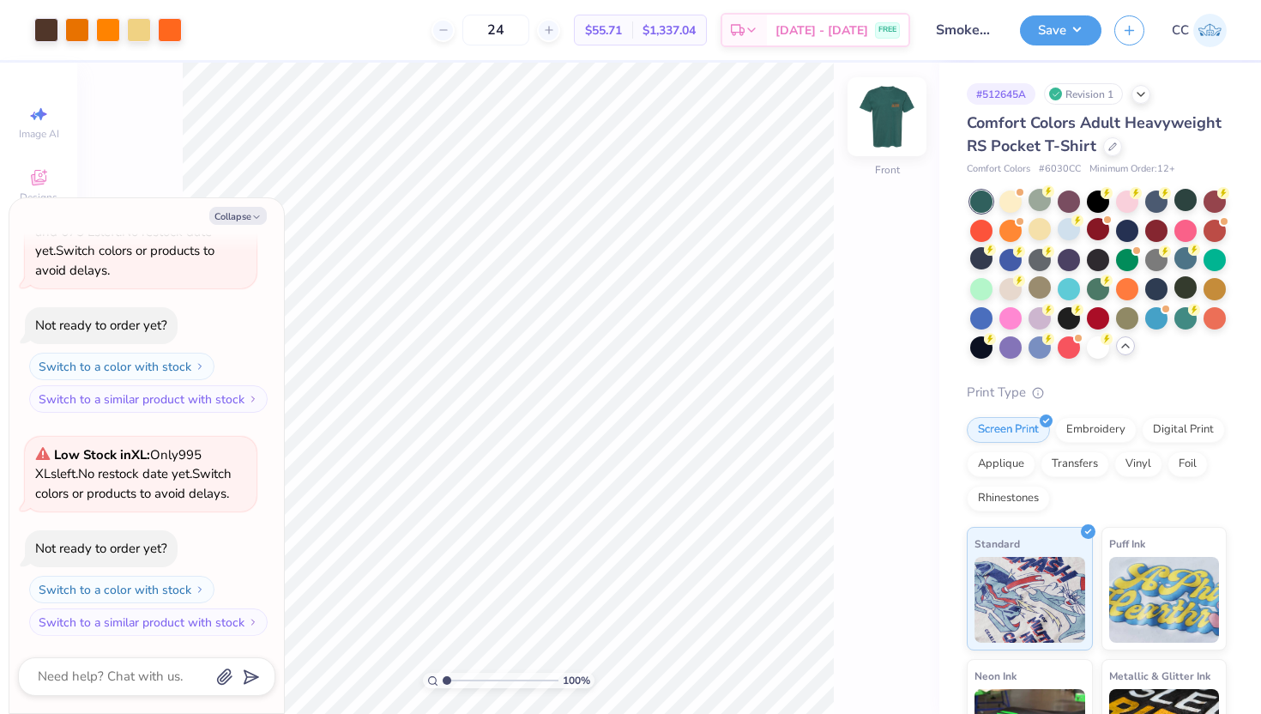
click at [886, 135] on img at bounding box center [887, 116] width 69 height 69
click at [886, 134] on img at bounding box center [887, 117] width 34 height 34
click at [1127, 320] on div at bounding box center [1127, 316] width 22 height 22
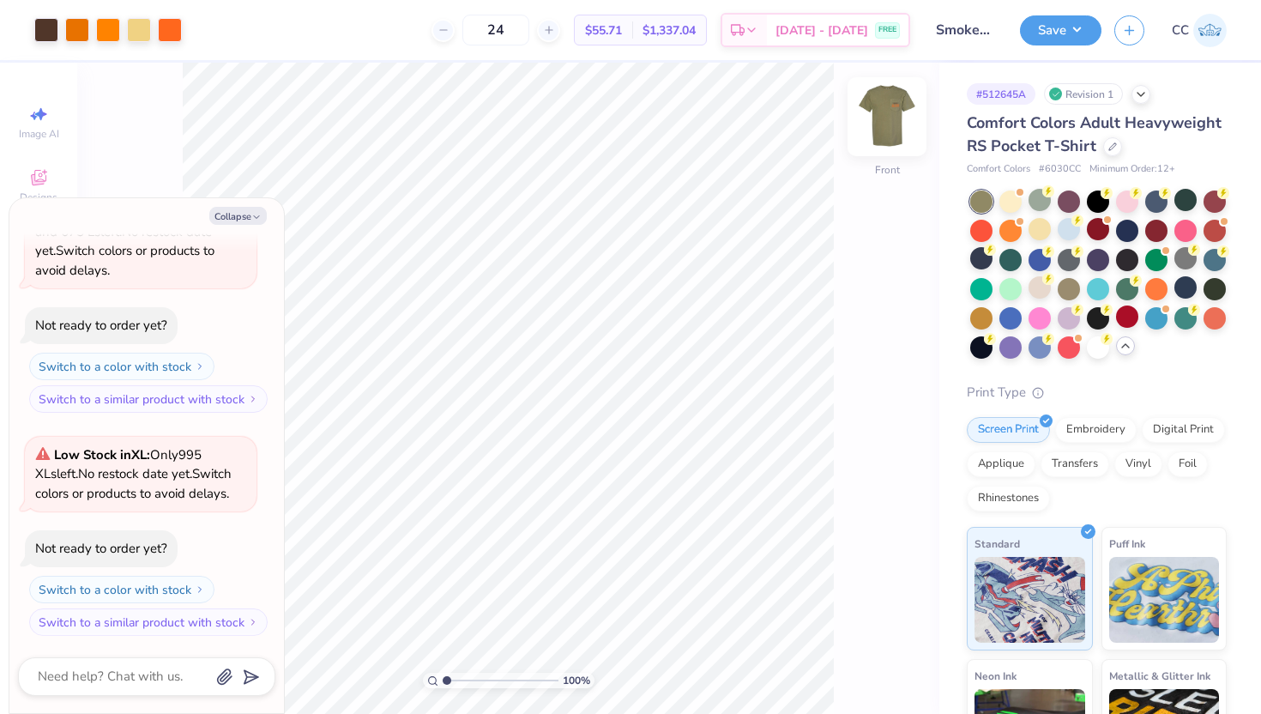
click at [882, 134] on img at bounding box center [887, 116] width 69 height 69
click at [254, 220] on icon "button" at bounding box center [256, 217] width 10 height 10
type textarea "x"
